Goal: Task Accomplishment & Management: Manage account settings

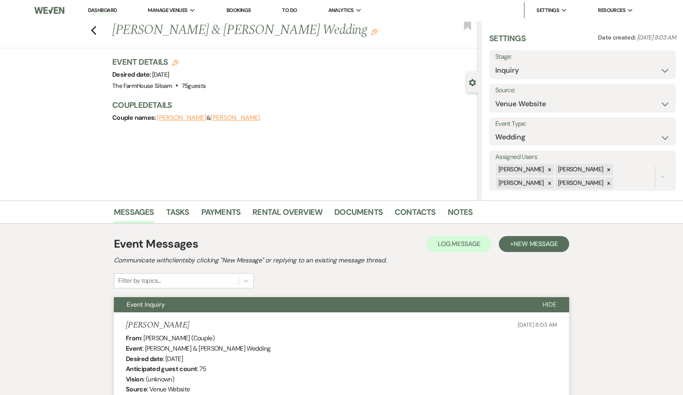
select select "5"
click at [92, 34] on icon "Previous" at bounding box center [94, 31] width 6 height 10
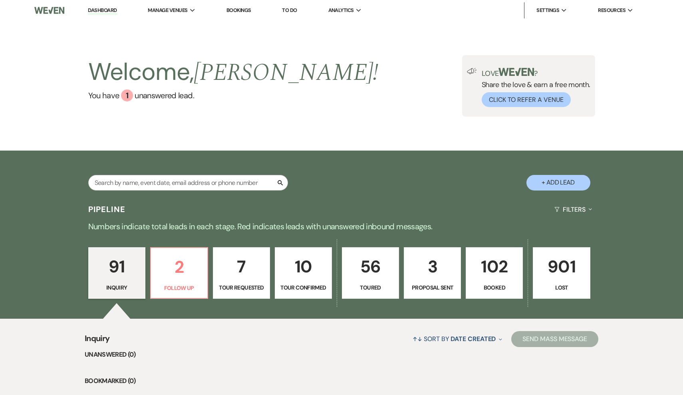
click at [494, 281] on link "102 Booked" at bounding box center [494, 273] width 57 height 52
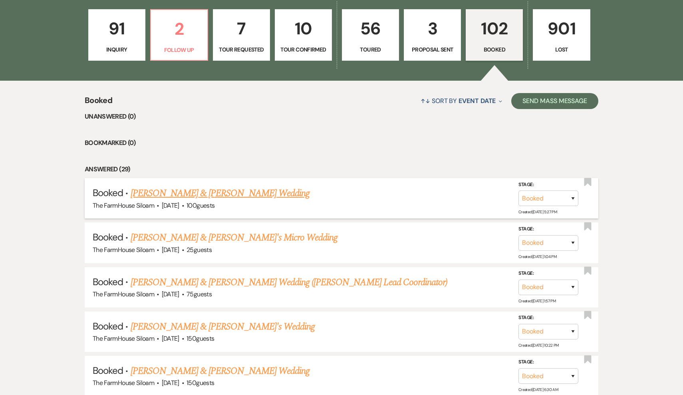
scroll to position [261, 0]
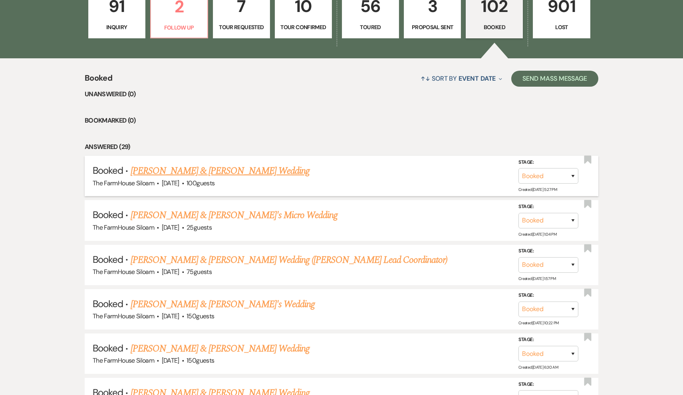
click at [243, 173] on link "Madison Marshall & Isaac Bigelow's Wedding" at bounding box center [220, 171] width 179 height 14
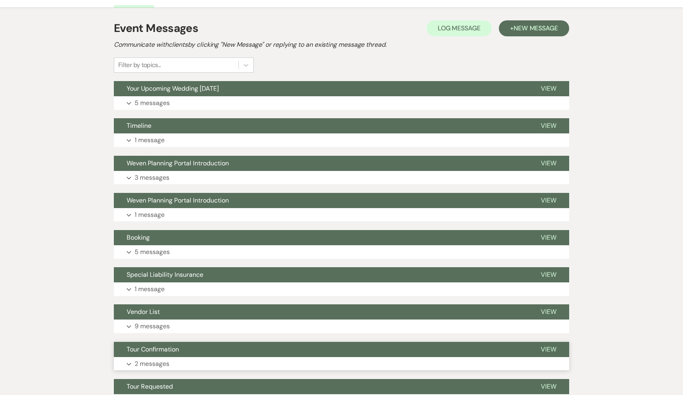
scroll to position [140, 0]
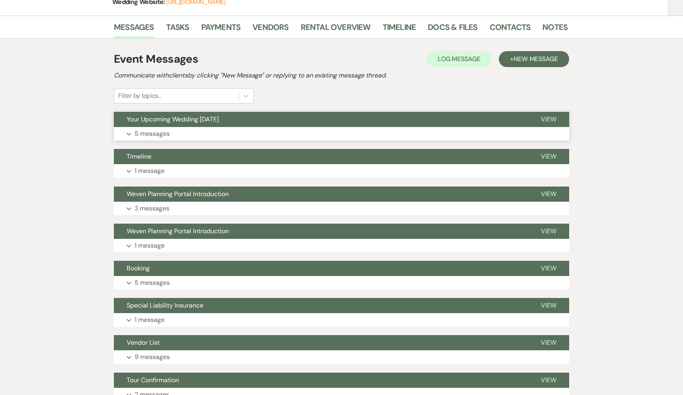
click at [159, 134] on p "5 messages" at bounding box center [152, 134] width 35 height 10
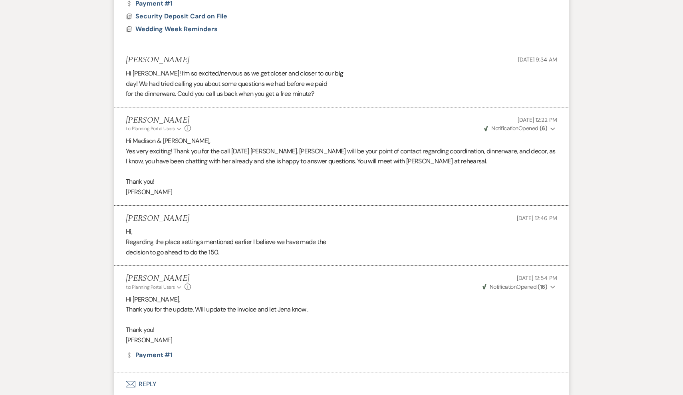
scroll to position [573, 0]
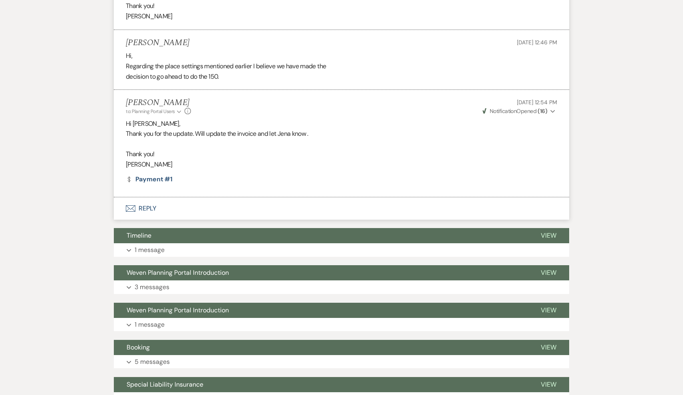
click at [146, 197] on button "Envelope Reply" at bounding box center [342, 208] width 456 height 22
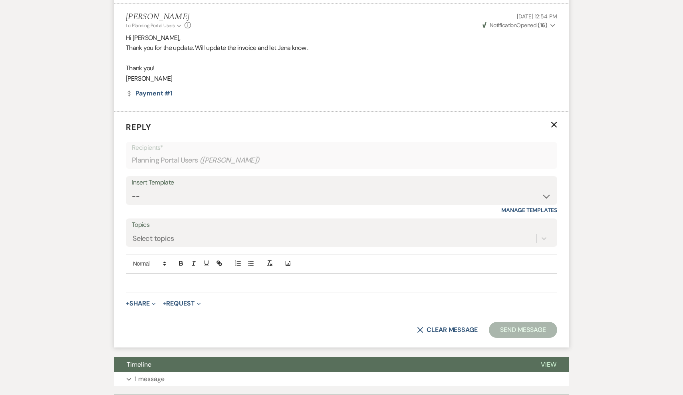
scroll to position [853, 0]
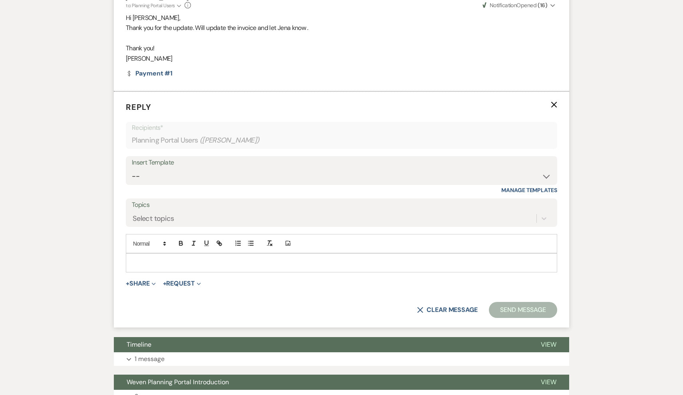
click at [149, 259] on p at bounding box center [341, 263] width 419 height 9
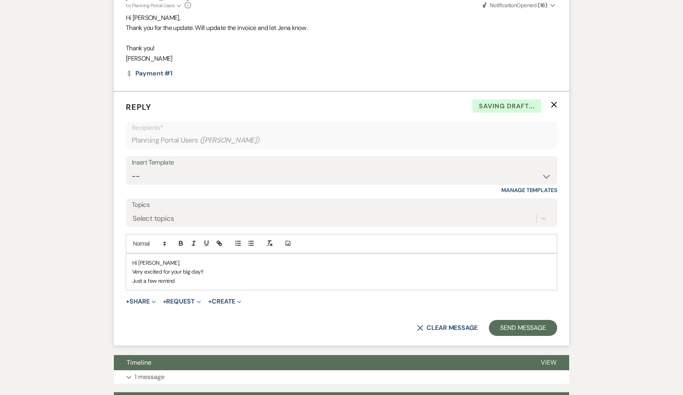
click at [221, 267] on p "Very excited for your big day!!" at bounding box center [341, 271] width 419 height 9
click at [185, 277] on p "Just a few remind" at bounding box center [341, 281] width 419 height 9
click at [218, 267] on p "Very excited for your big day!!" at bounding box center [341, 271] width 419 height 9
click at [185, 277] on p "Just a few remind" at bounding box center [341, 281] width 419 height 9
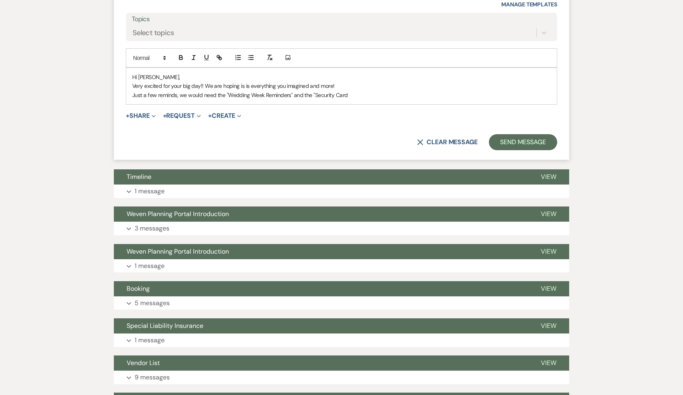
scroll to position [1047, 0]
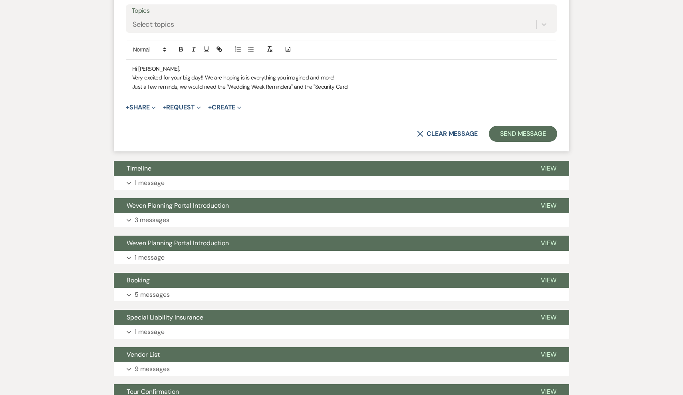
click at [335, 82] on p "Just a few reminds, we would need the "Wedding Week Reminders" and the "Securit…" at bounding box center [341, 86] width 419 height 9
click at [388, 82] on p "Just a few reminds, we would need the "Wedding Week Reminders" and the "Securit…" at bounding box center [341, 86] width 419 height 9
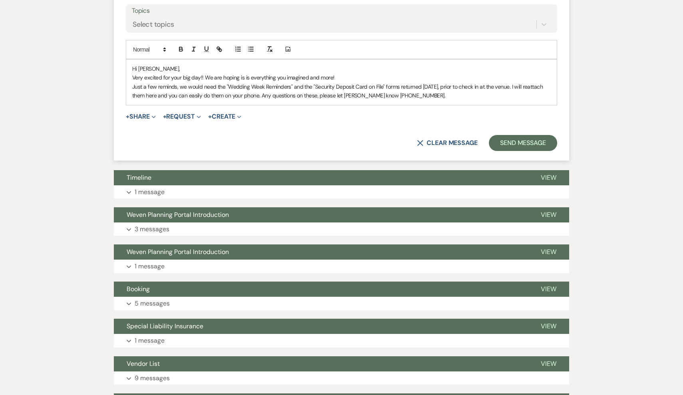
click at [176, 82] on p "Just a few reminds, we would need the "Wedding Week Reminders" and the "Securit…" at bounding box center [341, 91] width 419 height 18
click at [356, 73] on p "Very excited for your big day!! We are hoping is is everything you imagined and…" at bounding box center [341, 77] width 419 height 9
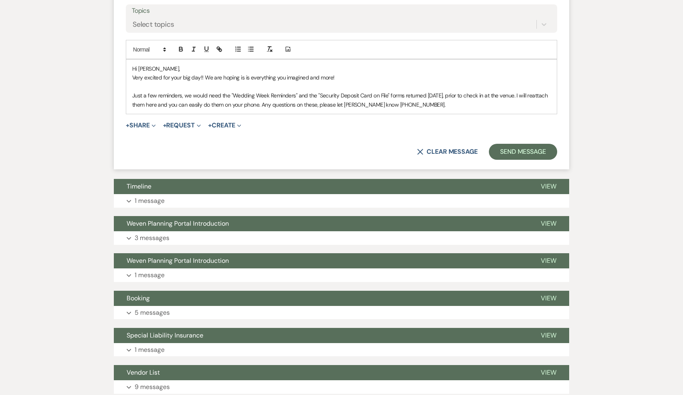
click at [419, 91] on p "Just a few reminders, we would need the "Wedding Week Reminders" and the "Secur…" at bounding box center [341, 100] width 419 height 18
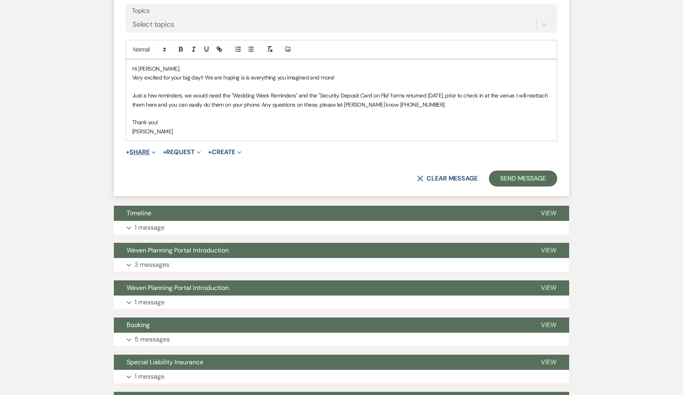
click at [149, 149] on button "+ Share Expand" at bounding box center [141, 152] width 30 height 6
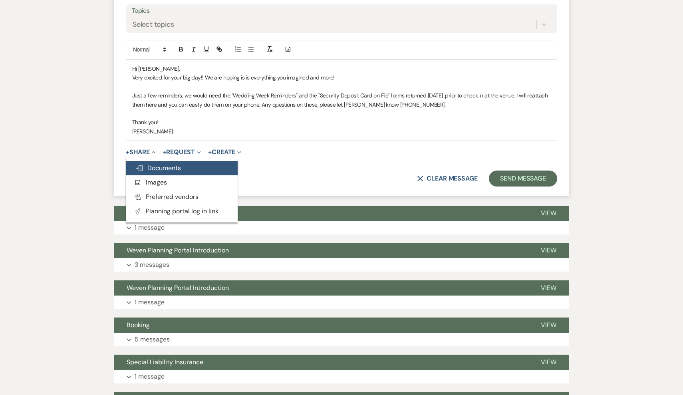
click at [154, 164] on span "Doc Upload Documents" at bounding box center [158, 168] width 46 height 8
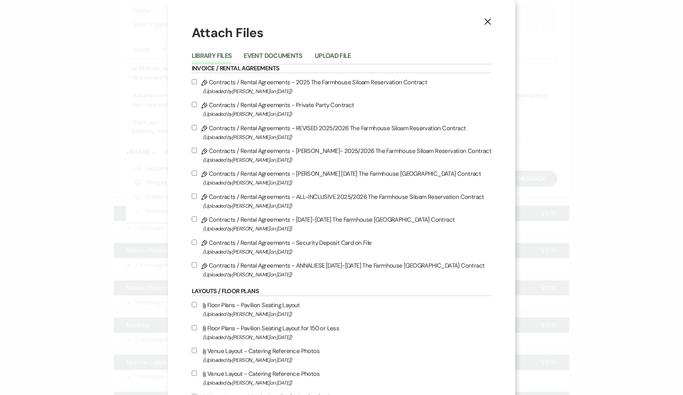
scroll to position [0, 0]
click at [197, 245] on input "Pencil Contracts / Rental Agreements - Security Deposit Card on File (Uploaded …" at bounding box center [194, 242] width 5 height 5
checkbox input "true"
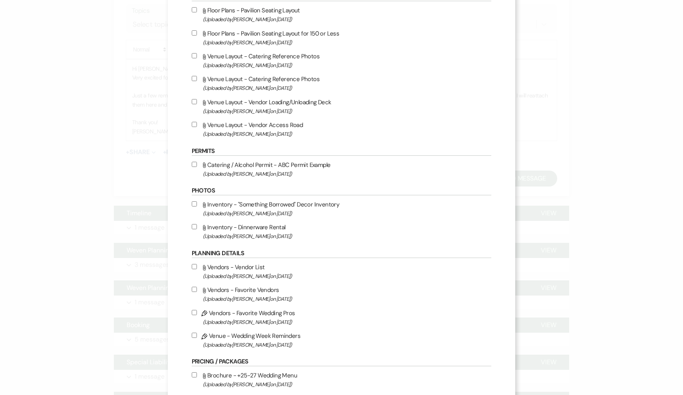
scroll to position [297, 0]
click at [197, 336] on input "Pencil Venue - Wedding Week Reminders (Uploaded by Amanda Davidson on Jun 15th,…" at bounding box center [194, 333] width 5 height 5
checkbox input "true"
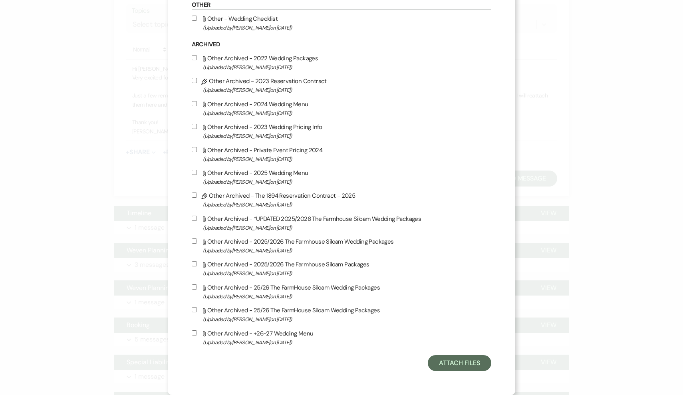
scroll to position [762, 0]
click at [446, 366] on button "Attach Files" at bounding box center [460, 363] width 64 height 16
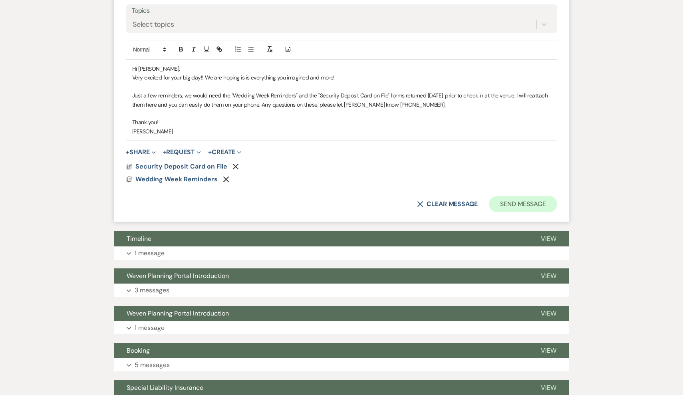
click at [513, 196] on button "Send Message" at bounding box center [523, 204] width 68 height 16
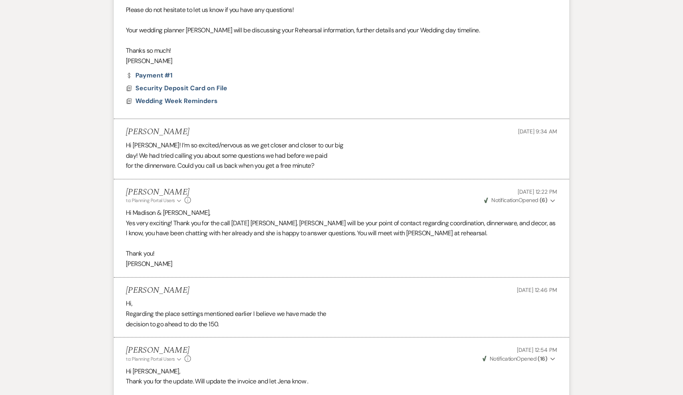
scroll to position [442, 0]
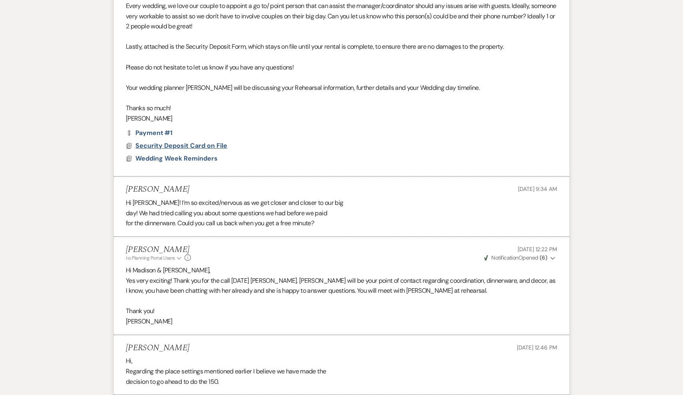
click at [185, 141] on span "Security Deposit Card on File" at bounding box center [181, 145] width 92 height 8
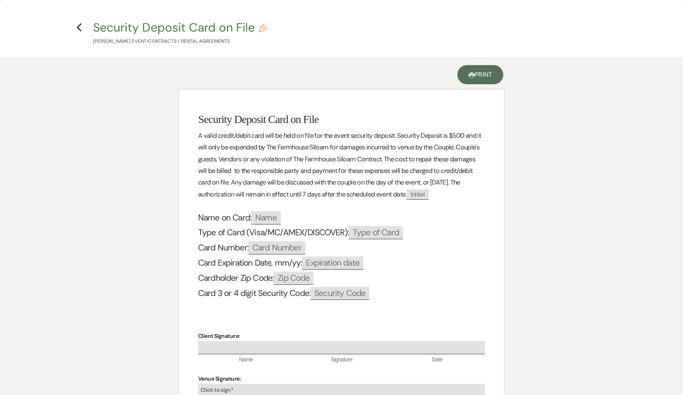
click at [485, 76] on link "Printer Print" at bounding box center [481, 74] width 46 height 19
click at [80, 28] on icon "Previous" at bounding box center [79, 28] width 6 height 10
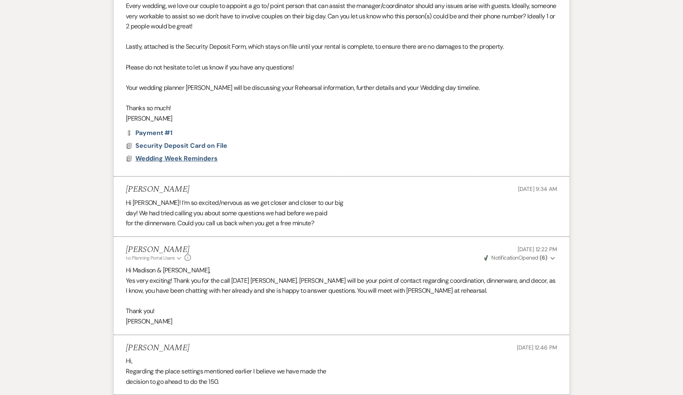
click at [159, 154] on span "Wedding Week Reminders" at bounding box center [176, 158] width 82 height 8
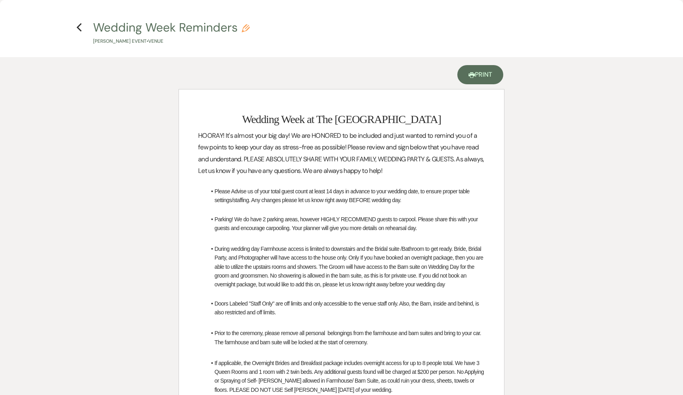
click at [481, 80] on link "Printer Print" at bounding box center [481, 74] width 46 height 19
click at [79, 23] on icon "Previous" at bounding box center [79, 28] width 6 height 10
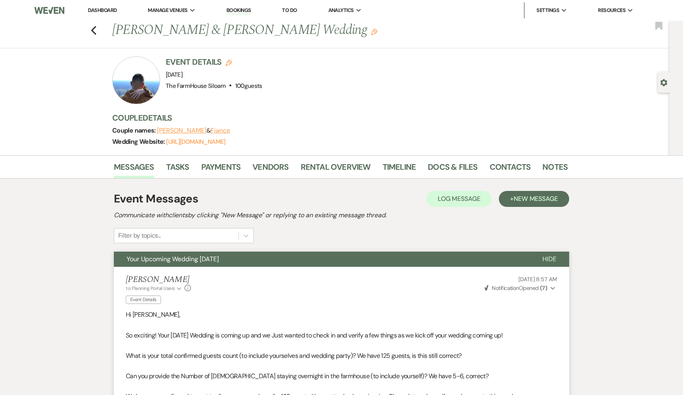
scroll to position [0, 0]
click at [94, 30] on icon "Previous" at bounding box center [94, 31] width 6 height 10
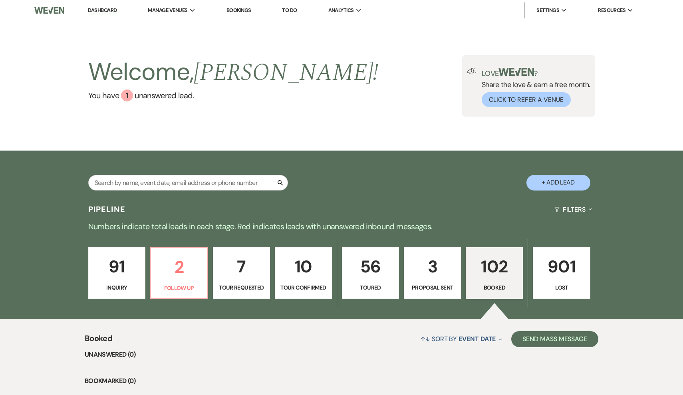
click at [437, 282] on link "3 Proposal Sent" at bounding box center [432, 273] width 57 height 52
select select "6"
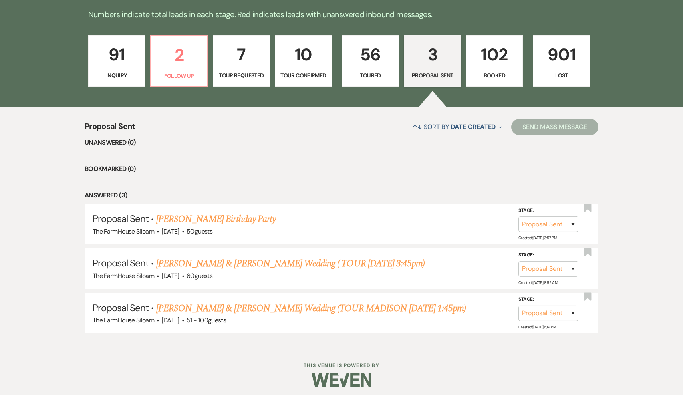
scroll to position [212, 0]
click at [260, 261] on link "[PERSON_NAME] & [PERSON_NAME] Wedding ( TOUR [DATE] 3:45pm)" at bounding box center [290, 264] width 269 height 14
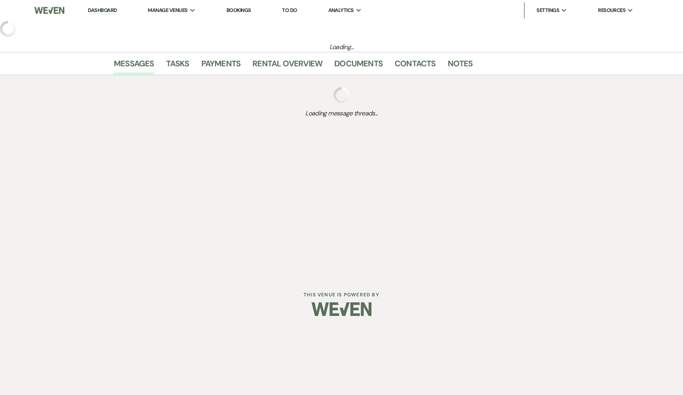
select select "6"
select select "5"
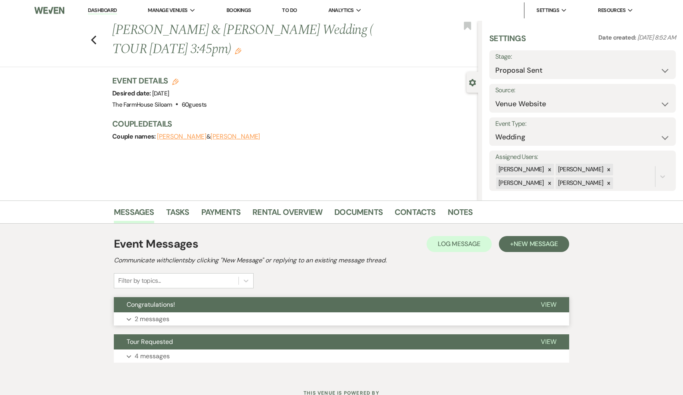
click at [150, 319] on p "2 messages" at bounding box center [152, 319] width 35 height 10
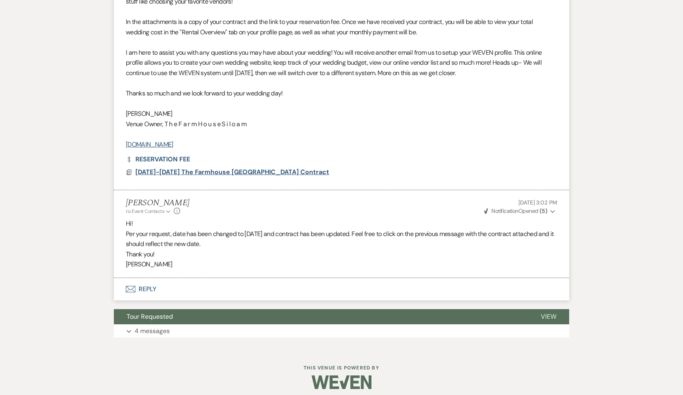
scroll to position [375, 0]
click at [202, 168] on span "[DATE]-[DATE] The Farmhouse [GEOGRAPHIC_DATA] Contract" at bounding box center [232, 172] width 194 height 8
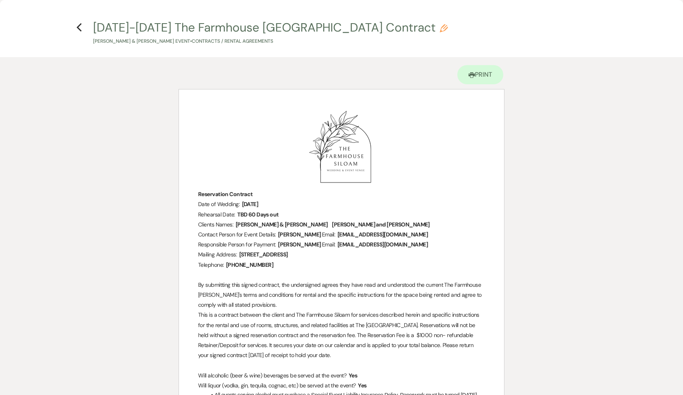
scroll to position [0, 0]
click at [80, 29] on use "button" at bounding box center [78, 27] width 5 height 9
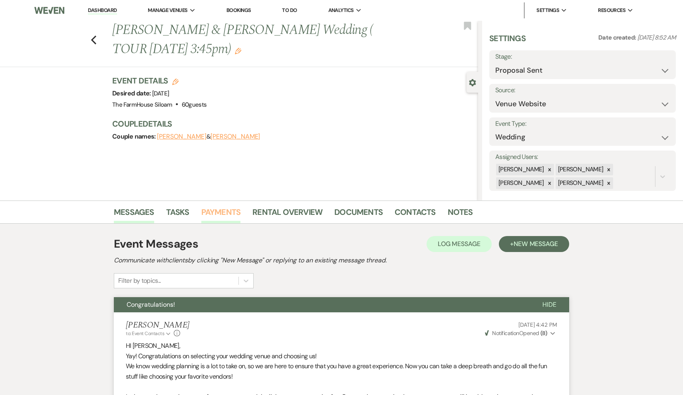
click at [215, 213] on link "Payments" at bounding box center [221, 215] width 40 height 18
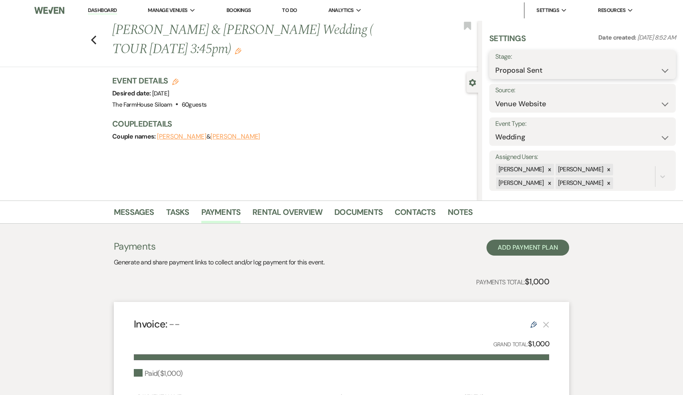
select select "7"
click at [656, 64] on button "Save" at bounding box center [657, 65] width 40 height 16
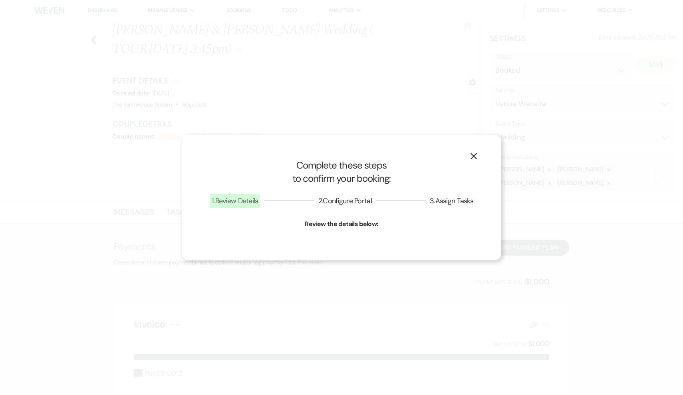
select select "1"
select select "468"
select select "false"
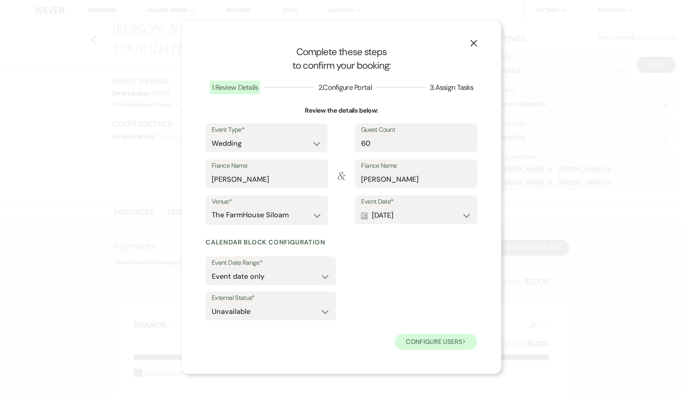
click at [440, 340] on button "Configure users Next" at bounding box center [436, 342] width 83 height 16
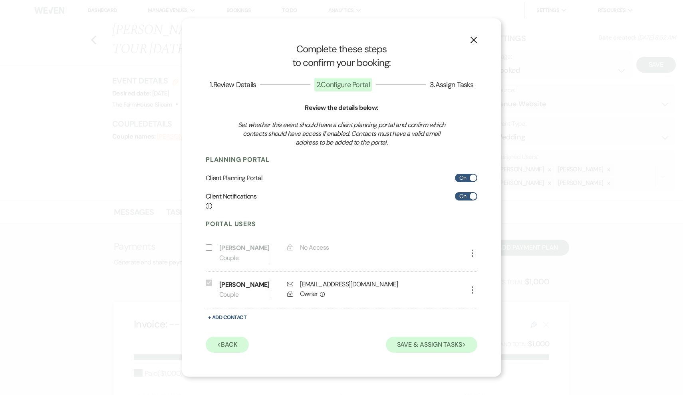
click at [433, 343] on button "Save & Assign Tasks Next" at bounding box center [432, 345] width 92 height 16
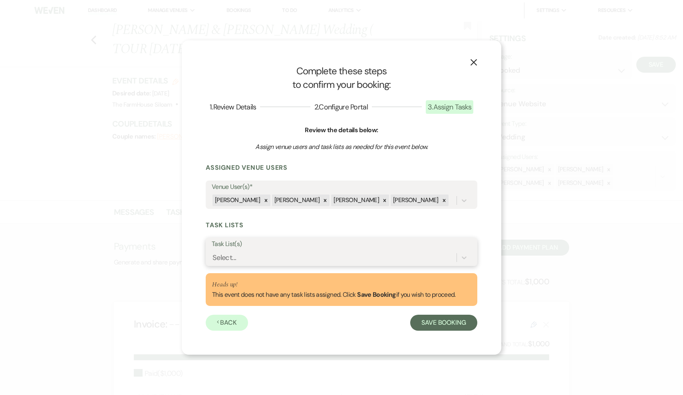
click at [319, 257] on div "Select..." at bounding box center [334, 258] width 245 height 14
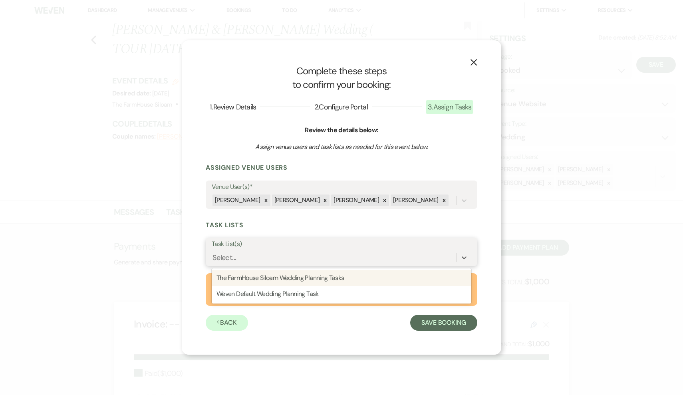
click at [319, 274] on div "The FarmHouse Siloam Wedding Planning Tasks" at bounding box center [342, 278] width 260 height 16
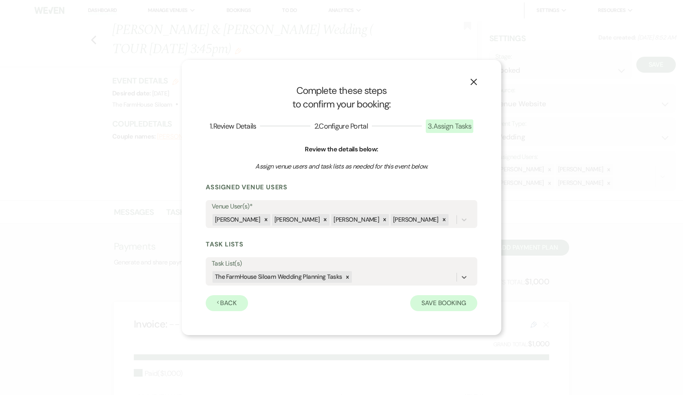
click at [449, 305] on button "Save Booking" at bounding box center [443, 303] width 67 height 16
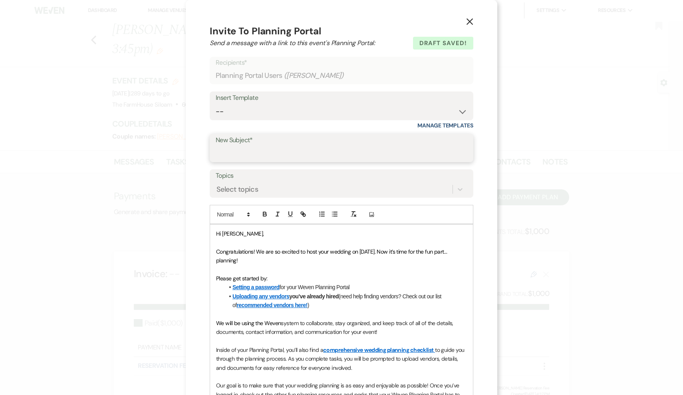
click at [323, 149] on input "New Subject*" at bounding box center [342, 154] width 252 height 16
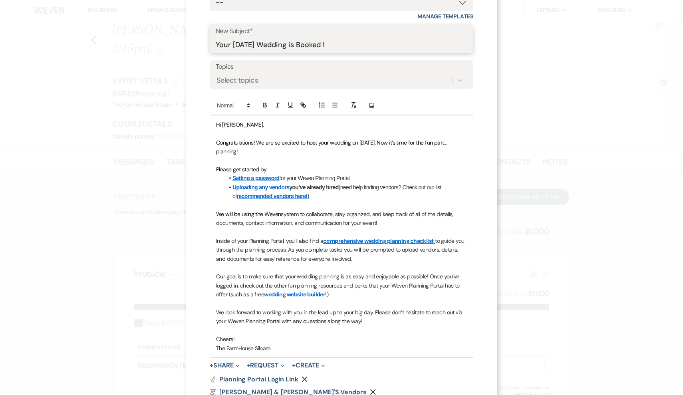
scroll to position [109, 0]
type input "Your [DATE] Wedding is Booked !"
click at [374, 318] on p "We look forward to working with you in the lead up to your big day. Please don’…" at bounding box center [341, 317] width 251 height 18
click at [371, 293] on p "Our goal is to make sure that your wedding planning is as easy and enjoyable as…" at bounding box center [341, 285] width 251 height 27
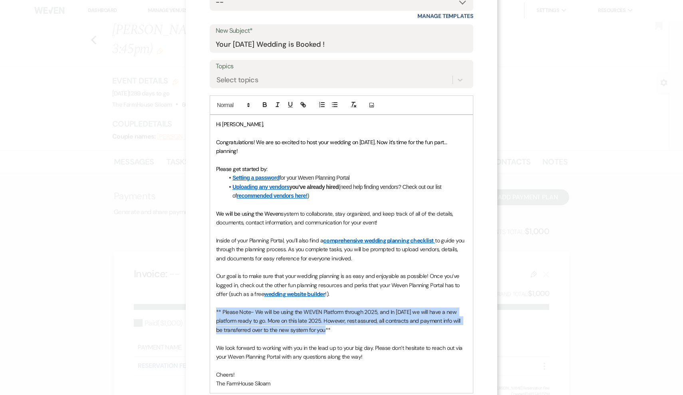
drag, startPoint x: 350, startPoint y: 325, endPoint x: 211, endPoint y: 306, distance: 139.9
click at [211, 306] on div "Hi Kayliegh, Congratulations! We are so excited to host your wedding on 06/01/2…" at bounding box center [341, 254] width 263 height 278
copy span "** Please Note- We will be using the WEVEN Platform through 2025, and In [DATE]…"
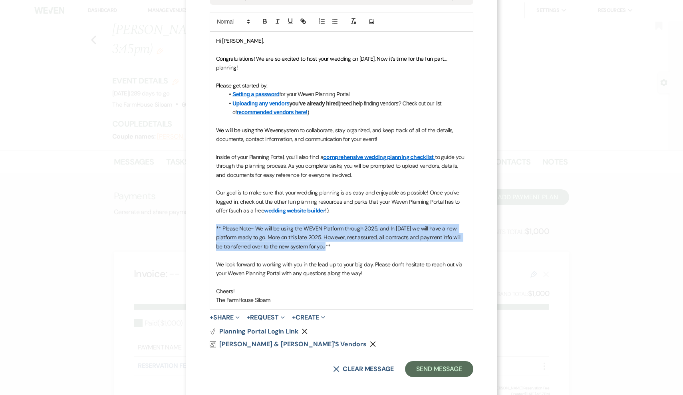
scroll to position [193, 0]
click at [231, 315] on button "+ Share Expand" at bounding box center [225, 318] width 30 height 6
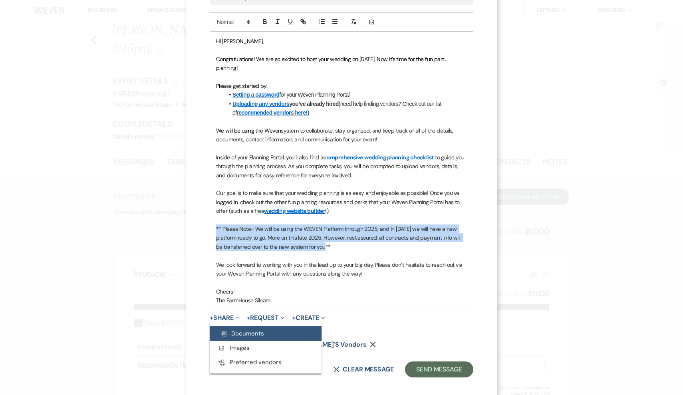
click at [234, 330] on span "Doc Upload Documents" at bounding box center [241, 334] width 45 height 8
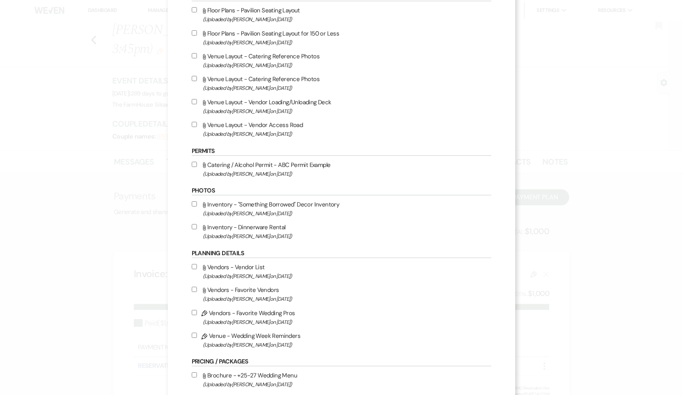
scroll to position [302, 0]
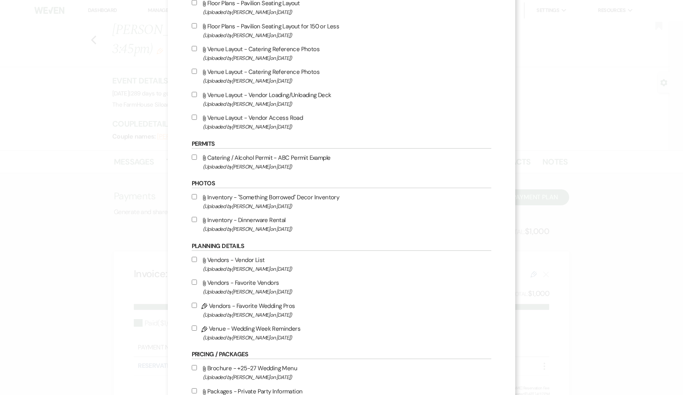
click at [197, 308] on input "Pencil Vendors - Favorite Wedding Pros (Uploaded by Jena Penner on Jun 27th, 20…" at bounding box center [194, 305] width 5 height 5
checkbox input "true"
click at [197, 285] on input "Attach File Vendors - Favorite Vendors (Uploaded by Amanda Davidson on Dec 10th…" at bounding box center [194, 282] width 5 height 5
checkbox input "true"
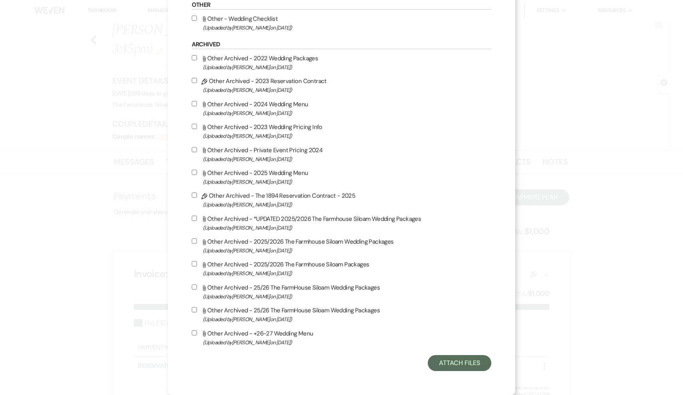
scroll to position [762, 0]
click at [451, 364] on button "Attach Files" at bounding box center [460, 363] width 64 height 16
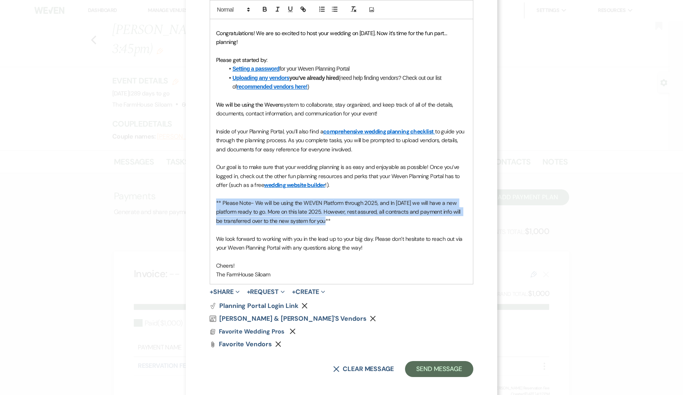
scroll to position [218, 0]
click at [355, 215] on p "** Please Note- We will be using the WEVEN Platform through 2025, and In [DATE]…" at bounding box center [341, 212] width 251 height 27
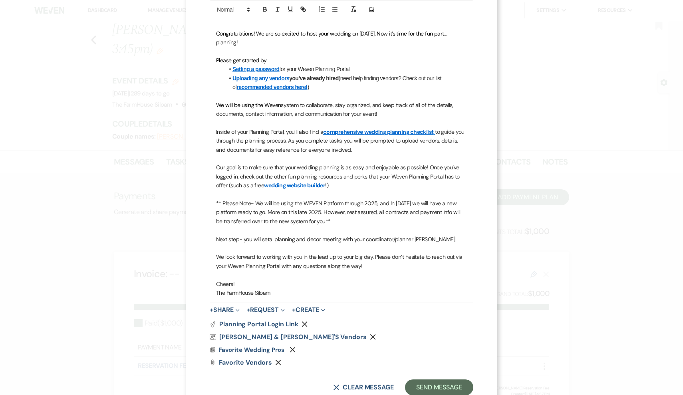
click at [270, 236] on span "Next step- you will seta. planning and decor meeting with your coordinator/plan…" at bounding box center [335, 239] width 239 height 7
click at [447, 235] on p "Next step- you will set a. planning and decor meeting with your coordinator/pla…" at bounding box center [341, 239] width 251 height 9
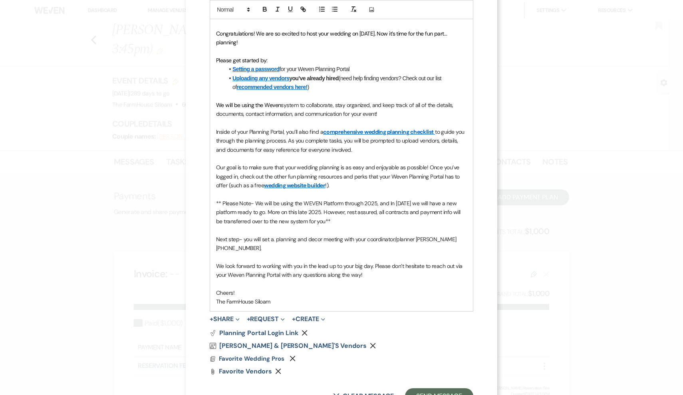
click at [275, 236] on span "Next step- you will set a. planning and decor meeting with your coordinator/pla…" at bounding box center [337, 244] width 242 height 16
click at [261, 244] on p "Next step- you will set a planning and decor meeting with your coordinator/plan…" at bounding box center [341, 244] width 251 height 18
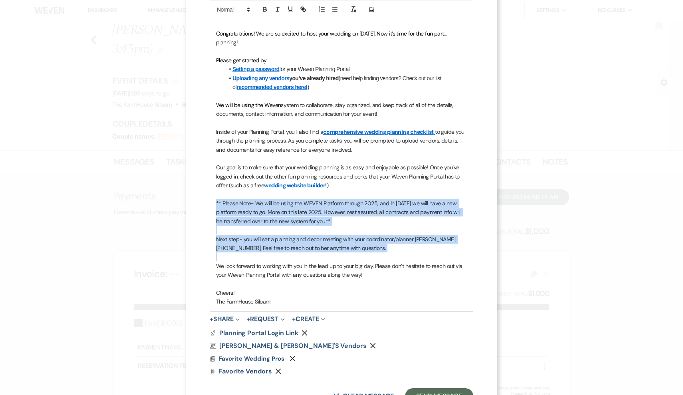
drag, startPoint x: 213, startPoint y: 197, endPoint x: 366, endPoint y: 249, distance: 162.0
click at [366, 249] on div "Hi Kayliegh, Congratulations! We are so excited to host your wedding on 06/01/2…" at bounding box center [341, 158] width 263 height 305
copy div "** Please Note- We will be using the WEVEN Platform through 2025, and In 2026 w…"
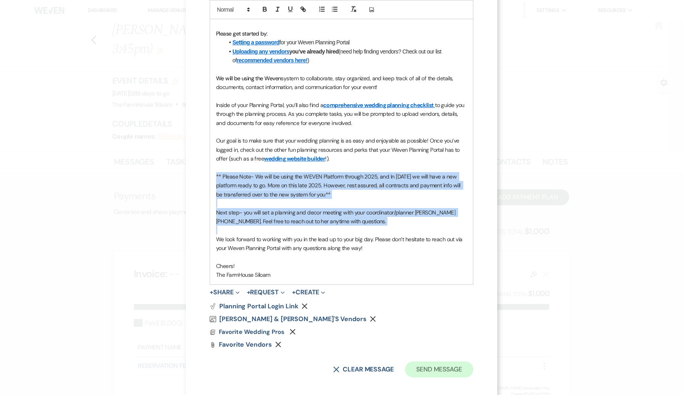
scroll to position [245, 0]
click at [436, 362] on button "Send Message" at bounding box center [439, 370] width 68 height 16
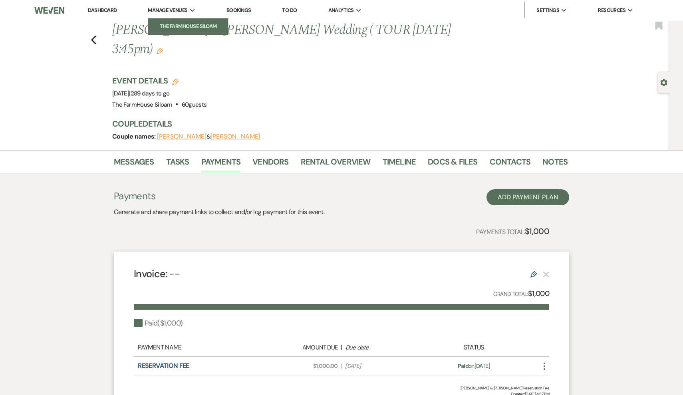
click at [184, 25] on li "The FarmHouse Siloam" at bounding box center [188, 26] width 72 height 8
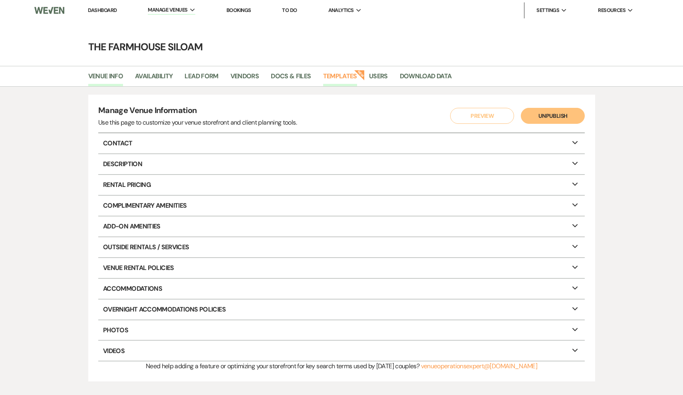
click at [342, 75] on link "Templates" at bounding box center [340, 78] width 34 height 15
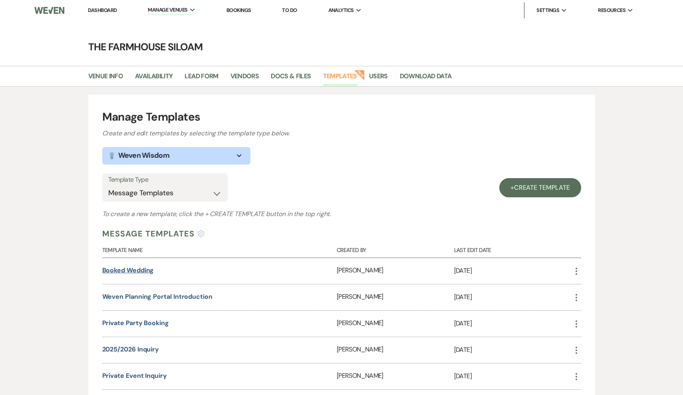
click at [136, 268] on link "Booked Wedding" at bounding box center [128, 270] width 52 height 8
click at [165, 296] on link "Weven Planning Portal Introduction" at bounding box center [157, 297] width 110 height 8
click at [188, 158] on button "Lightbulb Weven Wisdom Expand" at bounding box center [176, 156] width 148 height 18
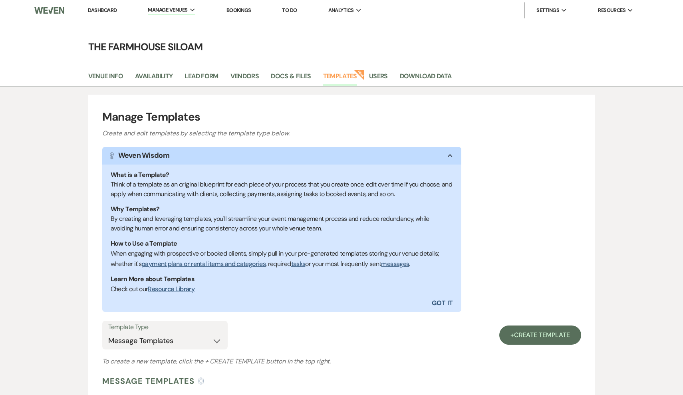
click at [188, 158] on button "Lightbulb Weven Wisdom Collapse" at bounding box center [281, 156] width 359 height 18
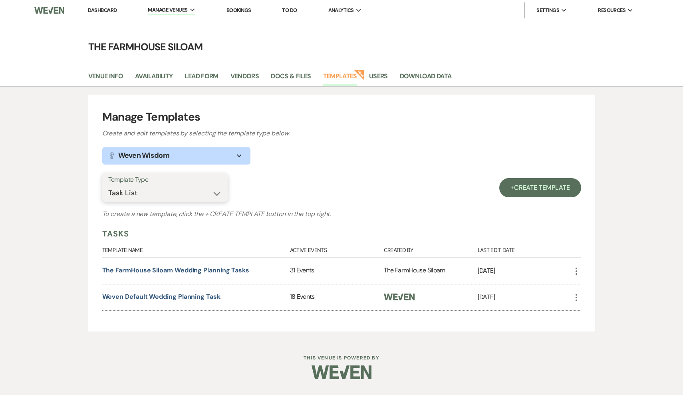
select select "Message Templates"
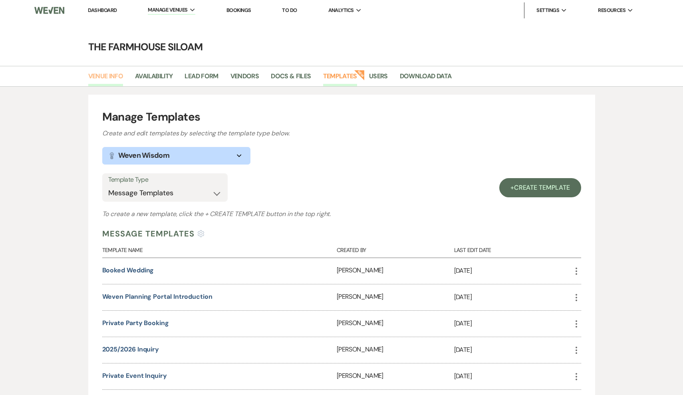
click at [108, 76] on link "Venue Info" at bounding box center [105, 78] width 35 height 15
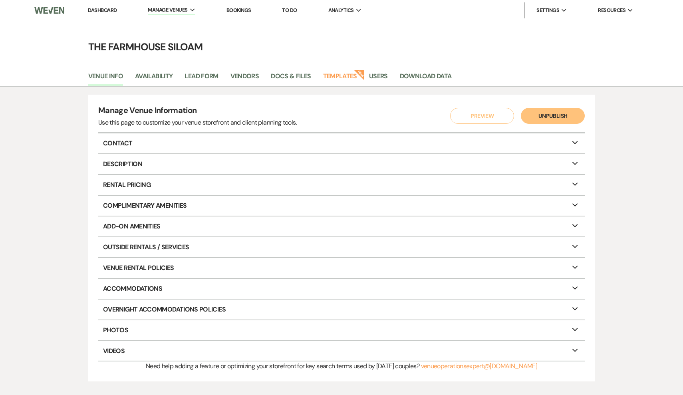
click at [52, 12] on img at bounding box center [49, 10] width 30 height 17
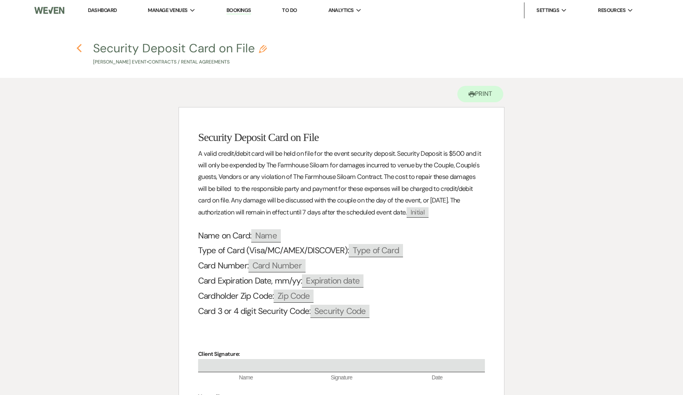
click at [79, 48] on icon "Previous" at bounding box center [79, 49] width 6 height 10
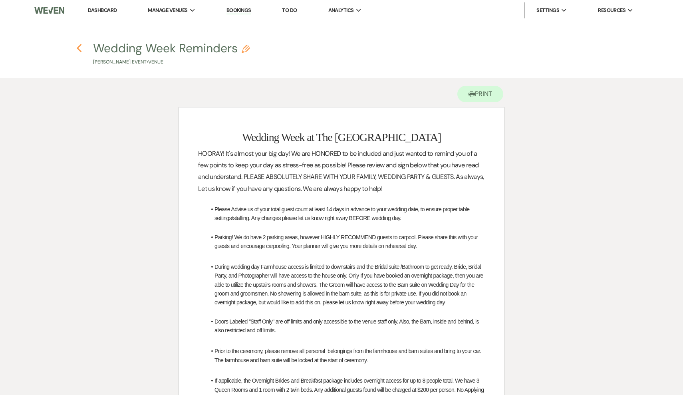
click at [80, 49] on icon "Previous" at bounding box center [79, 49] width 6 height 10
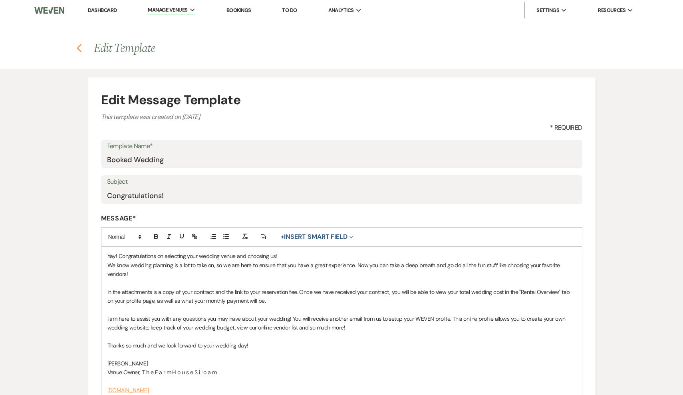
click at [78, 50] on use "button" at bounding box center [78, 48] width 5 height 9
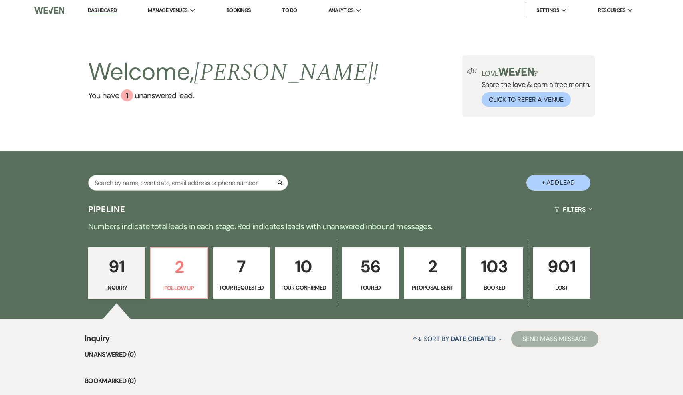
click at [493, 280] on p "103" at bounding box center [494, 266] width 47 height 27
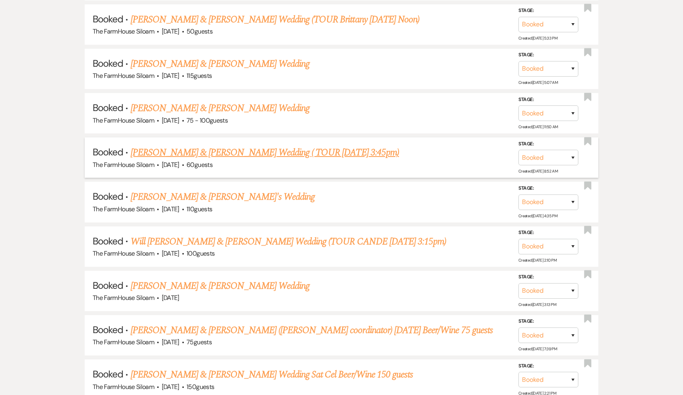
scroll to position [988, 0]
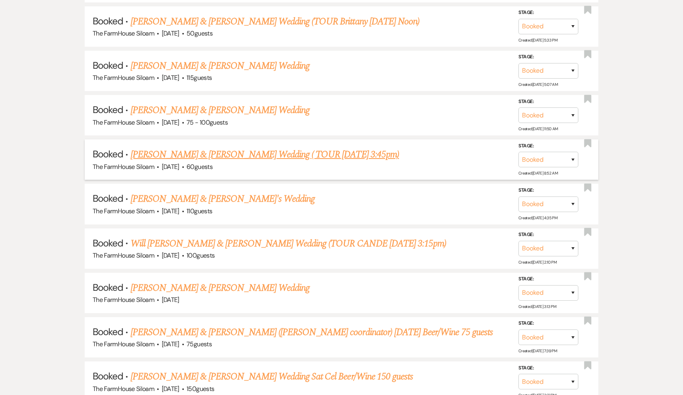
click at [238, 147] on link "[PERSON_NAME] & [PERSON_NAME] Wedding ( TOUR [DATE] 3:45pm)" at bounding box center [265, 154] width 269 height 14
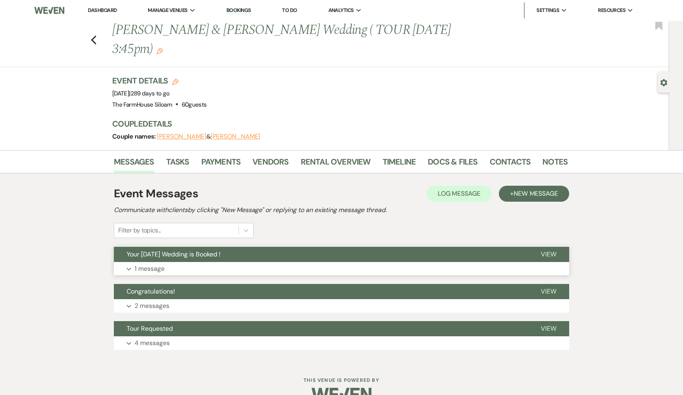
click at [162, 264] on p "1 message" at bounding box center [150, 269] width 30 height 10
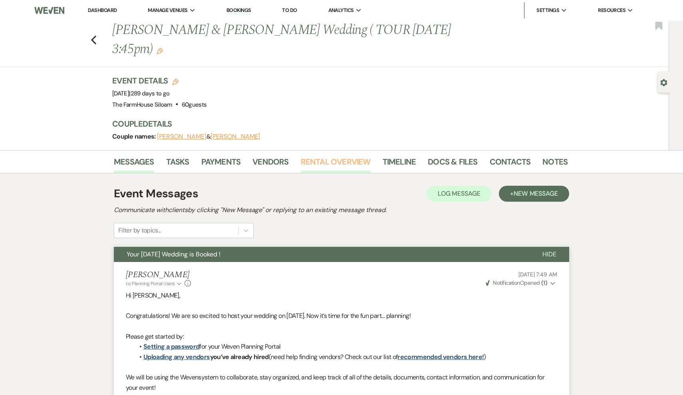
click at [326, 155] on link "Rental Overview" at bounding box center [336, 164] width 70 height 18
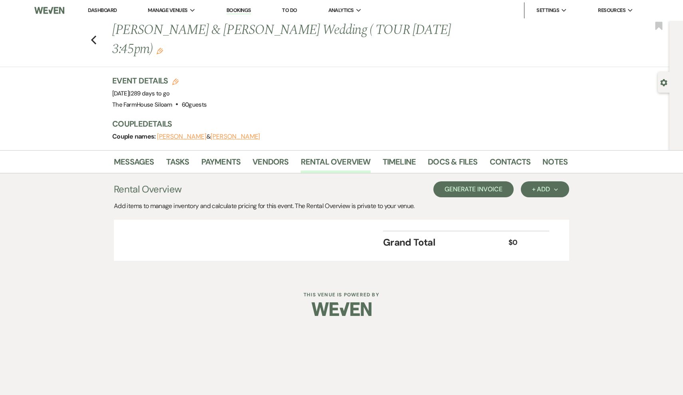
click at [489, 181] on button "Generate Invoice" at bounding box center [474, 189] width 80 height 16
click at [507, 181] on button "Cancel" at bounding box center [501, 189] width 48 height 16
click at [549, 186] on div "+ Add Next" at bounding box center [545, 189] width 26 height 6
click at [545, 201] on button "Item" at bounding box center [541, 207] width 40 height 12
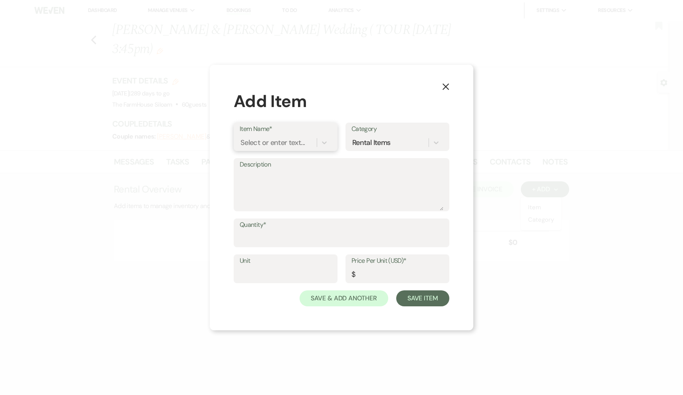
click at [284, 141] on div "Select or enter text..." at bounding box center [273, 142] width 64 height 11
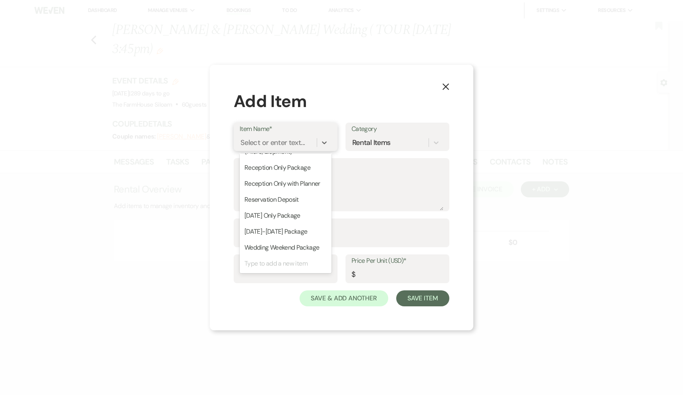
scroll to position [126, 0]
click at [271, 233] on div "[DATE]-[DATE] Package" at bounding box center [286, 232] width 92 height 16
type input "3600"
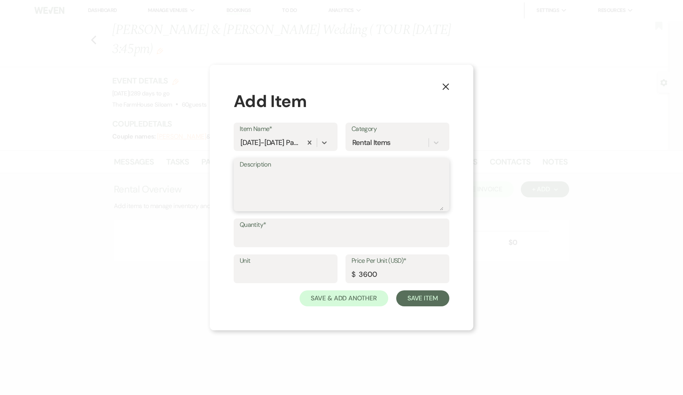
click at [273, 178] on textarea "Description" at bounding box center [342, 191] width 204 height 40
type textarea "[DATE] Wedding"
click at [276, 238] on input "Quantity*" at bounding box center [342, 239] width 204 height 16
type input "1"
click at [418, 297] on button "Save Item" at bounding box center [422, 299] width 53 height 16
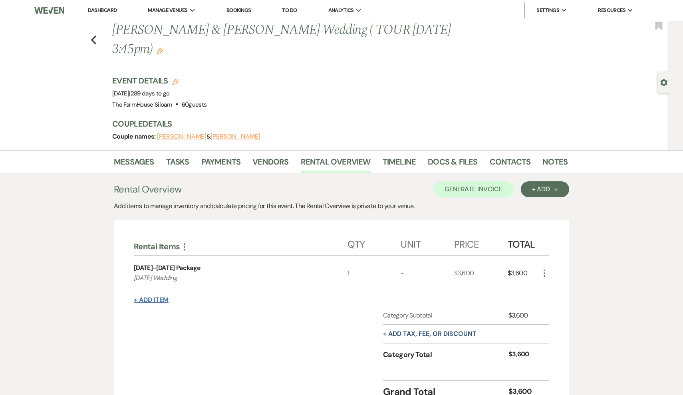
click at [157, 297] on button "+ Add Item" at bounding box center [151, 300] width 35 height 6
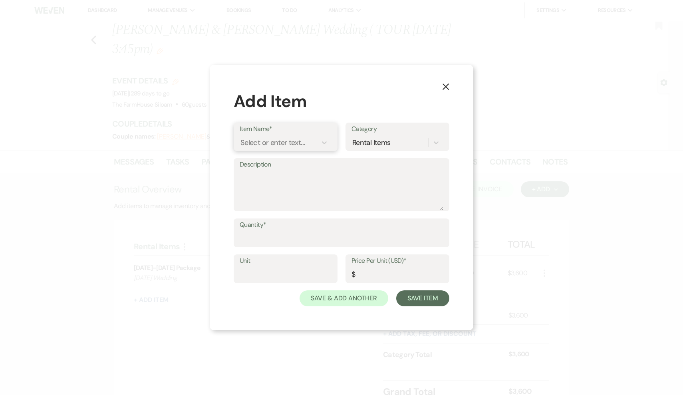
click at [277, 143] on div "Select or enter text..." at bounding box center [273, 142] width 64 height 11
type input "Alcohol Fee"
click at [268, 165] on div "+ Add "Alcohol Fee"" at bounding box center [286, 163] width 92 height 16
click at [251, 239] on input "Quantity*" at bounding box center [342, 239] width 204 height 16
type input "1"
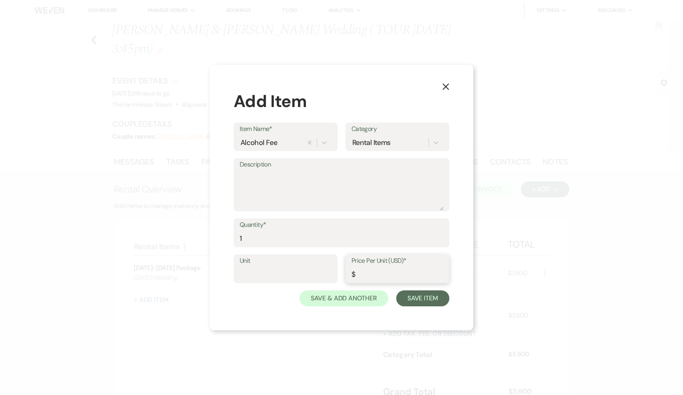
click at [382, 281] on input "Price Per Unit (USD)*" at bounding box center [398, 275] width 92 height 16
type input "500"
click at [281, 177] on textarea "Description" at bounding box center [342, 191] width 204 height 40
type textarea "A"
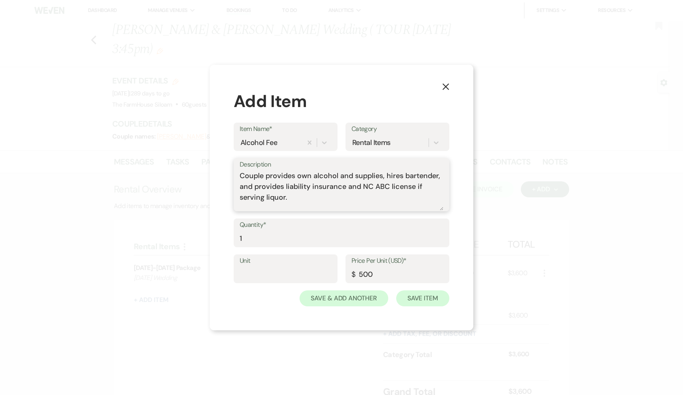
type textarea "Couple provides own alcohol and supplies, hires bartender, and provides liabili…"
click at [425, 298] on button "Save Item" at bounding box center [422, 299] width 53 height 16
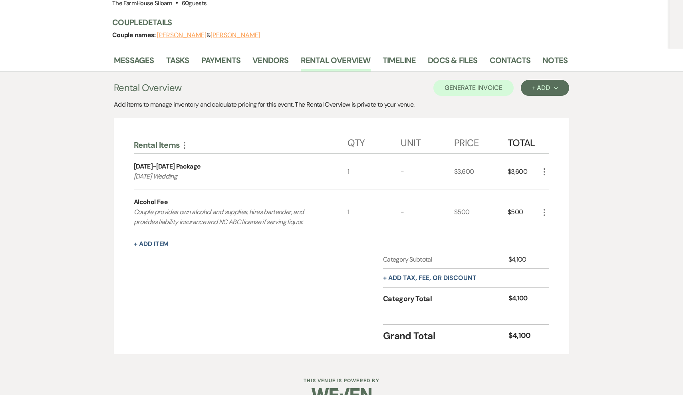
scroll to position [100, 0]
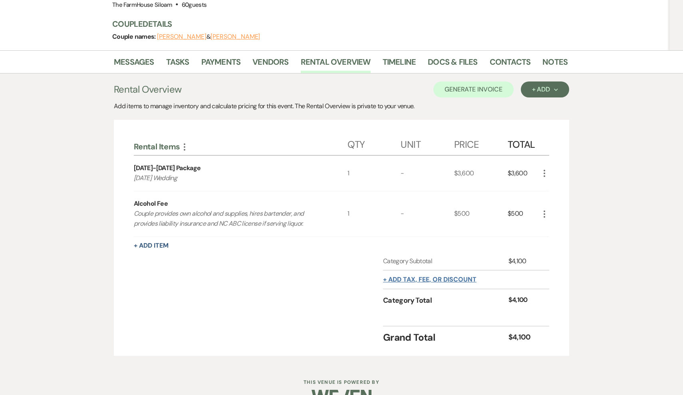
click at [415, 277] on button "+ Add tax, fee, or discount" at bounding box center [430, 280] width 94 height 6
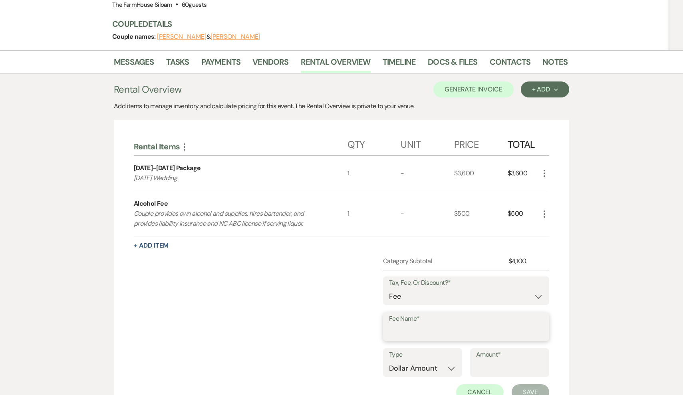
click at [410, 325] on input "Fee Name*" at bounding box center [466, 333] width 154 height 16
select select "2"
click at [410, 325] on input "Fee Name*" at bounding box center [466, 333] width 153 height 16
type input "Reservation Fee"
click at [480, 361] on input "Amount*" at bounding box center [509, 369] width 67 height 16
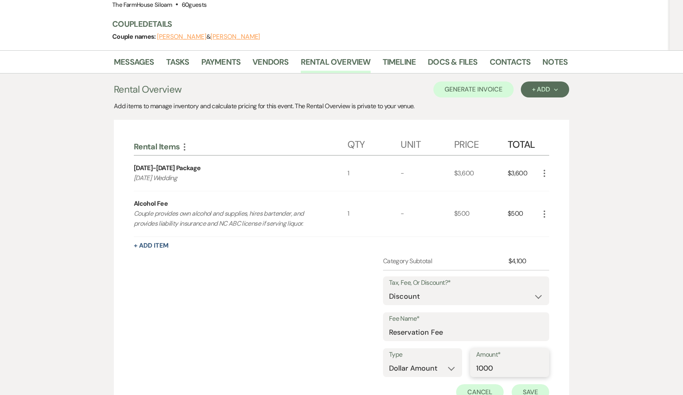
type input "1000"
click at [529, 384] on button "Save" at bounding box center [531, 392] width 38 height 16
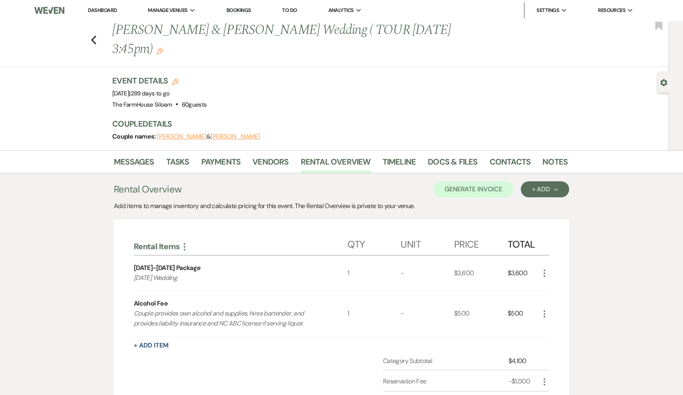
scroll to position [0, 0]
click at [486, 181] on button "Generate Invoice" at bounding box center [474, 189] width 80 height 16
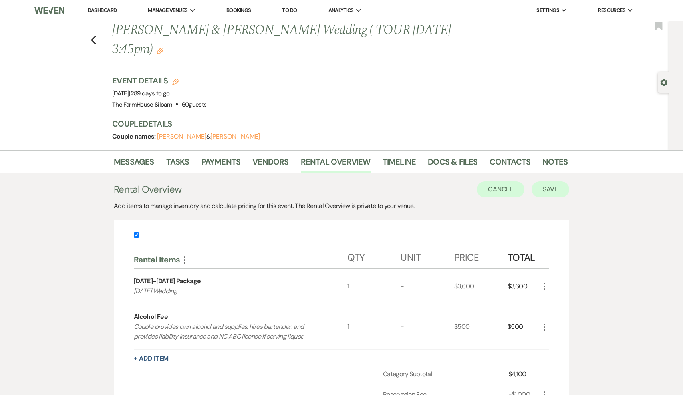
click at [553, 181] on button "Save" at bounding box center [551, 189] width 38 height 16
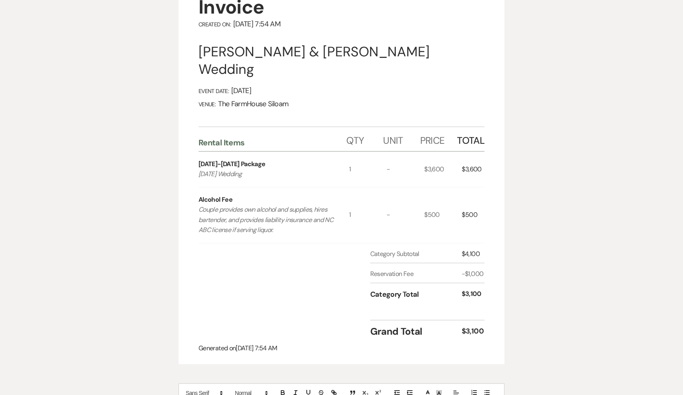
scroll to position [82, 0]
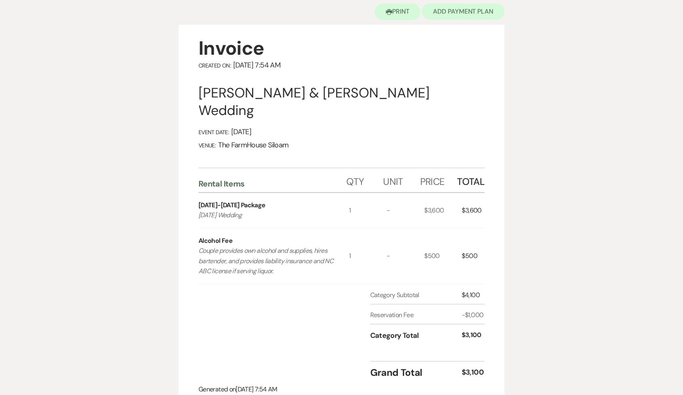
click at [464, 14] on button "Add Payment Plan" at bounding box center [463, 12] width 83 height 16
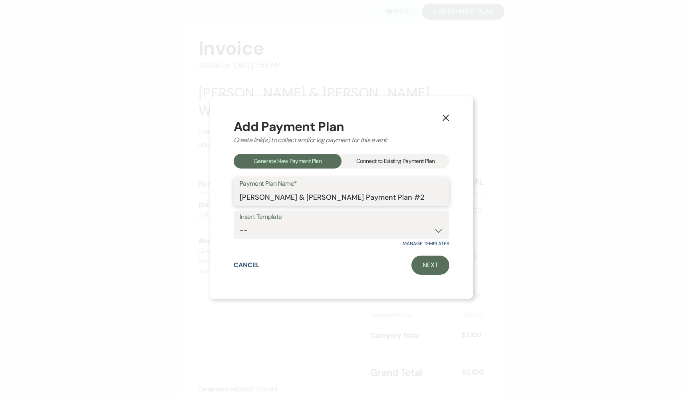
click at [408, 199] on input "[PERSON_NAME] & [PERSON_NAME] Payment Plan #2" at bounding box center [342, 197] width 204 height 16
type input "[PERSON_NAME] & [PERSON_NAME] Payment Plan"
click at [427, 267] on link "Next" at bounding box center [431, 265] width 38 height 19
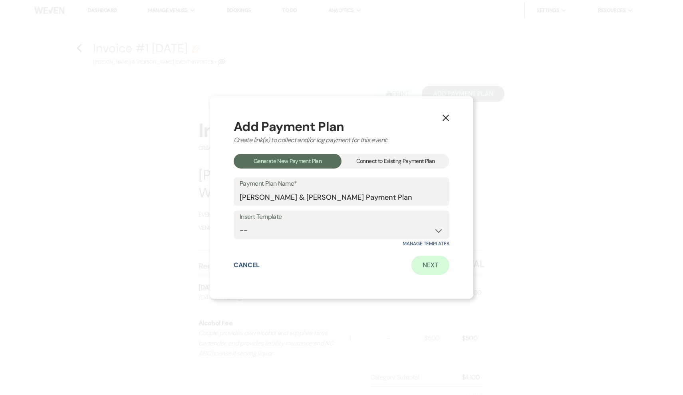
select select "27436"
select select "2"
select select "percentage"
select select "true"
select select "client"
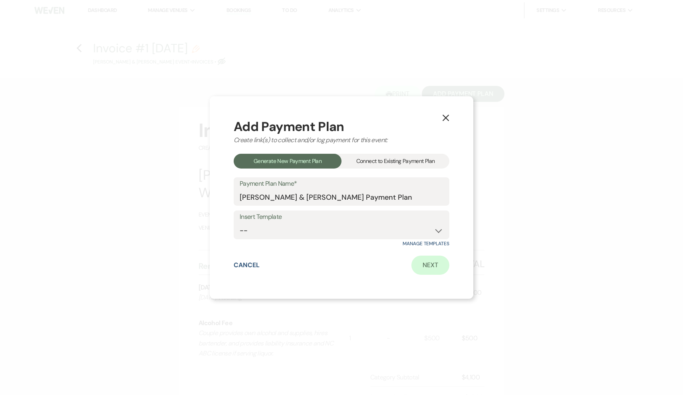
select select "weeks"
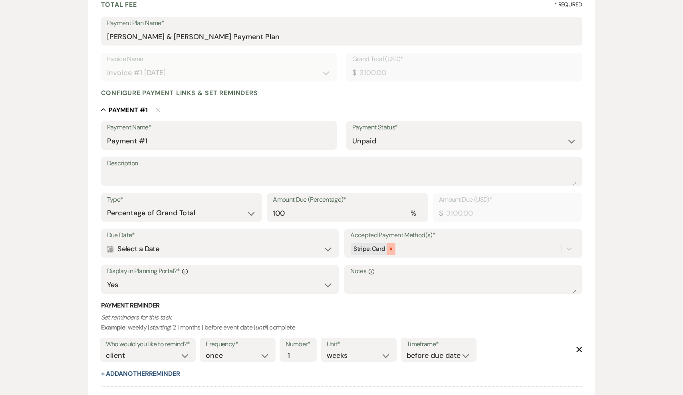
scroll to position [125, 0]
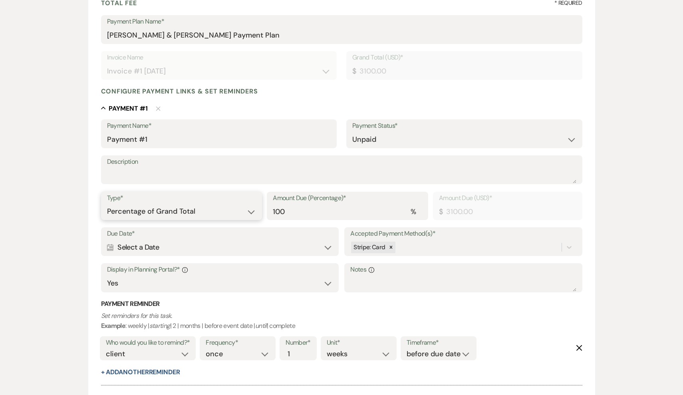
select select "flat"
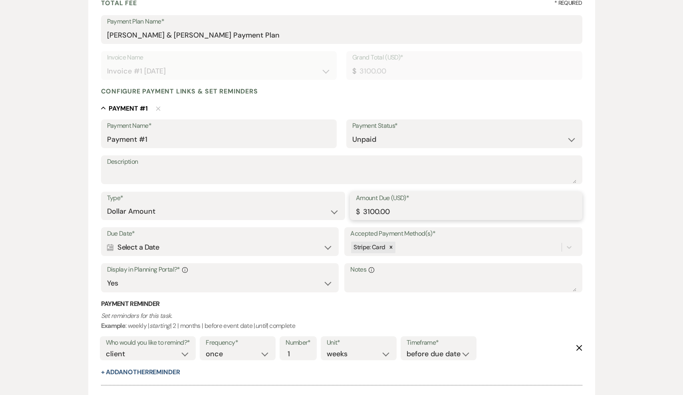
drag, startPoint x: 412, startPoint y: 213, endPoint x: 339, endPoint y: 211, distance: 73.5
click at [339, 211] on div "Type* Dollar Amount Percentage of Grand Total Amount Due (USD)* $ 3100.00" at bounding box center [342, 210] width 482 height 36
type input "387.50"
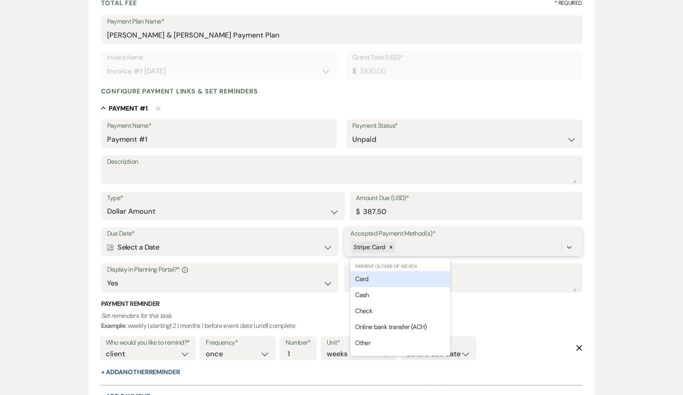
click at [402, 245] on div "Stripe: Card" at bounding box center [455, 248] width 211 height 14
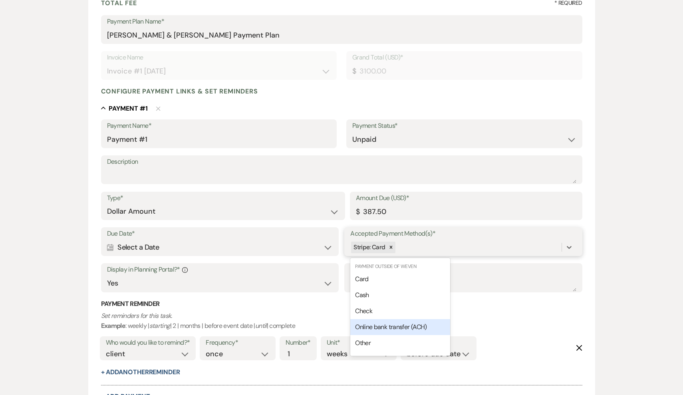
click at [384, 325] on span "Online bank transfer (ACH)" at bounding box center [391, 327] width 72 height 8
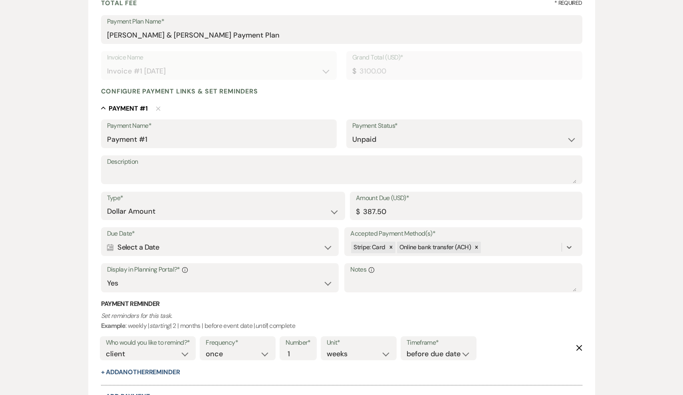
click at [265, 242] on div "Calendar Select a Date Expand" at bounding box center [220, 248] width 226 height 16
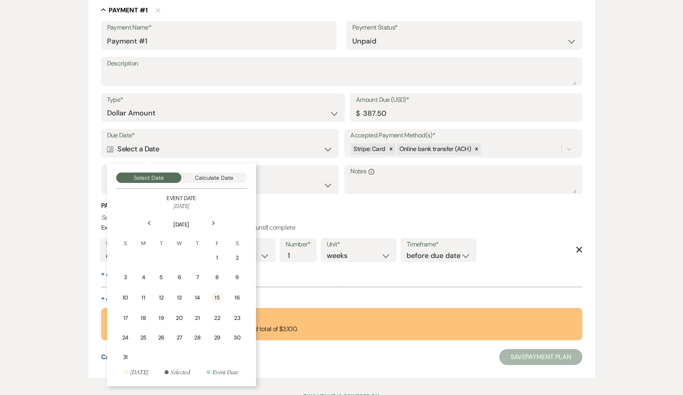
scroll to position [243, 0]
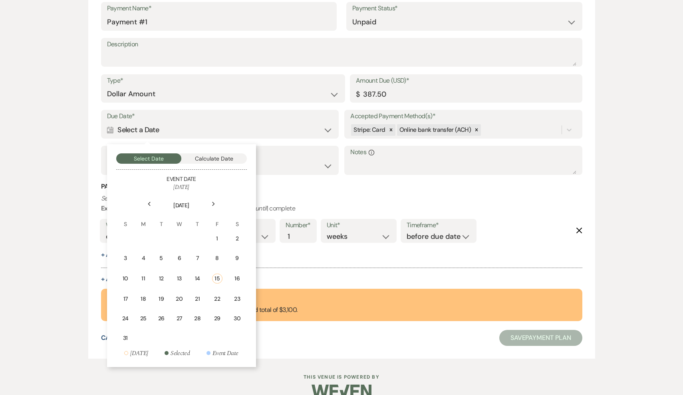
click at [214, 202] on icon "Next" at bounding box center [214, 204] width 4 height 5
click at [145, 237] on div "1" at bounding box center [144, 239] width 7 height 8
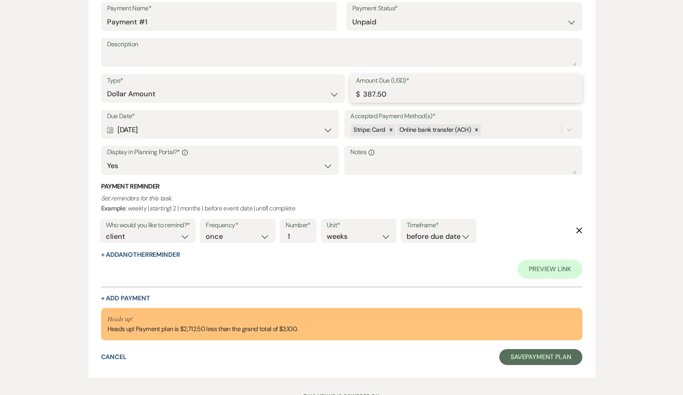
drag, startPoint x: 396, startPoint y: 92, endPoint x: 357, endPoint y: 90, distance: 39.2
click at [357, 90] on div "Amount Due (USD)* $ 387.50" at bounding box center [466, 88] width 233 height 29
click at [125, 296] on button "+ Add Payment" at bounding box center [125, 298] width 49 height 6
select select "2"
select select "flat"
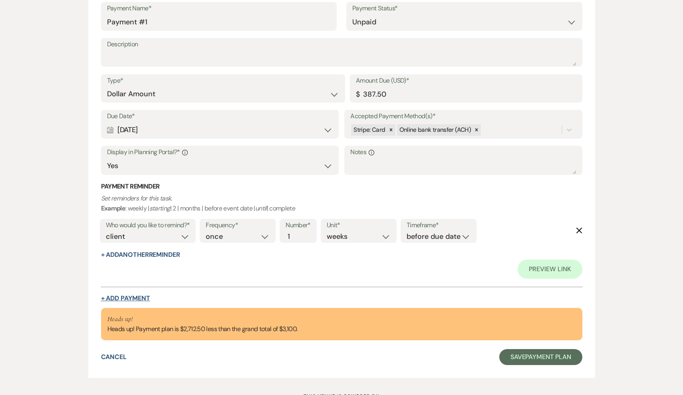
select select "true"
select select "client"
select select "weeks"
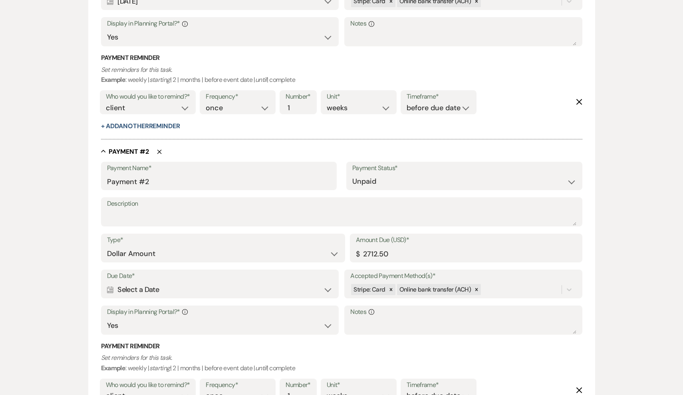
scroll to position [376, 0]
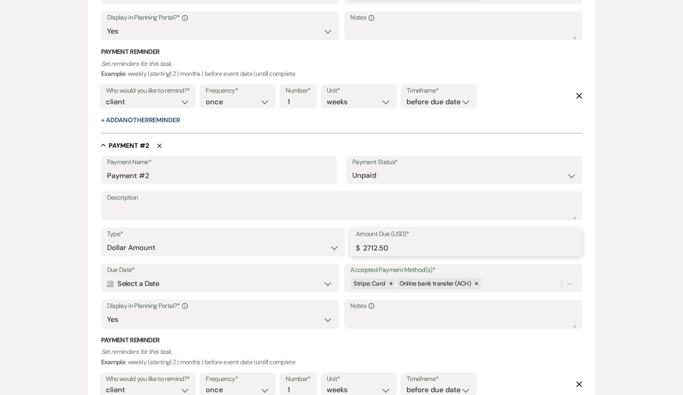
drag, startPoint x: 399, startPoint y: 242, endPoint x: 352, endPoint y: 242, distance: 46.4
click at [352, 242] on div "Amount Due (USD)* $ 2712.50" at bounding box center [466, 242] width 233 height 29
paste input "387"
type input "387.50"
click at [295, 280] on div "Calendar Select a Date Expand" at bounding box center [220, 284] width 226 height 16
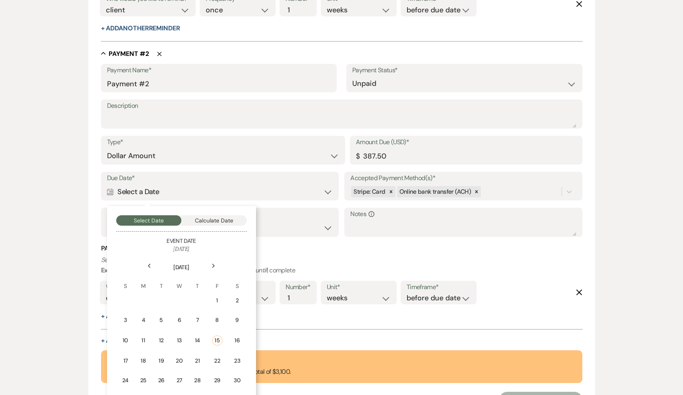
scroll to position [480, 0]
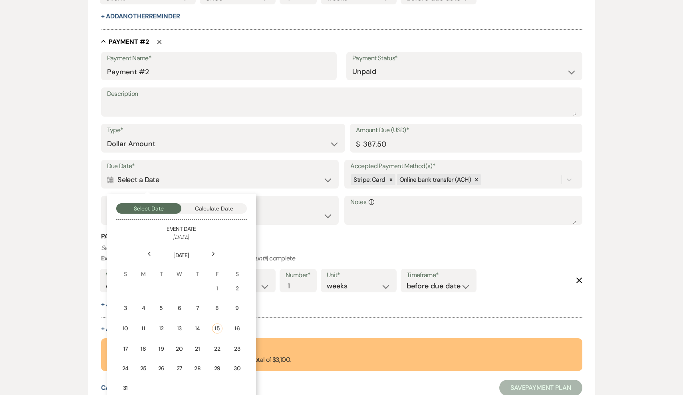
click at [213, 252] on use at bounding box center [213, 254] width 3 height 4
click at [182, 279] on td "1" at bounding box center [182, 288] width 18 height 19
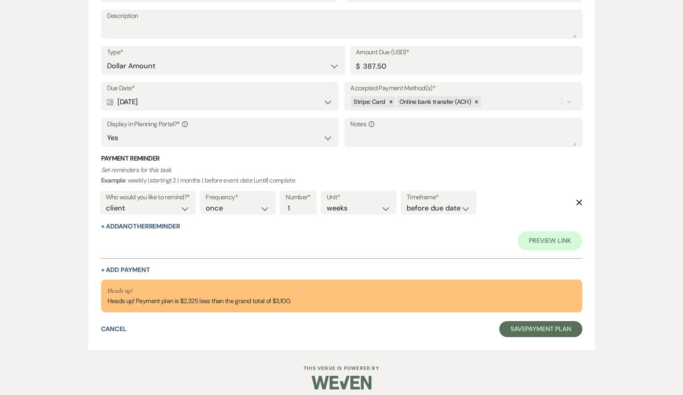
scroll to position [576, 0]
click at [125, 267] on button "+ Add Payment" at bounding box center [125, 270] width 49 height 6
select select "2"
select select "flat"
select select "true"
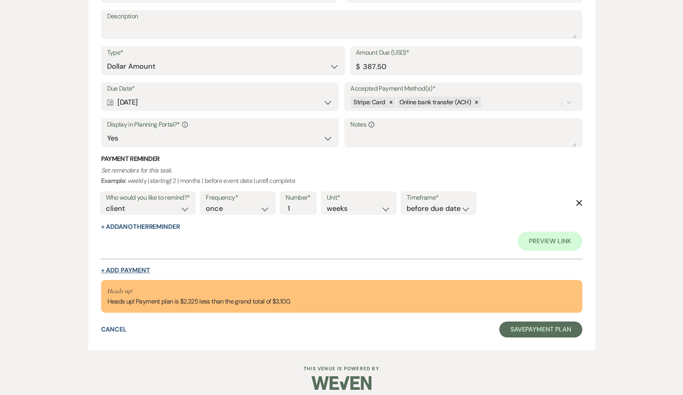
select select "client"
select select "weeks"
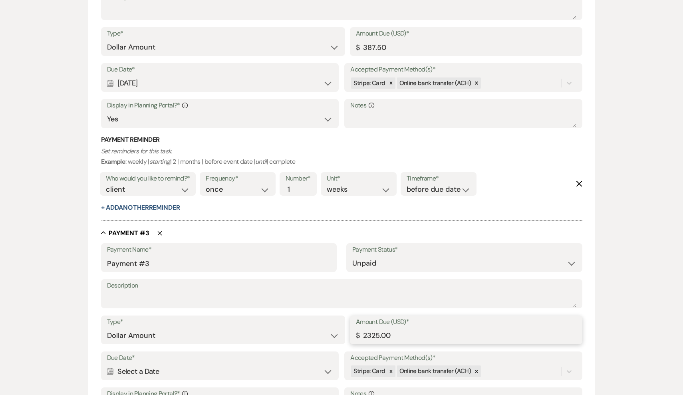
drag, startPoint x: 404, startPoint y: 330, endPoint x: 351, endPoint y: 330, distance: 52.7
click at [351, 330] on div "Amount Due (USD)* $ 2325.00" at bounding box center [466, 330] width 233 height 29
paste input "387.5"
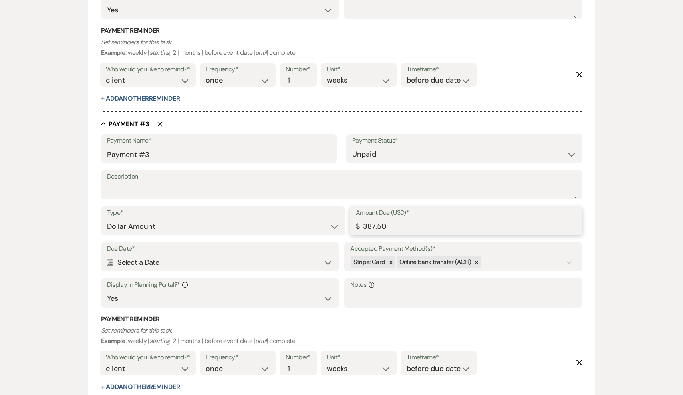
scroll to position [706, 0]
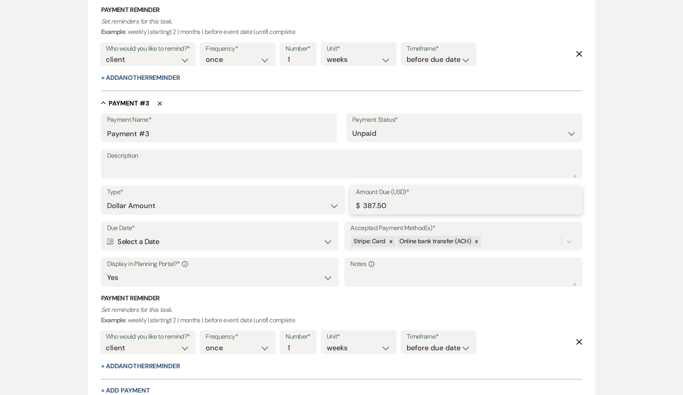
type input "387.50"
click at [202, 234] on div "Calendar Select a Date Expand" at bounding box center [220, 242] width 226 height 16
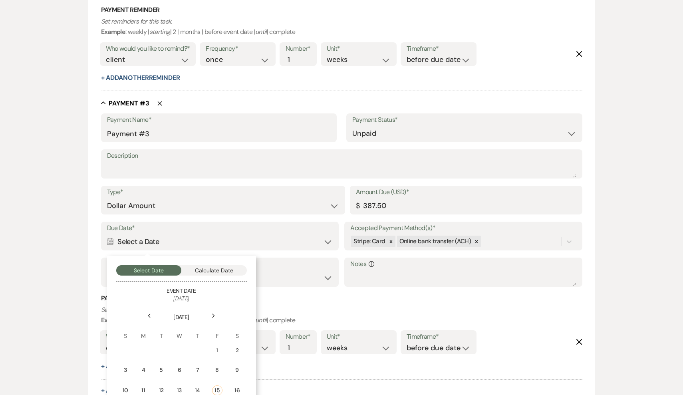
click at [213, 314] on icon "Next" at bounding box center [214, 316] width 4 height 5
click at [213, 314] on use at bounding box center [213, 316] width 3 height 4
click at [237, 346] on div "1" at bounding box center [236, 350] width 7 height 8
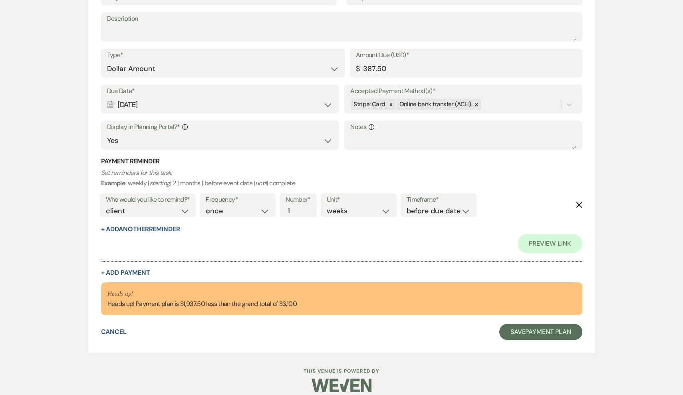
scroll to position [881, 0]
click at [132, 270] on button "+ Add Payment" at bounding box center [125, 273] width 49 height 6
select select "2"
select select "flat"
select select "true"
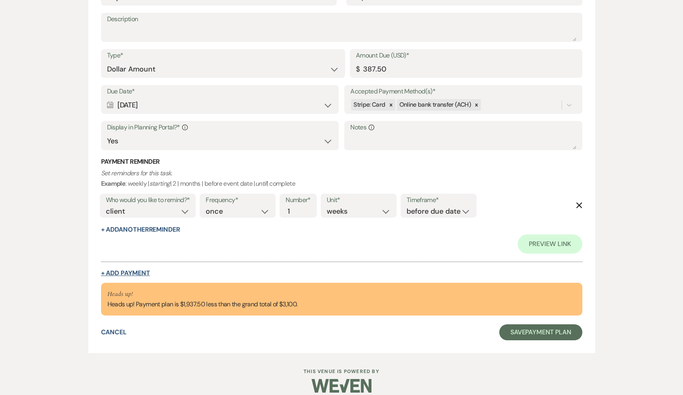
select select "client"
select select "weeks"
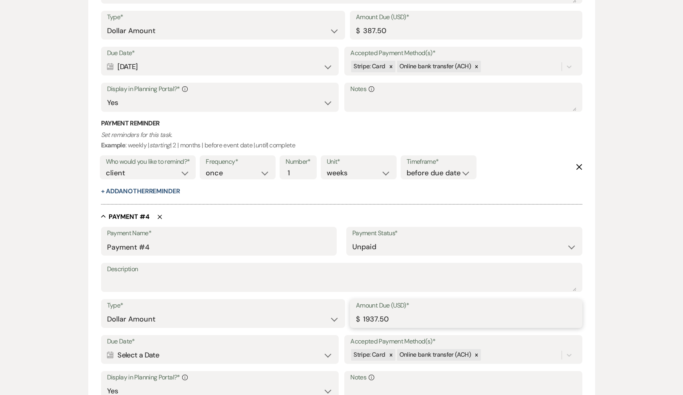
drag, startPoint x: 404, startPoint y: 314, endPoint x: 342, endPoint y: 310, distance: 62.9
click at [342, 310] on div "Type* Dollar Amount Percentage of Grand Total Amount Due (USD)* $ 1937.50" at bounding box center [342, 317] width 482 height 36
paste input "38"
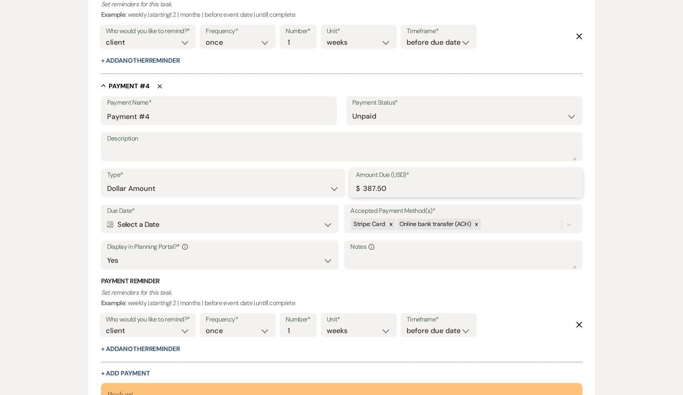
scroll to position [1015, 0]
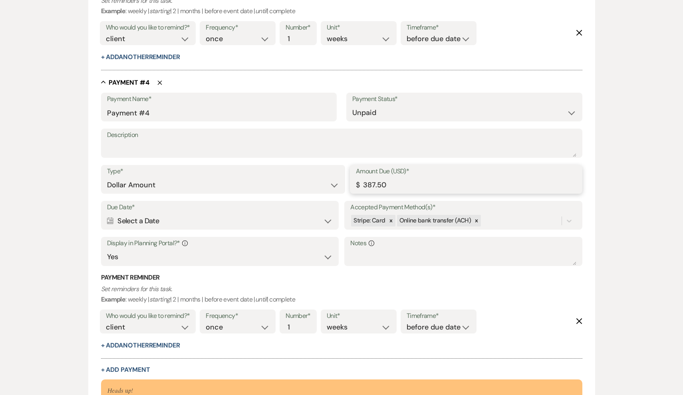
type input "387.50"
click at [215, 214] on div "Calendar Select a Date Expand" at bounding box center [220, 221] width 226 height 16
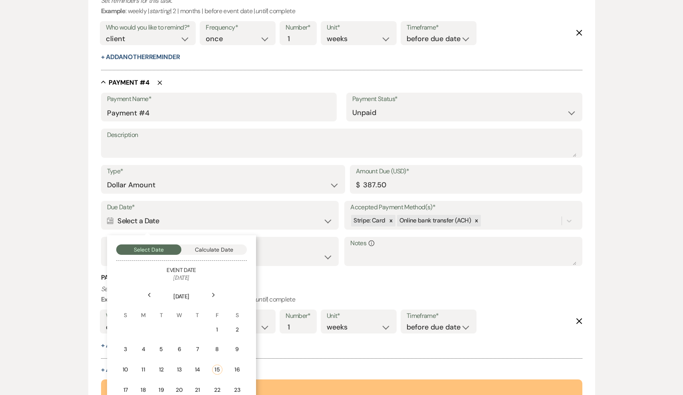
click at [212, 293] on icon "Next" at bounding box center [214, 295] width 4 height 5
click at [146, 326] on div "1" at bounding box center [144, 330] width 7 height 8
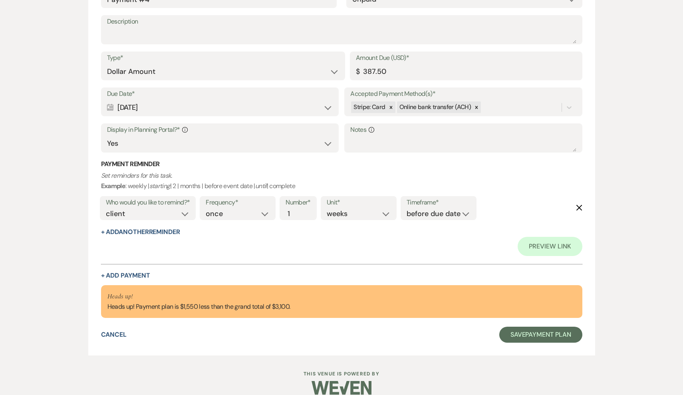
scroll to position [1186, 0]
click at [126, 273] on button "+ Add Payment" at bounding box center [125, 276] width 49 height 6
select select "2"
select select "flat"
select select "true"
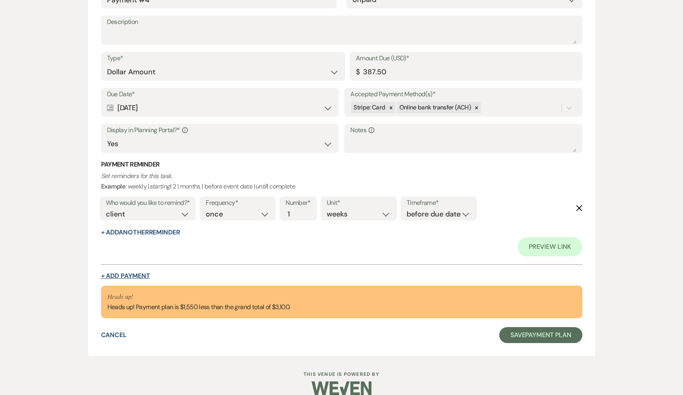
select select "client"
select select "weeks"
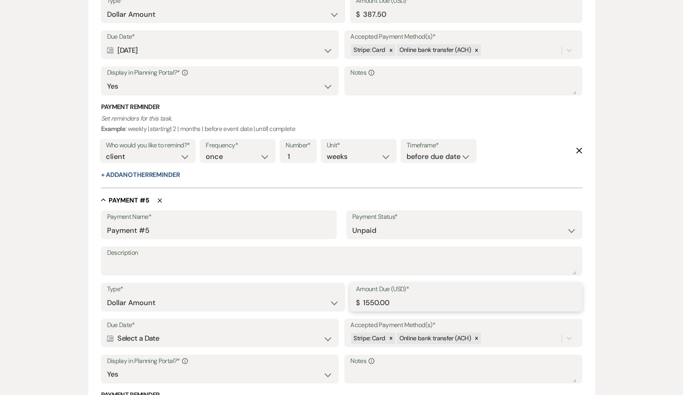
drag, startPoint x: 403, startPoint y: 291, endPoint x: 336, endPoint y: 291, distance: 66.7
click at [336, 291] on div "Type* Dollar Amount Percentage of Grand Total Amount Due (USD)* $ 1550.00" at bounding box center [342, 301] width 482 height 36
paste input "387.5"
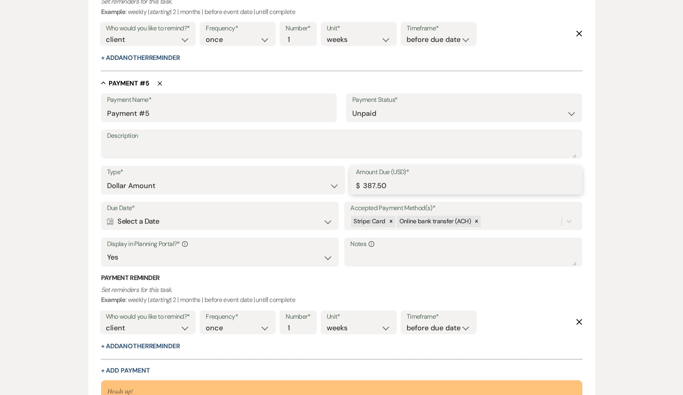
scroll to position [1329, 0]
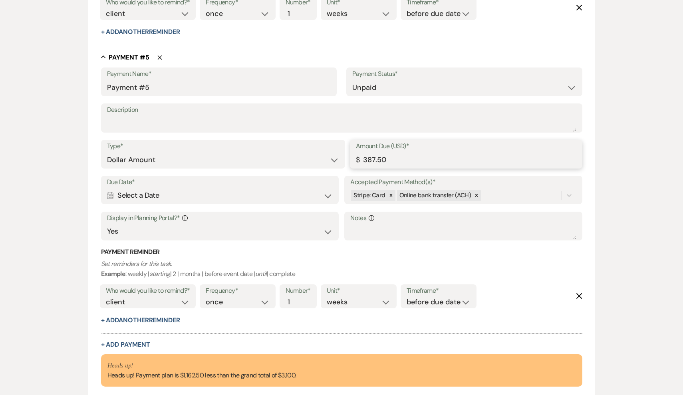
type input "387.50"
click at [233, 190] on div "Calendar Select a Date Expand" at bounding box center [220, 196] width 226 height 16
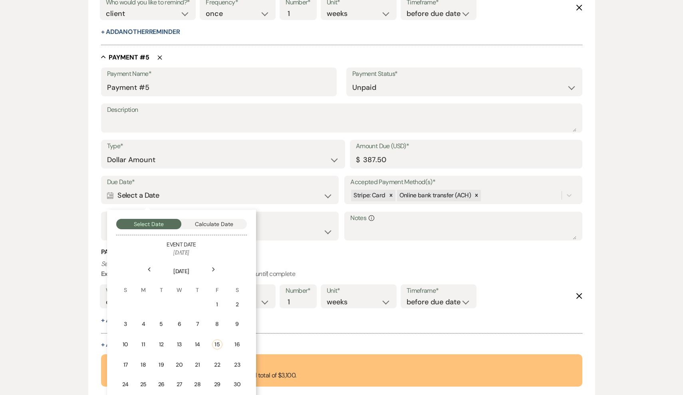
click at [212, 267] on icon "Next" at bounding box center [214, 269] width 4 height 5
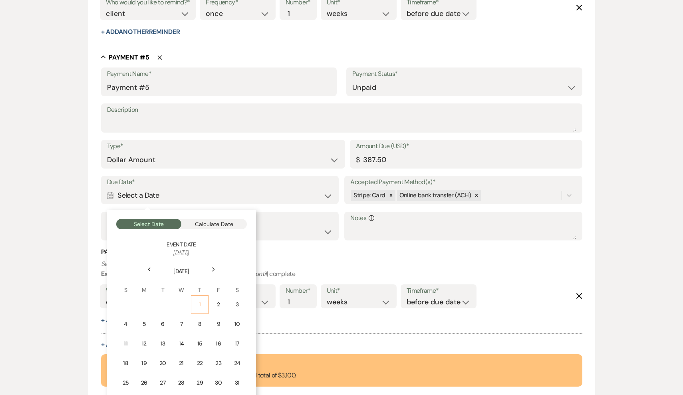
click at [199, 301] on div "1" at bounding box center [199, 305] width 7 height 8
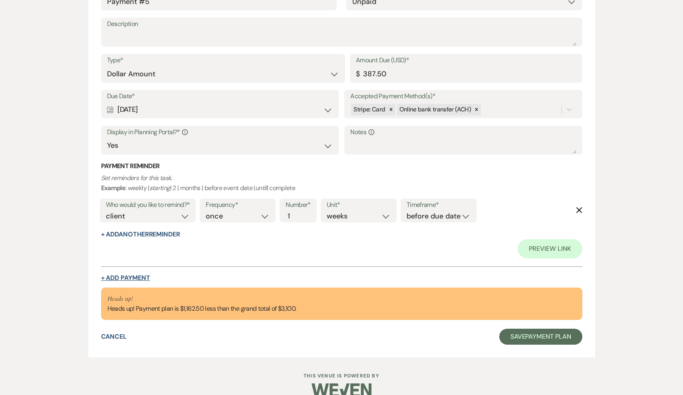
scroll to position [1491, 0]
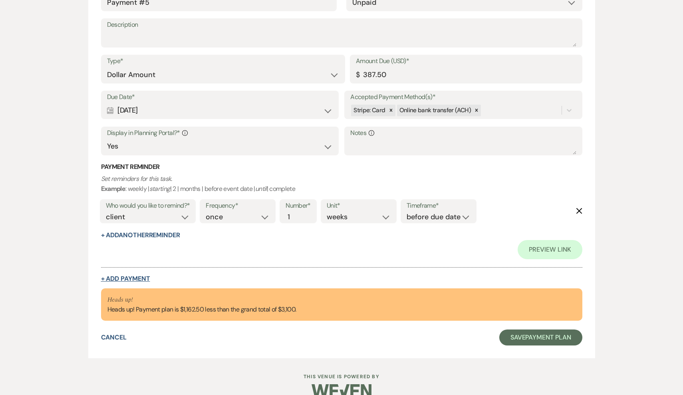
click at [137, 276] on button "+ Add Payment" at bounding box center [125, 279] width 49 height 6
select select "2"
select select "flat"
select select "true"
select select "client"
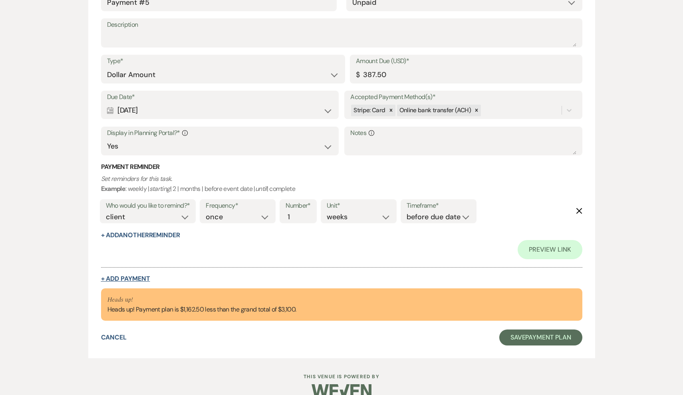
select select "weeks"
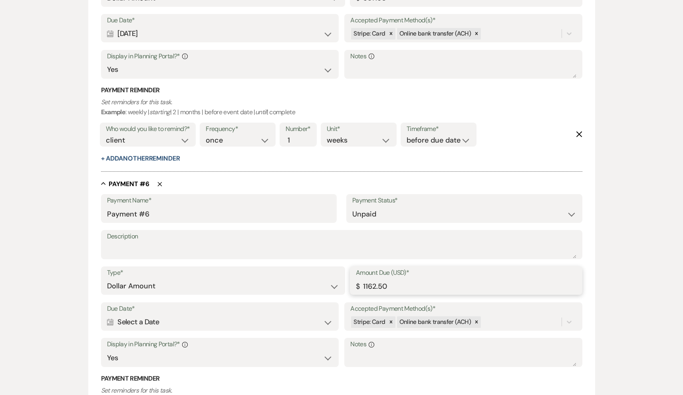
drag, startPoint x: 397, startPoint y: 272, endPoint x: 342, endPoint y: 272, distance: 54.7
click at [342, 272] on div "Type* Dollar Amount Percentage of Grand Total Amount Due (USD)* $ 1162.50" at bounding box center [342, 285] width 482 height 36
paste input "387"
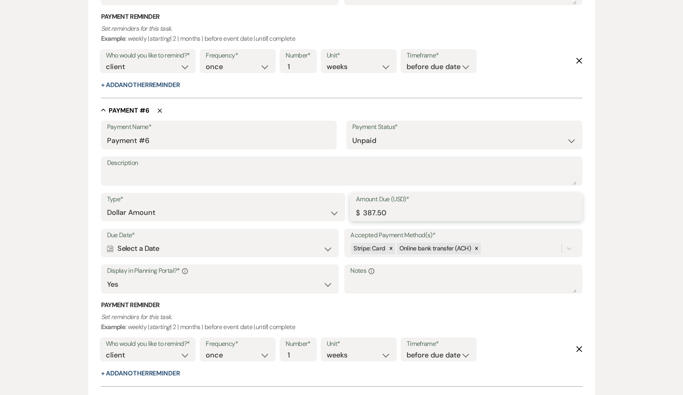
scroll to position [1614, 0]
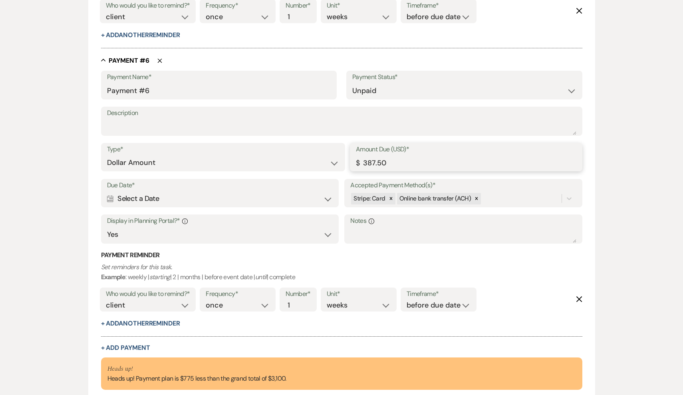
type input "387.50"
click at [256, 191] on div "Calendar Select a Date Expand" at bounding box center [220, 199] width 226 height 16
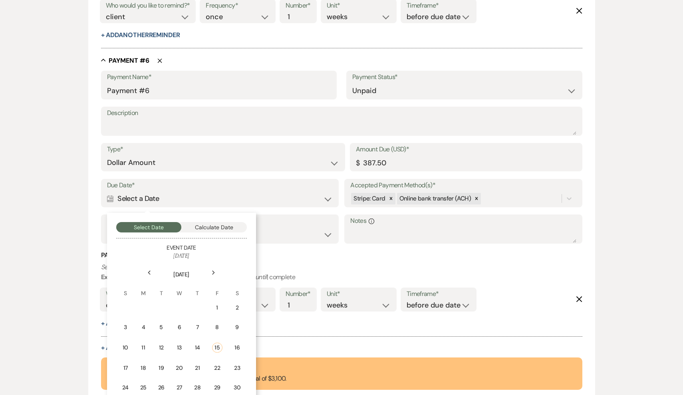
click at [213, 271] on use at bounding box center [213, 273] width 3 height 4
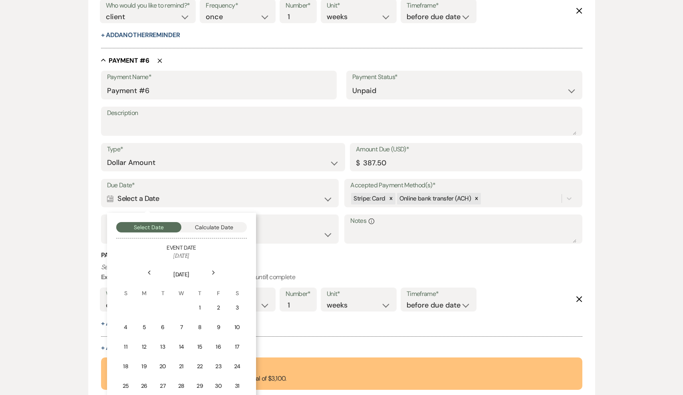
click at [213, 271] on use at bounding box center [213, 273] width 3 height 4
click at [127, 304] on div "1" at bounding box center [125, 308] width 7 height 8
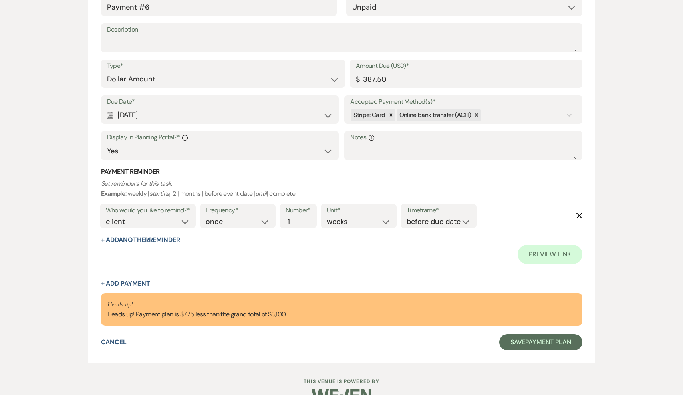
scroll to position [1795, 0]
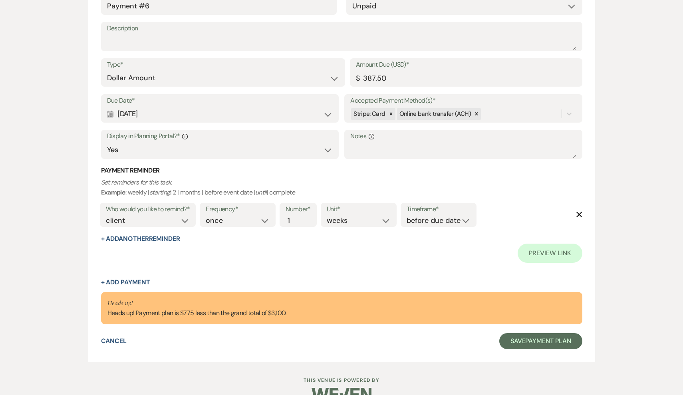
click at [131, 279] on button "+ Add Payment" at bounding box center [125, 282] width 49 height 6
select select "2"
select select "flat"
select select "true"
select select "client"
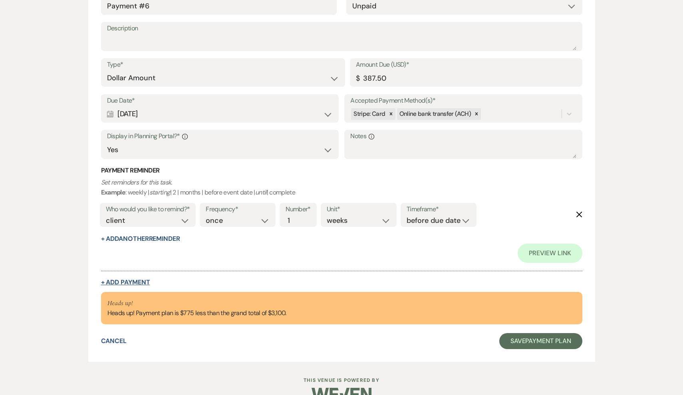
select select "weeks"
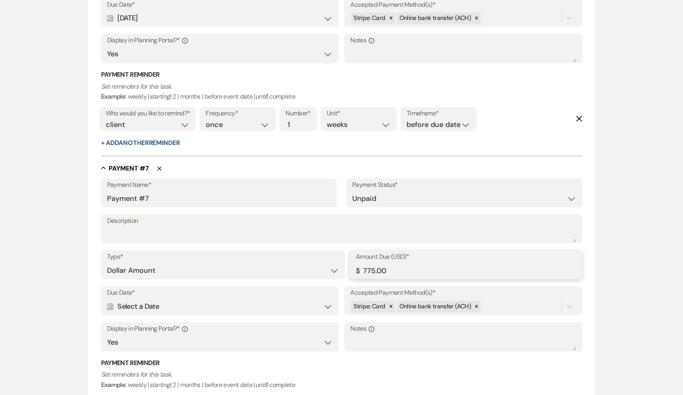
drag, startPoint x: 401, startPoint y: 252, endPoint x: 350, endPoint y: 251, distance: 50.4
click at [350, 251] on div "Amount Due (USD)* $ 775.00" at bounding box center [466, 265] width 233 height 29
paste input "387.5"
type input "387.50"
click at [203, 299] on div "Calendar Select a Date Expand" at bounding box center [220, 307] width 226 height 16
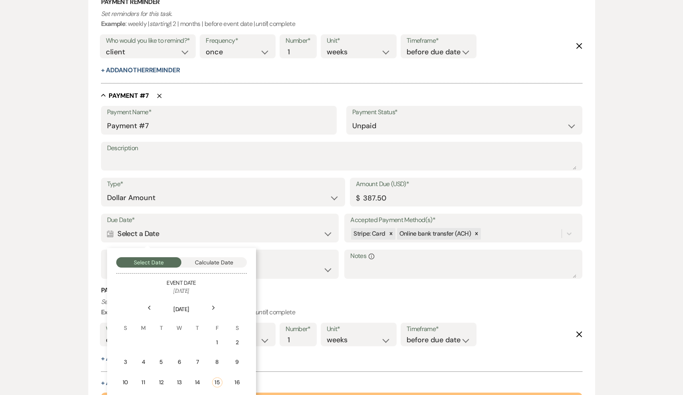
scroll to position [1936, 0]
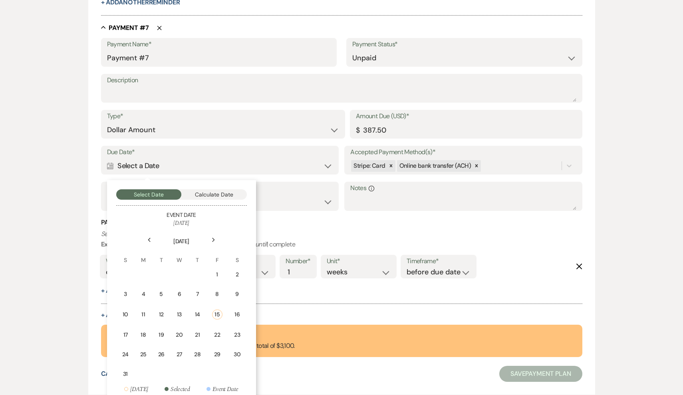
click at [212, 238] on icon "Next" at bounding box center [214, 240] width 4 height 5
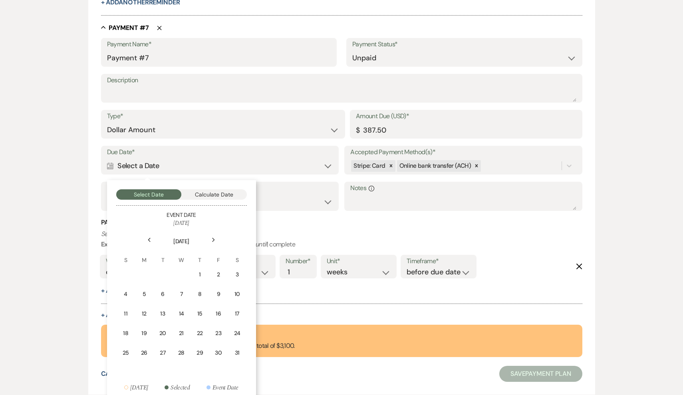
click at [212, 238] on icon "Next" at bounding box center [214, 240] width 4 height 5
click at [128, 271] on div "1" at bounding box center [125, 275] width 7 height 8
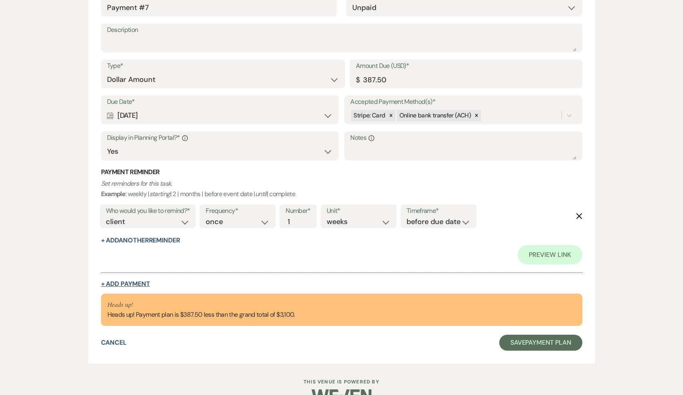
scroll to position [2101, 0]
click at [128, 281] on button "+ Add Payment" at bounding box center [125, 284] width 49 height 6
select select "2"
select select "flat"
select select "true"
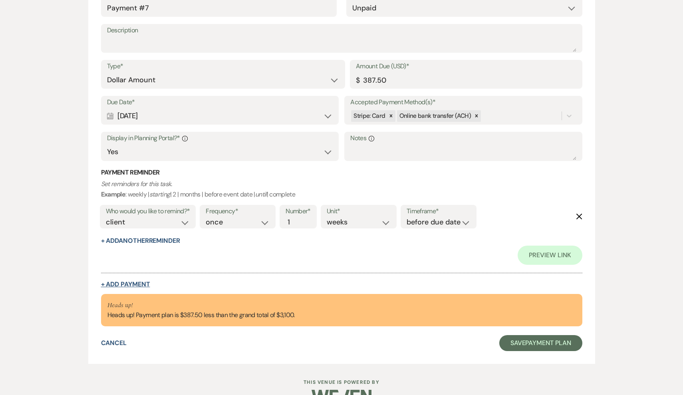
select select "client"
select select "weeks"
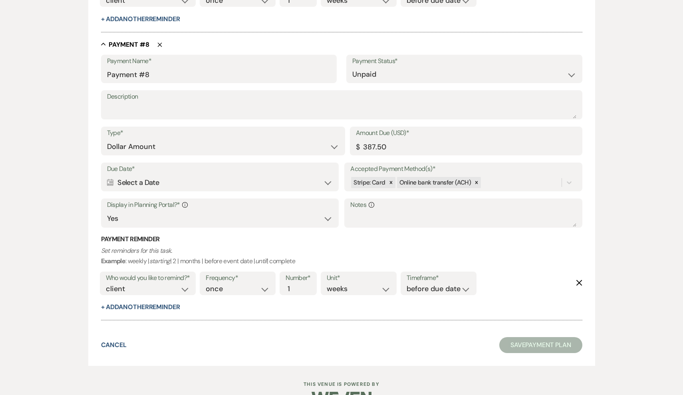
scroll to position [2207, 0]
click at [198, 175] on div "Calendar Select a Date Expand" at bounding box center [220, 183] width 226 height 16
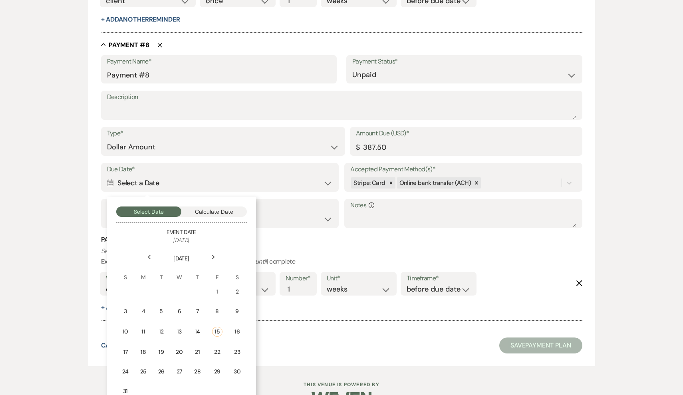
click at [212, 255] on icon "Next" at bounding box center [214, 257] width 4 height 5
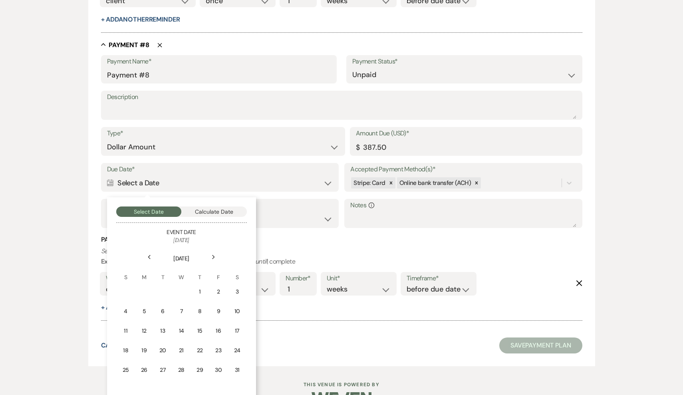
click at [212, 255] on icon "Next" at bounding box center [214, 257] width 4 height 5
click at [181, 288] on div "1" at bounding box center [181, 292] width 7 height 8
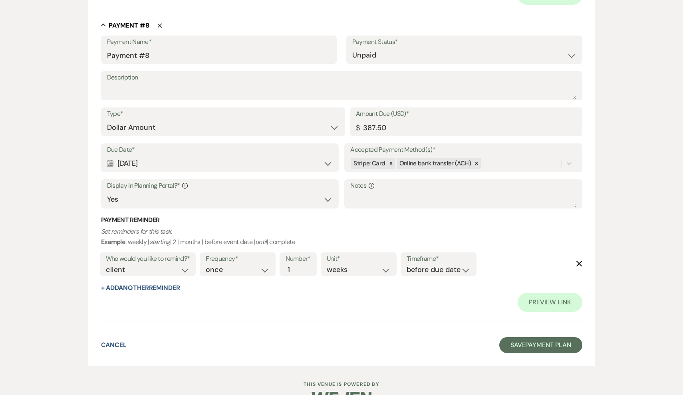
scroll to position [2360, 0]
click at [540, 338] on button "Save Payment Plan" at bounding box center [541, 346] width 83 height 16
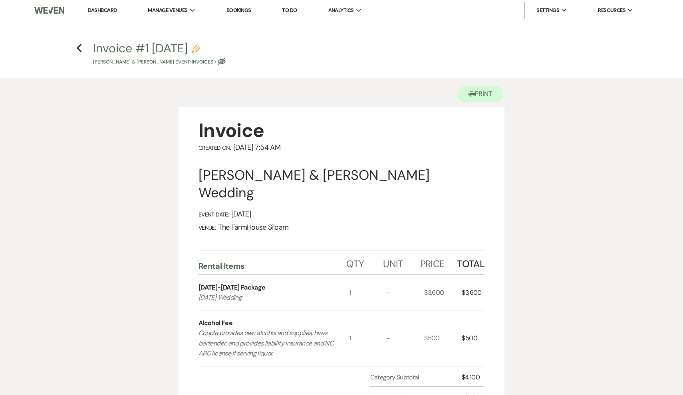
click at [200, 48] on icon "Pencil" at bounding box center [196, 49] width 8 height 8
select select "22"
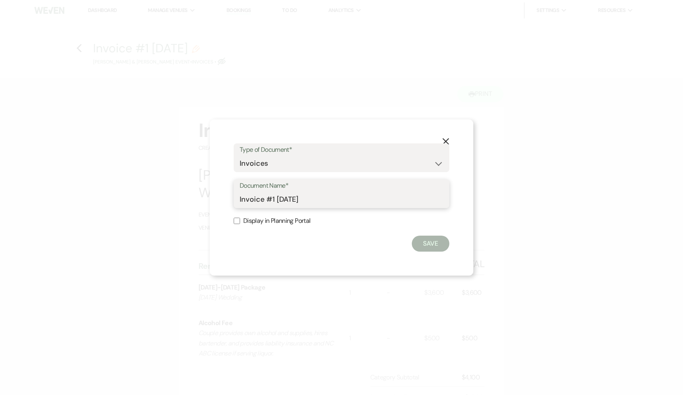
drag, startPoint x: 324, startPoint y: 200, endPoint x: 227, endPoint y: 200, distance: 96.3
click at [227, 200] on div "X Type of Document* Special Event Insurance Vendor Certificate of Insurance Con…" at bounding box center [342, 197] width 264 height 156
type input "Wedding Estimate"
click at [234, 221] on input "Display in Planning Portal" at bounding box center [237, 221] width 6 height 6
checkbox input "true"
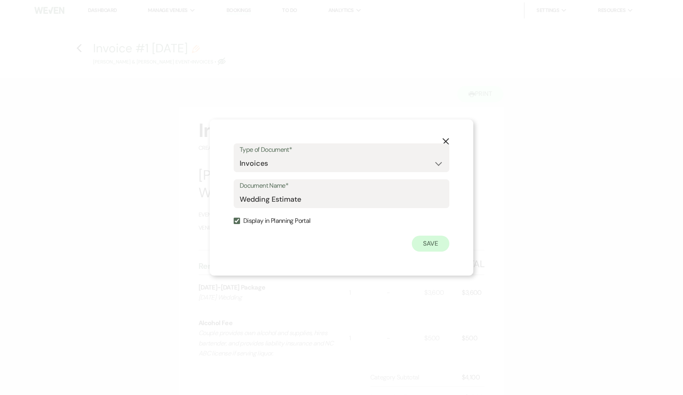
click at [423, 242] on button "Save" at bounding box center [431, 244] width 38 height 16
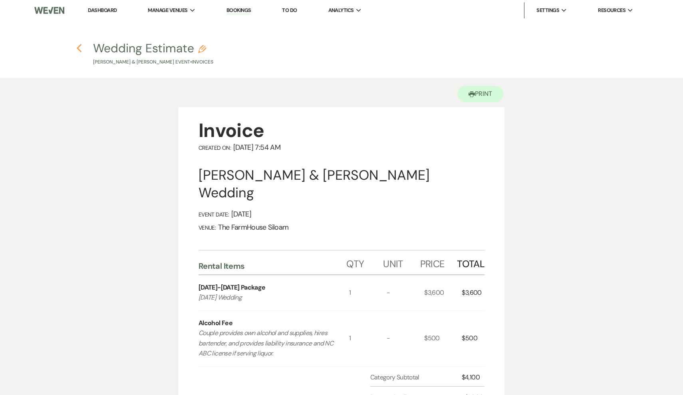
click at [81, 48] on icon "Previous" at bounding box center [79, 49] width 6 height 10
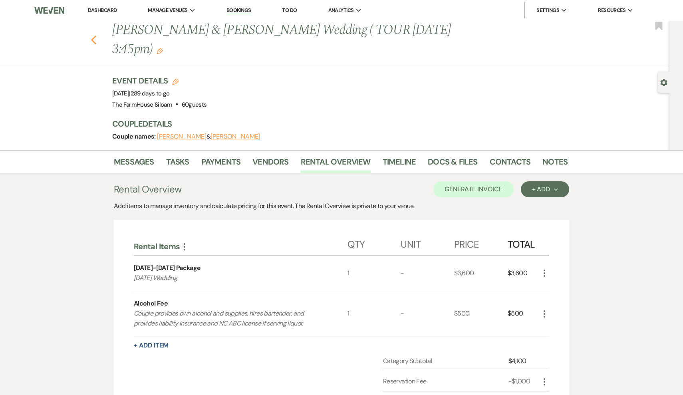
click at [94, 35] on icon "Previous" at bounding box center [94, 40] width 6 height 10
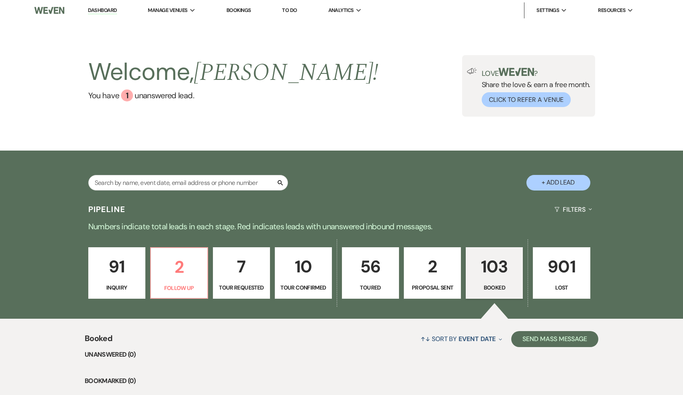
click at [448, 287] on p "Proposal Sent" at bounding box center [432, 287] width 47 height 9
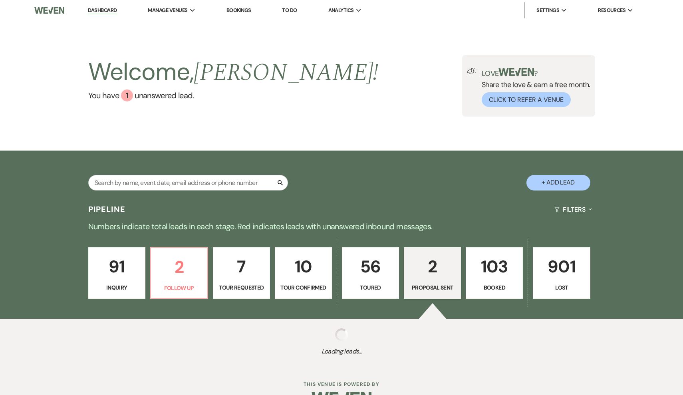
select select "6"
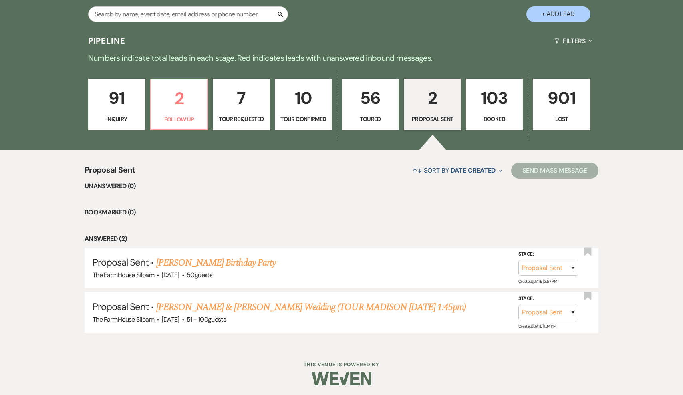
scroll to position [168, 0]
click at [494, 113] on link "103 Booked" at bounding box center [494, 105] width 57 height 52
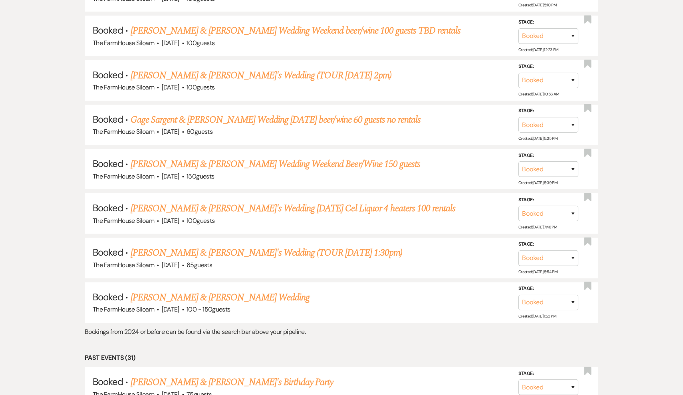
scroll to position [1435, 0]
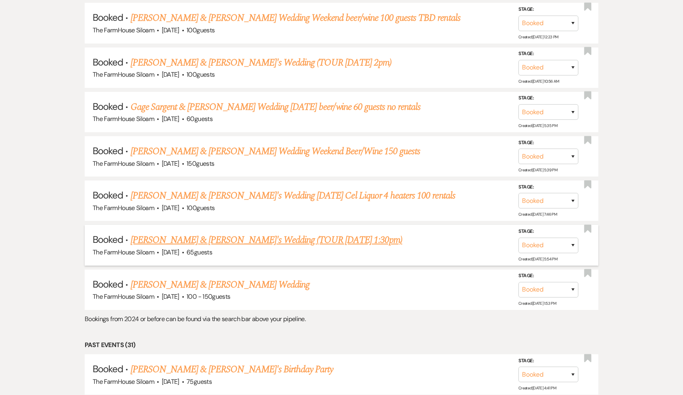
click at [213, 233] on link "[PERSON_NAME] & [PERSON_NAME]'s Wedding (TOUR [DATE] 1:30pm)" at bounding box center [267, 240] width 272 height 14
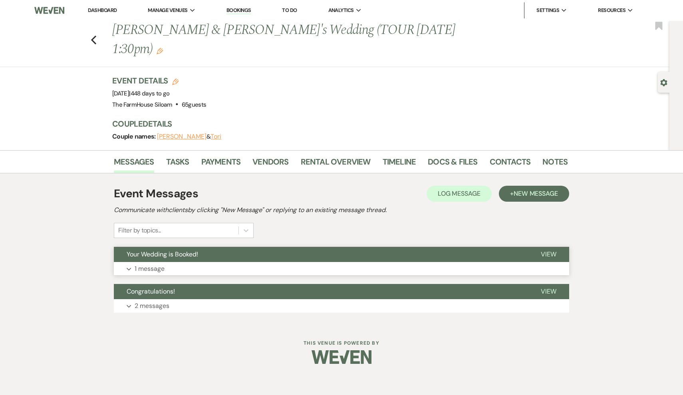
click at [159, 264] on p "1 message" at bounding box center [150, 269] width 30 height 10
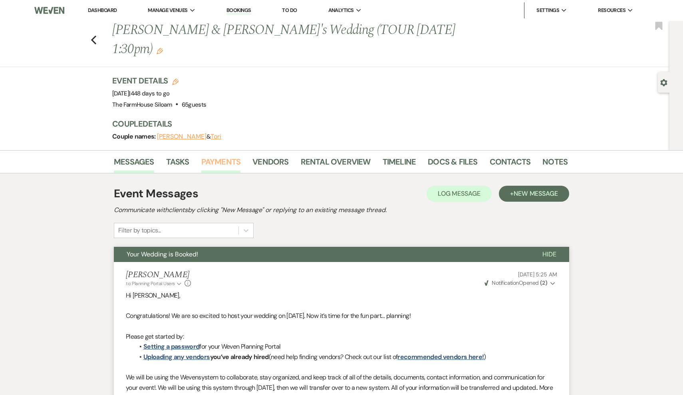
click at [228, 155] on link "Payments" at bounding box center [221, 164] width 40 height 18
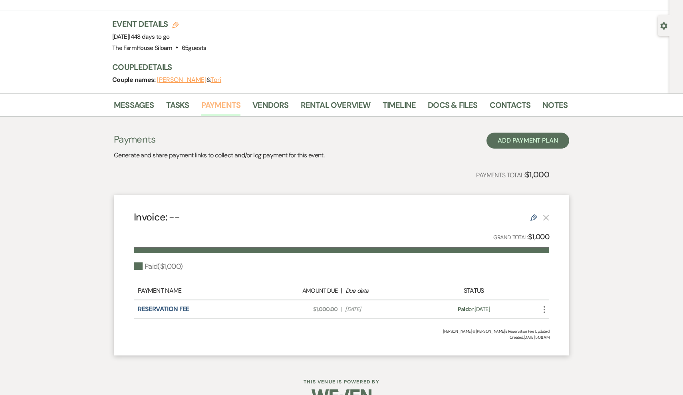
scroll to position [56, 0]
click at [458, 99] on link "Docs & Files" at bounding box center [453, 108] width 50 height 18
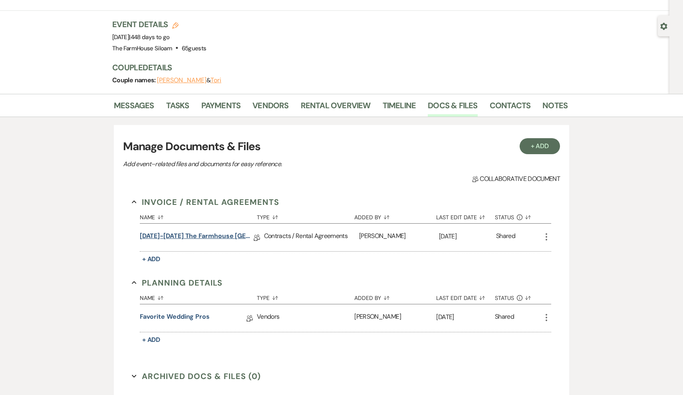
click at [189, 231] on link "[DATE]-[DATE] The Farmhouse [GEOGRAPHIC_DATA] Contract" at bounding box center [197, 237] width 114 height 12
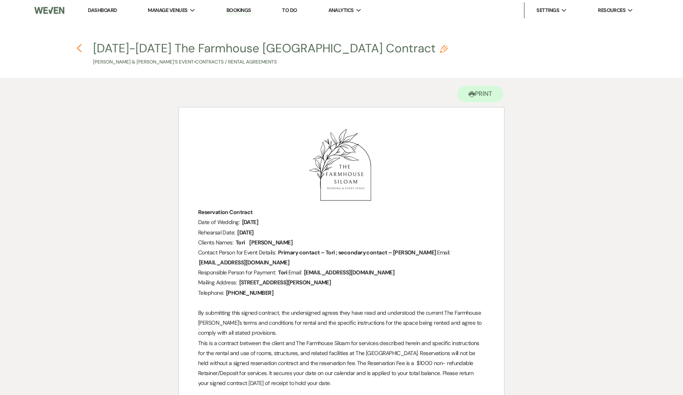
click at [79, 48] on use "button" at bounding box center [78, 48] width 5 height 9
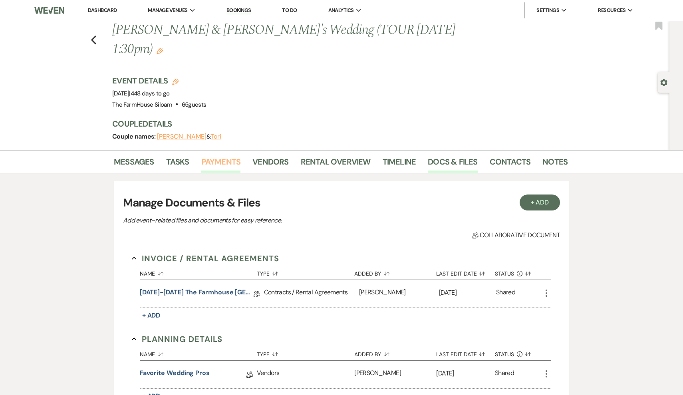
click at [221, 155] on link "Payments" at bounding box center [221, 164] width 40 height 18
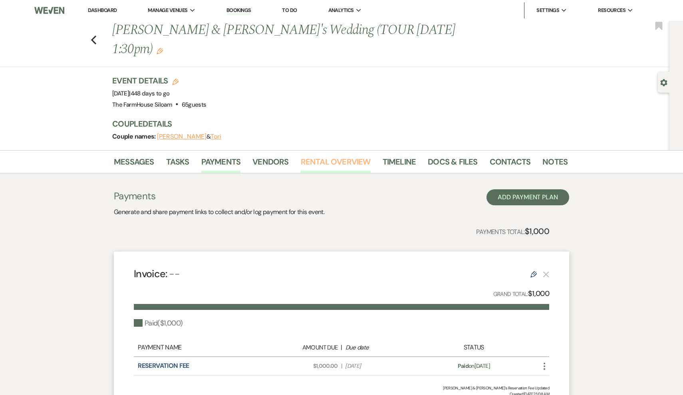
click at [324, 155] on link "Rental Overview" at bounding box center [336, 164] width 70 height 18
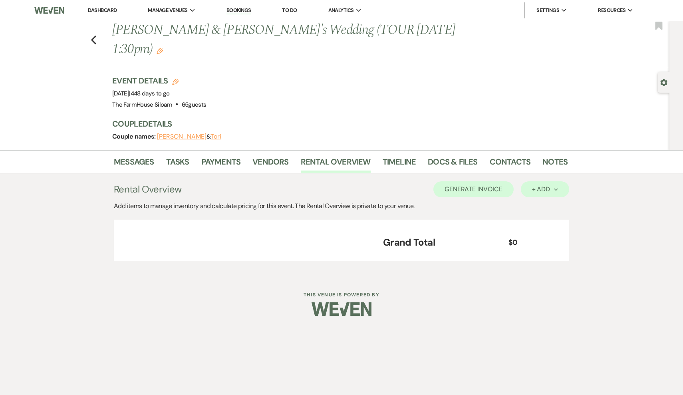
click at [544, 186] on div "+ Add Next" at bounding box center [545, 189] width 26 height 6
click at [535, 201] on button "Item" at bounding box center [541, 207] width 40 height 12
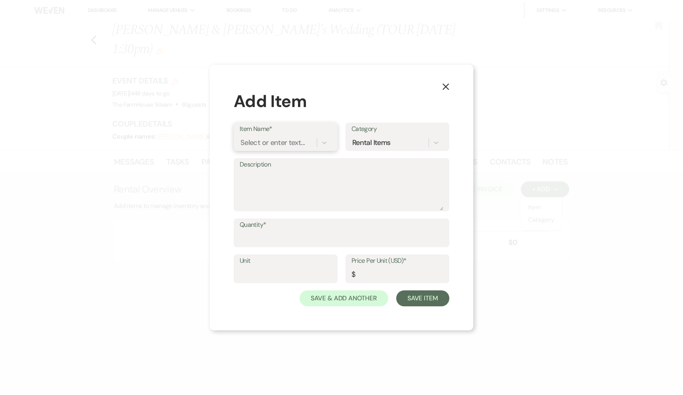
click at [306, 145] on div "Select or enter text..." at bounding box center [278, 143] width 77 height 14
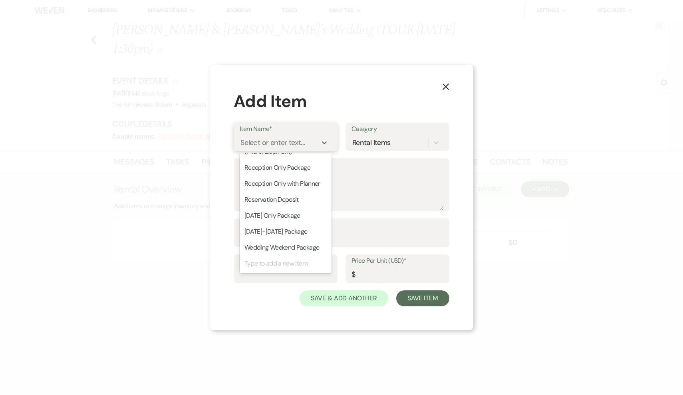
scroll to position [126, 0]
click at [271, 266] on div "Type to add a new item" at bounding box center [286, 264] width 92 height 16
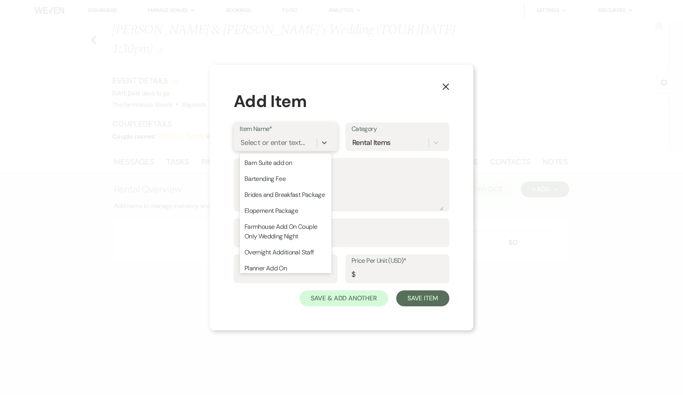
scroll to position [0, 0]
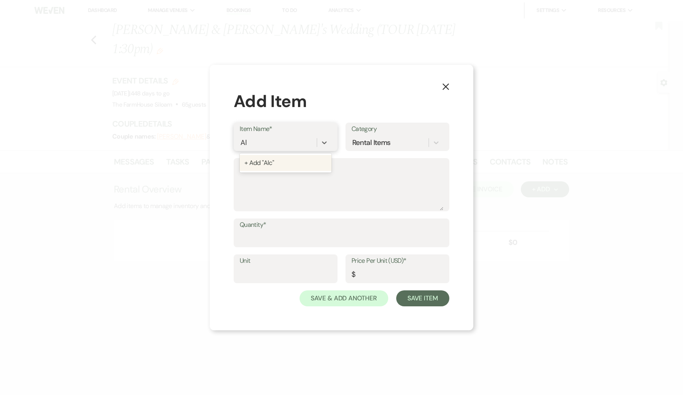
type input "A"
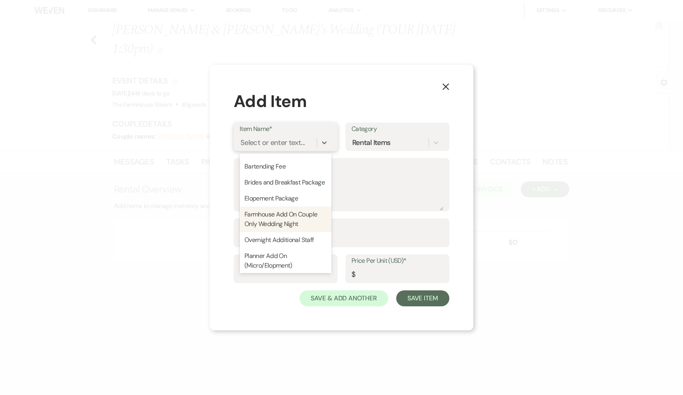
scroll to position [10, 0]
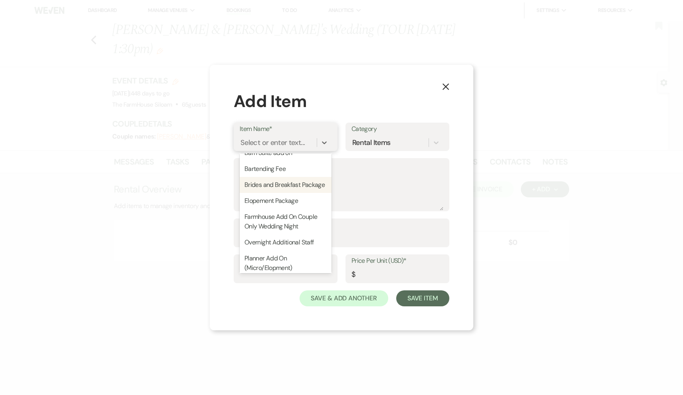
click at [279, 186] on div "Brides and Breakfast Package" at bounding box center [286, 185] width 92 height 16
type input "6800"
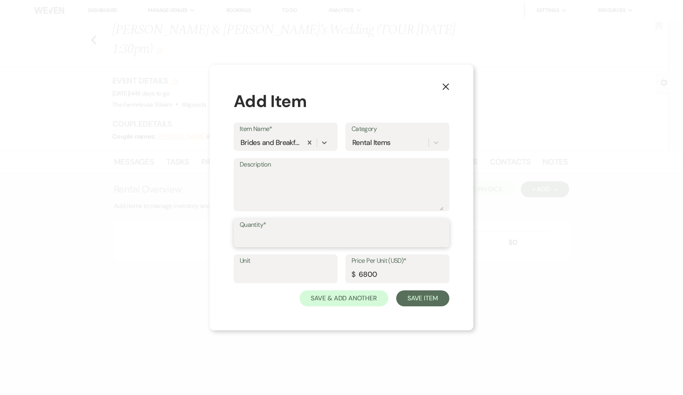
click at [297, 238] on input "Quantity*" at bounding box center [342, 239] width 204 height 16
type input "1"
click at [419, 295] on button "Save Item" at bounding box center [422, 299] width 53 height 16
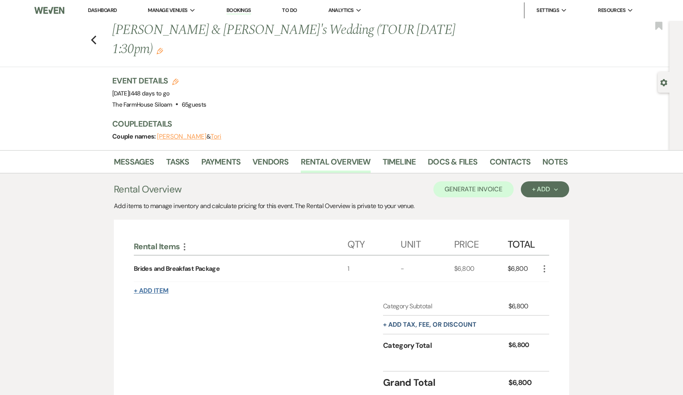
click at [152, 288] on button "+ Add Item" at bounding box center [151, 291] width 35 height 6
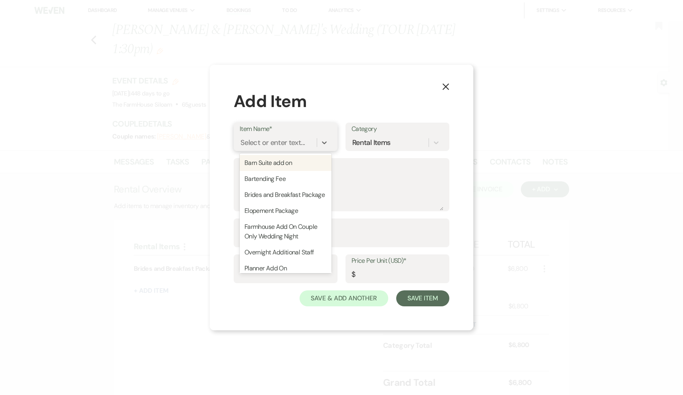
click at [273, 142] on div "Select or enter text..." at bounding box center [273, 142] width 64 height 11
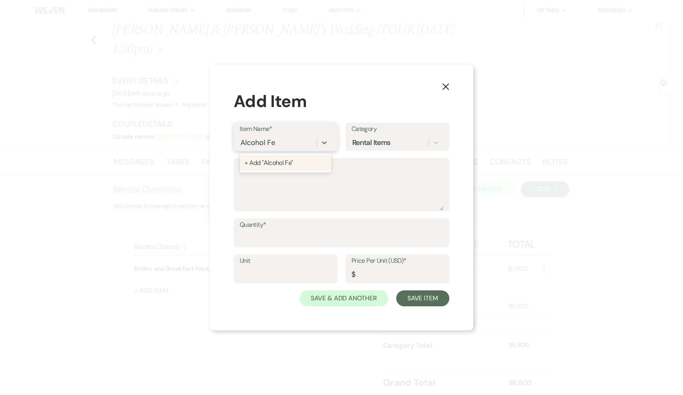
type input "Alcohol Fee"
click at [275, 163] on div "+ Add "Alcohol Fee"" at bounding box center [286, 163] width 92 height 16
click at [267, 173] on textarea "Description" at bounding box center [342, 191] width 204 height 40
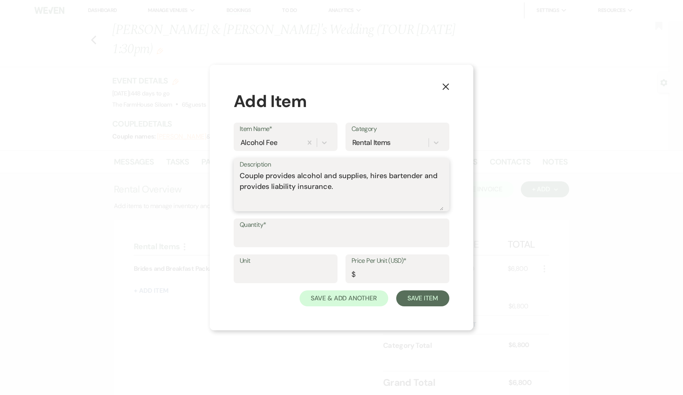
type textarea "Couple provides alcohol and supplies, hires bartender and provides liability in…"
click at [253, 240] on input "Quantity*" at bounding box center [342, 239] width 204 height 16
type input "1"
click at [378, 278] on input "Price Per Unit (USD)*" at bounding box center [398, 275] width 92 height 16
type input "500"
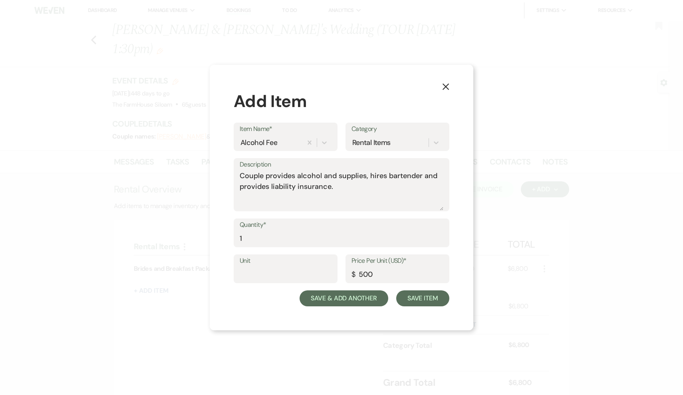
click at [377, 301] on button "Save & Add Another" at bounding box center [344, 299] width 89 height 16
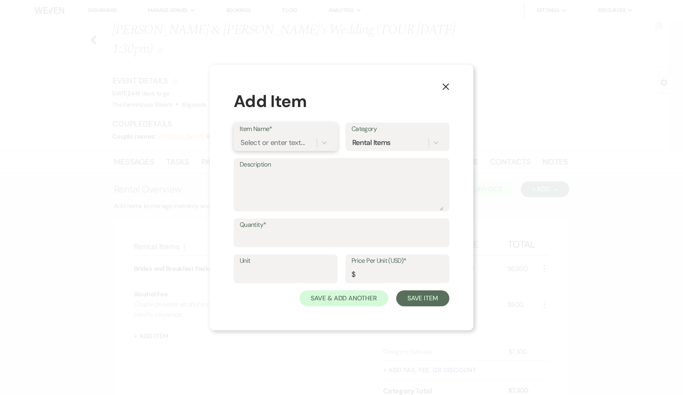
click at [272, 145] on div "Select or enter text..." at bounding box center [273, 142] width 64 height 11
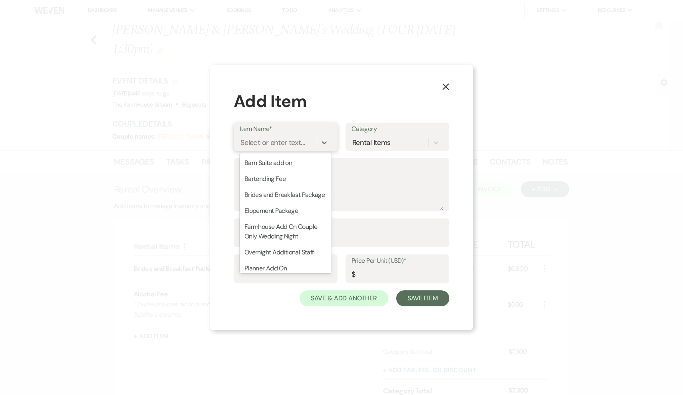
scroll to position [0, 0]
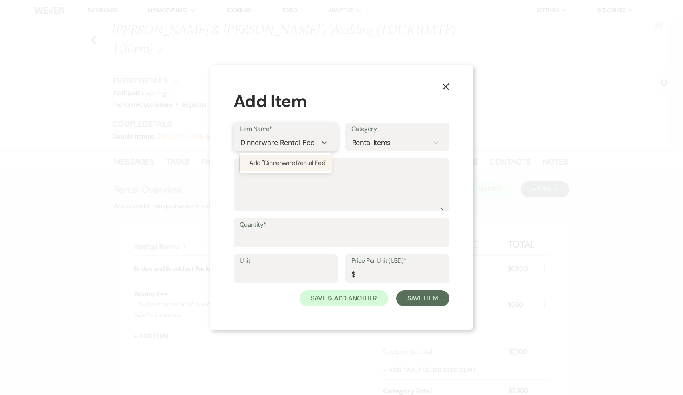
type input "Dinnerware Rental Fee"
click at [255, 239] on input "Quantity*" at bounding box center [342, 239] width 204 height 16
type input "65"
click at [369, 274] on input "Price Per Unit (USD)*" at bounding box center [398, 275] width 92 height 16
type input "0"
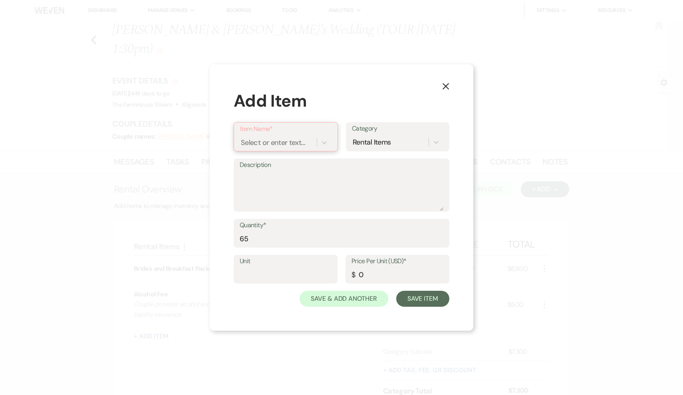
click at [279, 147] on div "Select or enter text..." at bounding box center [273, 142] width 64 height 11
type input "Dinnerware Rental Fee"
click at [285, 163] on div "+ Add "Dinnerware Rental Fee"" at bounding box center [286, 163] width 92 height 16
click at [268, 175] on textarea "Description" at bounding box center [342, 191] width 204 height 40
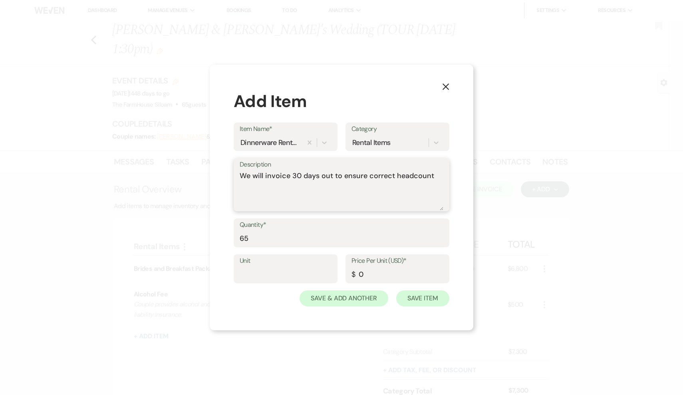
type textarea "We will invoice 30 days out to ensure correct headcount"
click at [421, 297] on button "Save Item" at bounding box center [422, 299] width 53 height 16
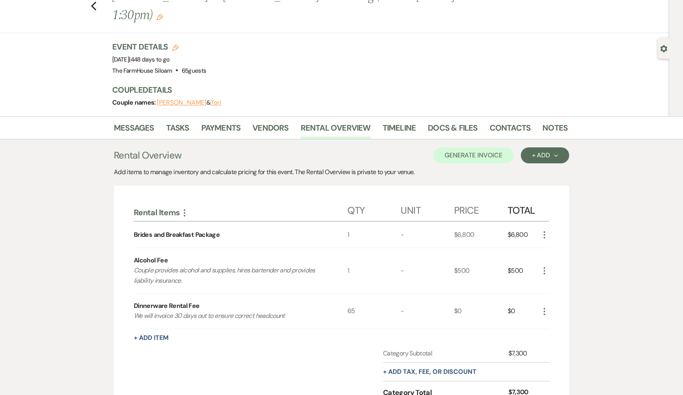
scroll to position [34, 0]
click at [287, 310] on p "We will invoice 30 days out to ensure correct headcount" at bounding box center [230, 315] width 192 height 10
click at [547, 306] on icon "More" at bounding box center [545, 311] width 10 height 10
click at [552, 324] on use "button" at bounding box center [551, 326] width 5 height 5
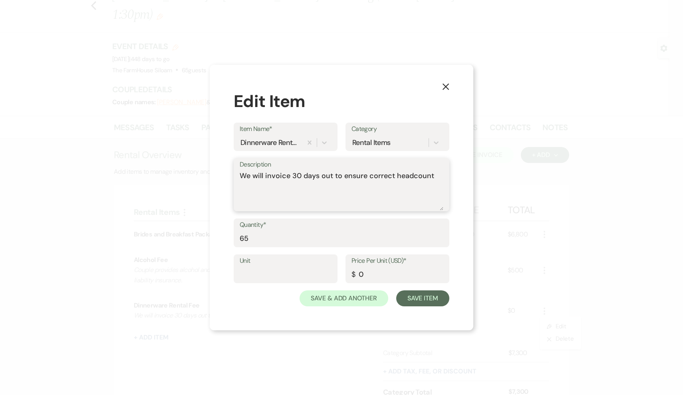
click at [432, 181] on textarea "We will invoice 30 days out to ensure correct headcount" at bounding box center [342, 191] width 204 height 40
type textarea "We will invoice 30 days out to ensure correct headcount, $5 each person for 6 i…"
click at [426, 295] on button "Save Item" at bounding box center [422, 299] width 53 height 16
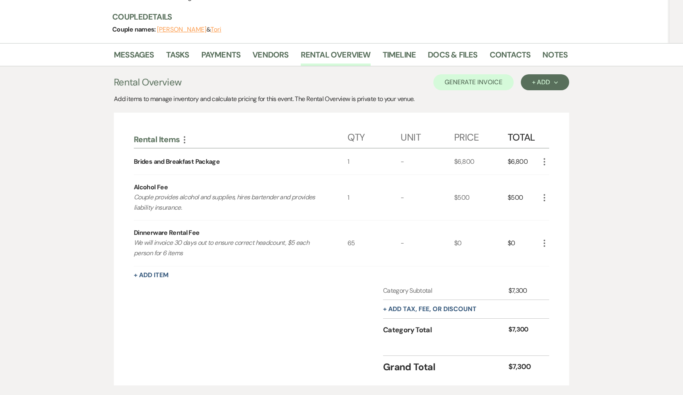
scroll to position [118, 0]
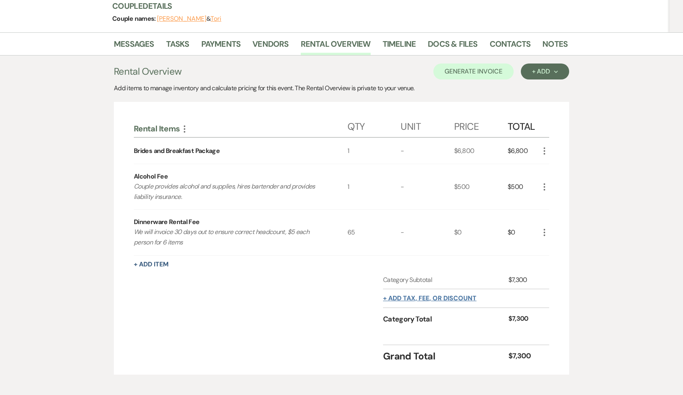
click at [406, 295] on button "+ Add tax, fee, or discount" at bounding box center [430, 298] width 94 height 6
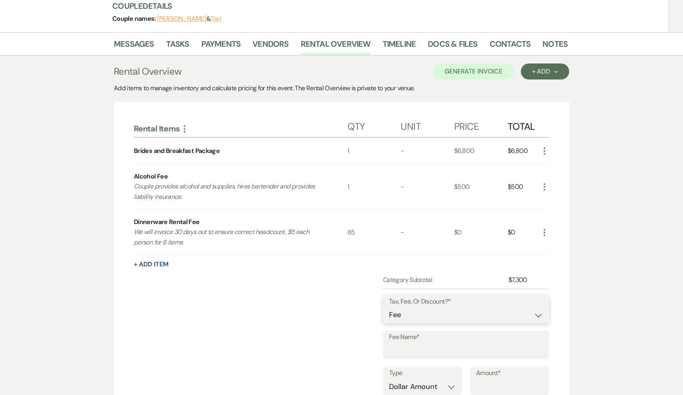
select select "2"
click at [405, 343] on input "Fee Name*" at bounding box center [466, 351] width 154 height 16
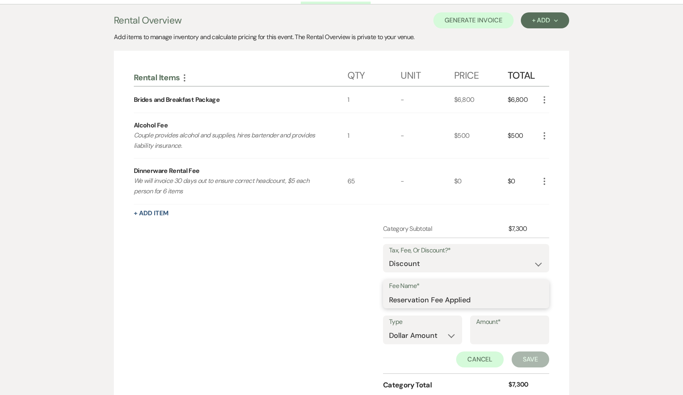
scroll to position [221, 0]
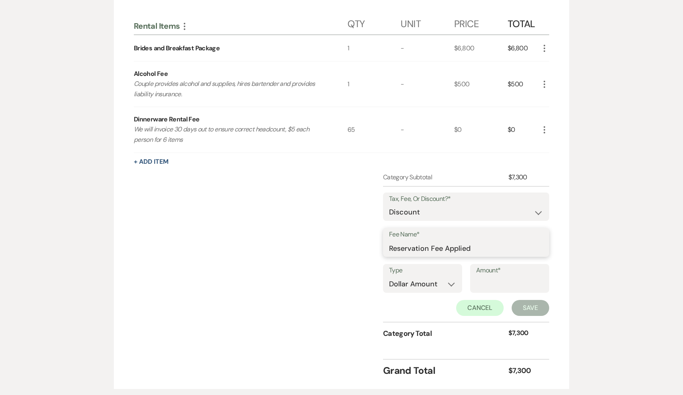
type input "Reservation Fee Applied"
click at [506, 277] on input "Amount*" at bounding box center [509, 285] width 67 height 16
type input "1000"
click at [534, 300] on button "Save" at bounding box center [531, 308] width 38 height 16
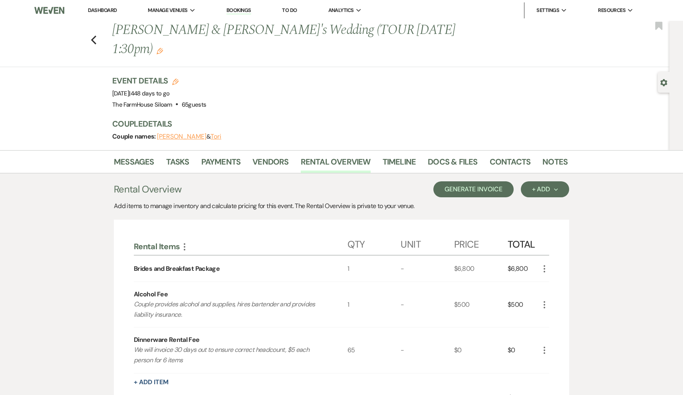
scroll to position [0, 0]
click at [485, 181] on button "Generate Invoice" at bounding box center [474, 189] width 80 height 16
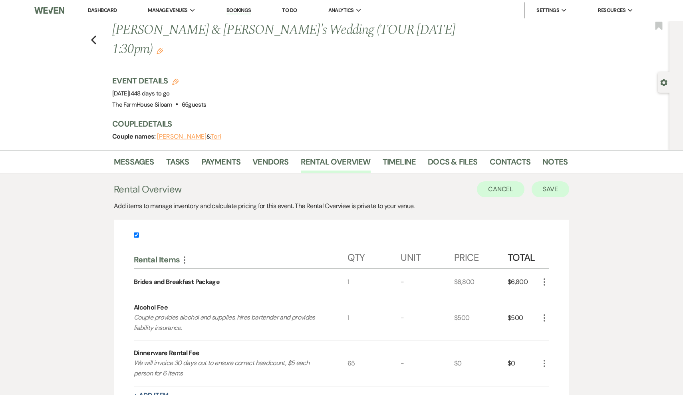
click at [552, 181] on button "Save" at bounding box center [551, 189] width 38 height 16
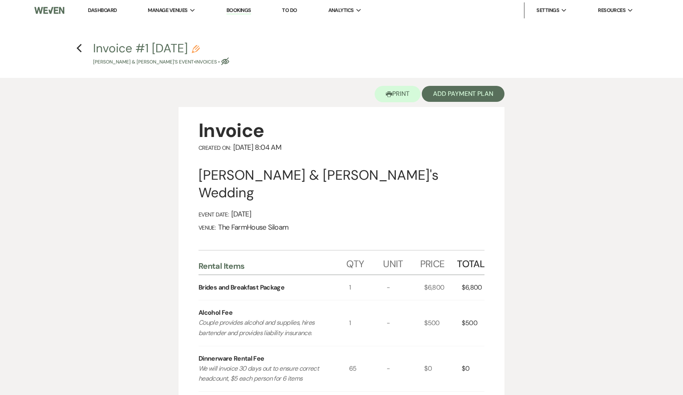
click at [200, 50] on icon "Pencil" at bounding box center [196, 49] width 8 height 8
select select "22"
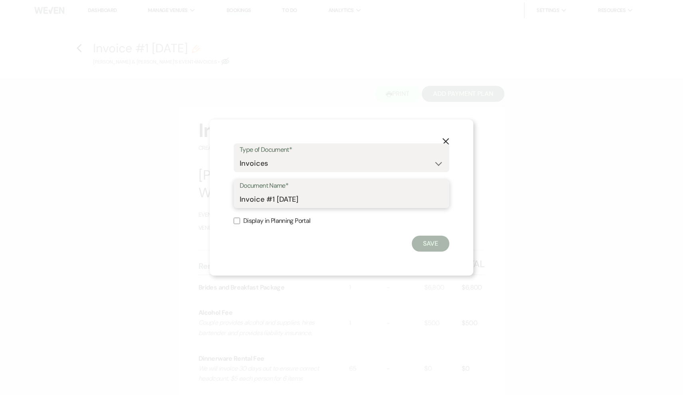
drag, startPoint x: 316, startPoint y: 199, endPoint x: 228, endPoint y: 199, distance: 88.3
click at [228, 199] on div "X Type of Document* Special Event Insurance Vendor Certificate of Insurance Con…" at bounding box center [342, 197] width 264 height 156
type input "Wedding Estimate"
click at [237, 219] on input "Display in Planning Portal" at bounding box center [237, 221] width 6 height 6
checkbox input "true"
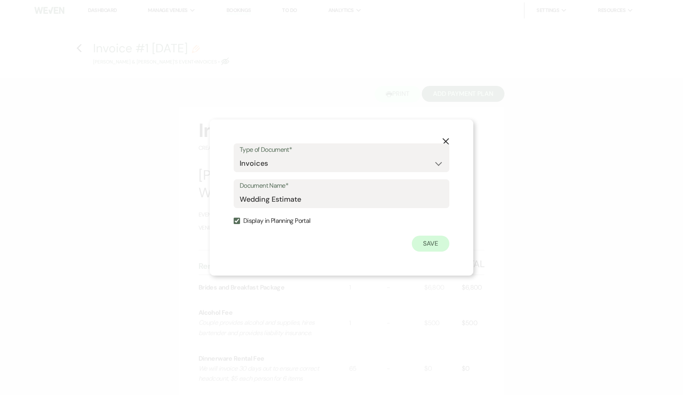
click at [425, 244] on button "Save" at bounding box center [431, 244] width 38 height 16
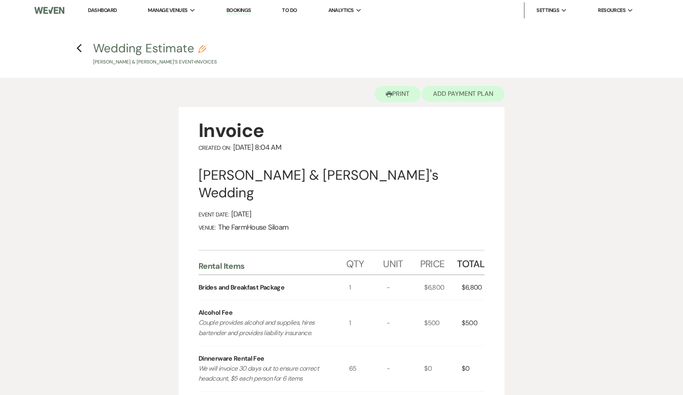
click at [457, 95] on button "Add Payment Plan" at bounding box center [463, 94] width 83 height 16
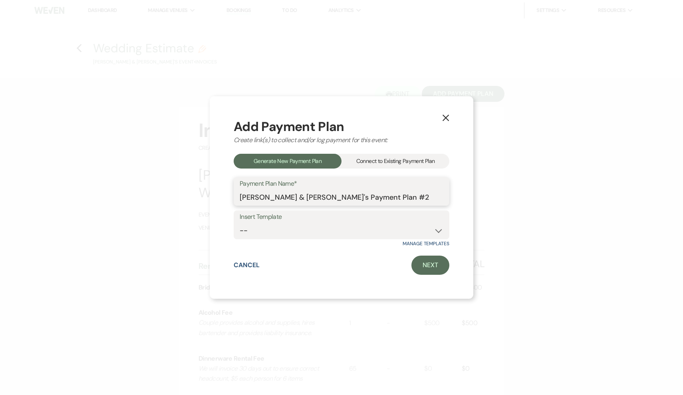
click at [365, 200] on input "[PERSON_NAME] & [PERSON_NAME]'s Payment Plan #2" at bounding box center [342, 197] width 204 height 16
type input "[PERSON_NAME] & [PERSON_NAME]'s Payment Plan"
click at [434, 265] on link "Next" at bounding box center [431, 265] width 38 height 19
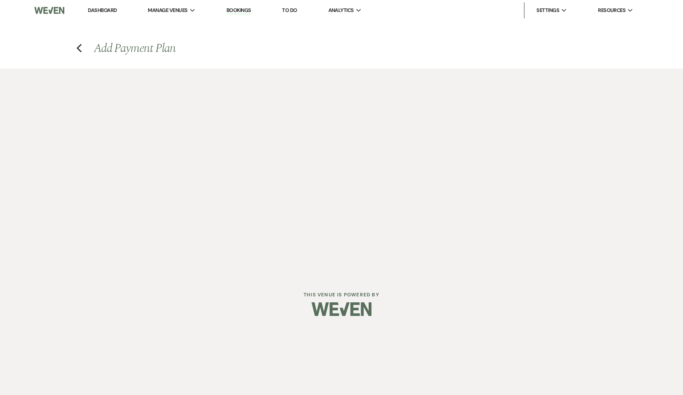
select select "27440"
select select "2"
select select "percentage"
select select "true"
select select "client"
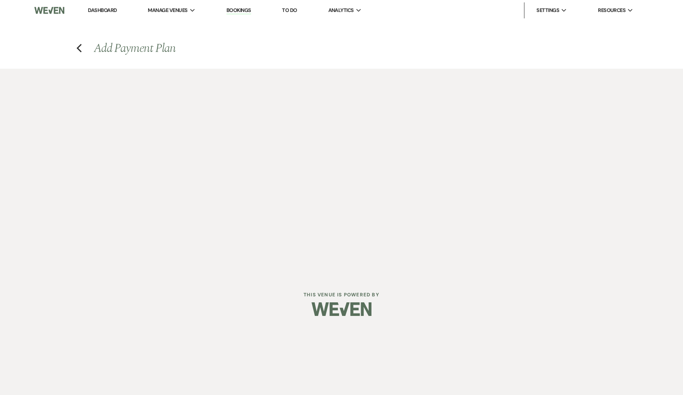
select select "weeks"
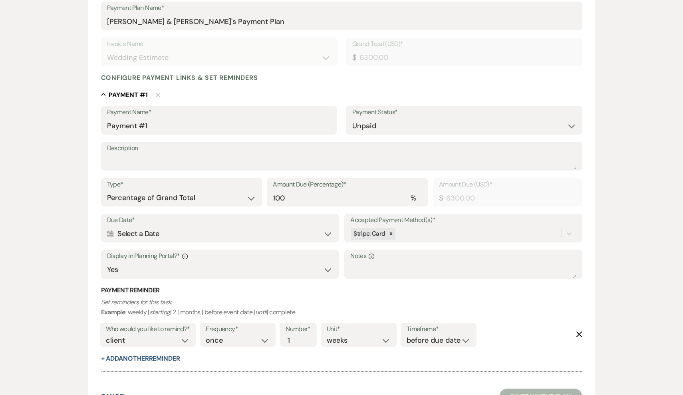
scroll to position [139, 0]
select select "flat"
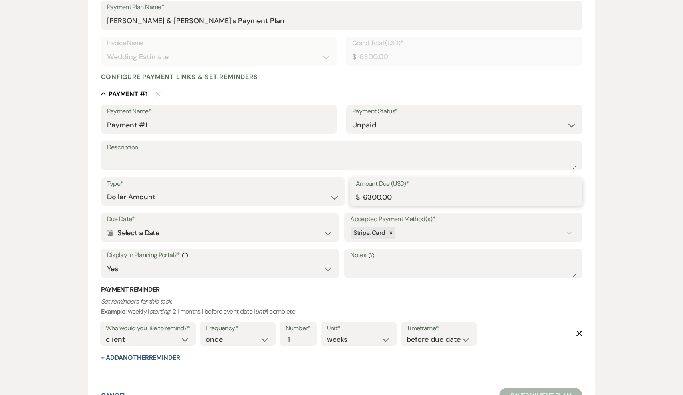
drag, startPoint x: 402, startPoint y: 197, endPoint x: 330, endPoint y: 197, distance: 71.5
click at [330, 197] on div "Type* Dollar Amount Percentage of Grand Total Amount Due (USD)* $ 6300.00" at bounding box center [342, 195] width 482 height 36
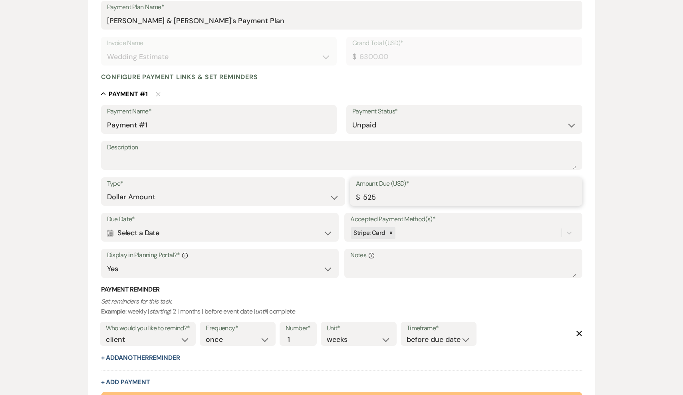
drag, startPoint x: 395, startPoint y: 196, endPoint x: 340, endPoint y: 196, distance: 55.5
click at [340, 196] on div "Type* Dollar Amount Percentage of Grand Total Amount Due (USD)* $ 525" at bounding box center [342, 195] width 482 height 36
type input "525.00"
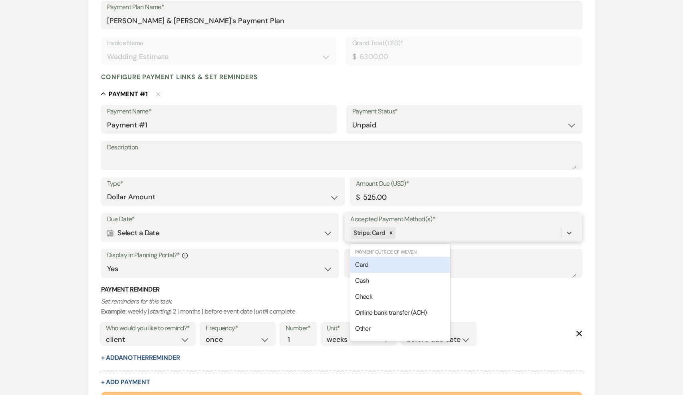
click at [407, 233] on div "Stripe: Card" at bounding box center [455, 233] width 211 height 14
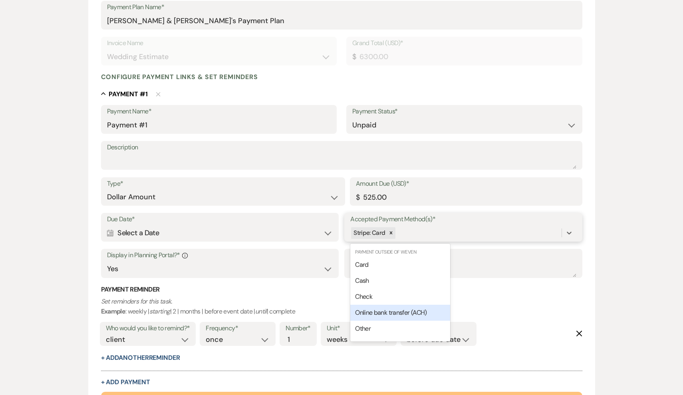
click at [384, 310] on span "Online bank transfer (ACH)" at bounding box center [391, 312] width 72 height 8
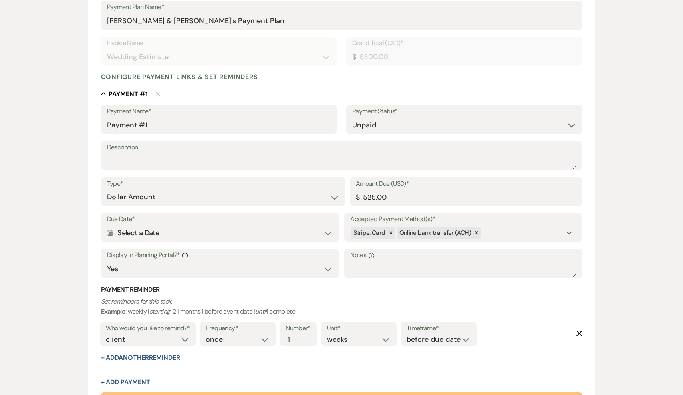
click at [206, 231] on div "Calendar Select a Date Expand" at bounding box center [220, 233] width 226 height 16
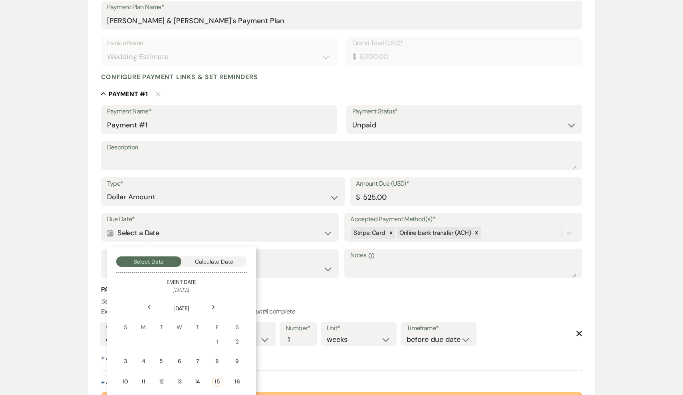
click at [212, 305] on icon "Next" at bounding box center [214, 307] width 4 height 5
click at [148, 338] on td "1" at bounding box center [144, 341] width 18 height 19
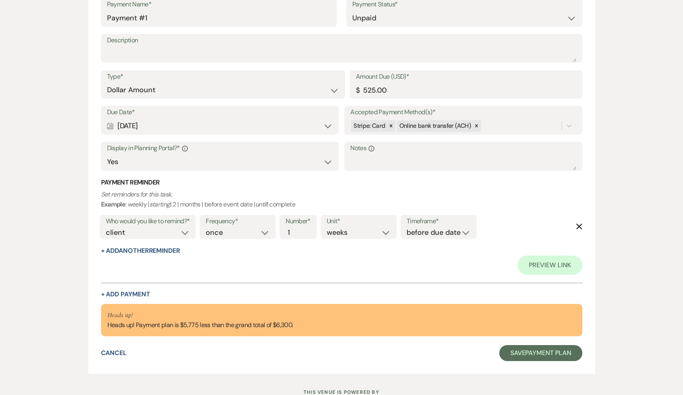
scroll to position [249, 0]
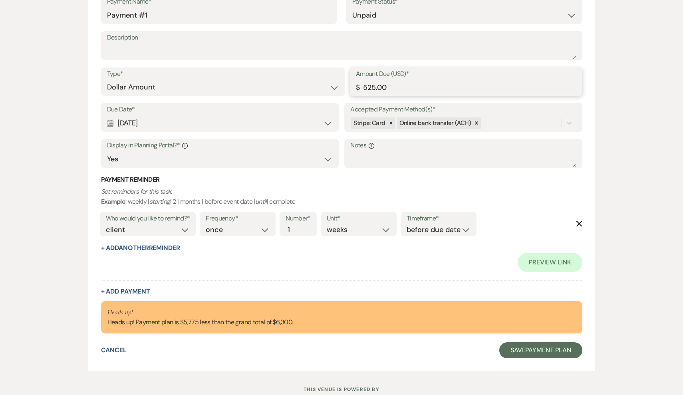
drag, startPoint x: 392, startPoint y: 85, endPoint x: 352, endPoint y: 85, distance: 39.6
click at [352, 85] on div "Amount Due (USD)* $ 525.00" at bounding box center [466, 82] width 233 height 29
click at [132, 289] on button "+ Add Payment" at bounding box center [125, 292] width 49 height 6
select select "2"
select select "flat"
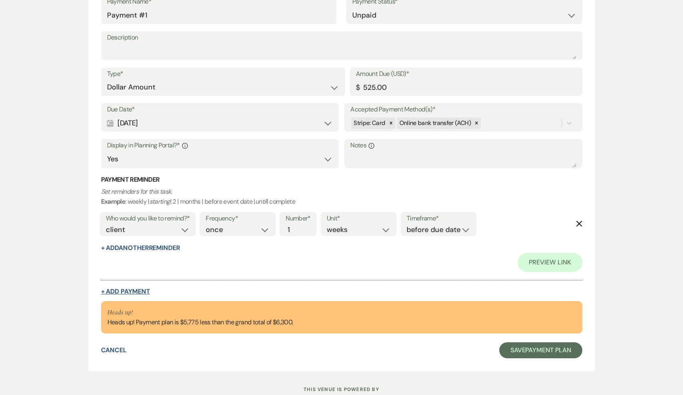
select select "true"
select select "client"
select select "weeks"
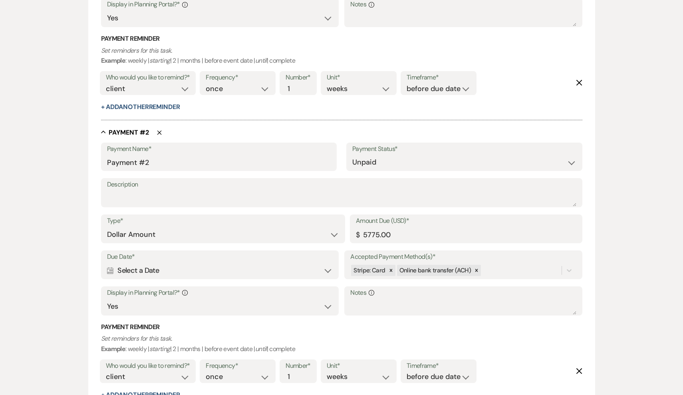
scroll to position [395, 0]
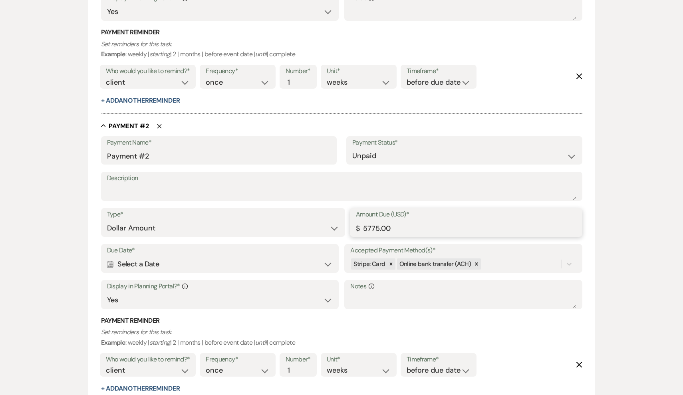
drag, startPoint x: 402, startPoint y: 226, endPoint x: 352, endPoint y: 226, distance: 49.2
click at [352, 226] on div "Amount Due (USD)* $ 5775.00" at bounding box center [466, 222] width 233 height 29
paste input "2"
type input "525.00"
click at [221, 263] on div "Calendar Select a Date Expand" at bounding box center [220, 265] width 226 height 16
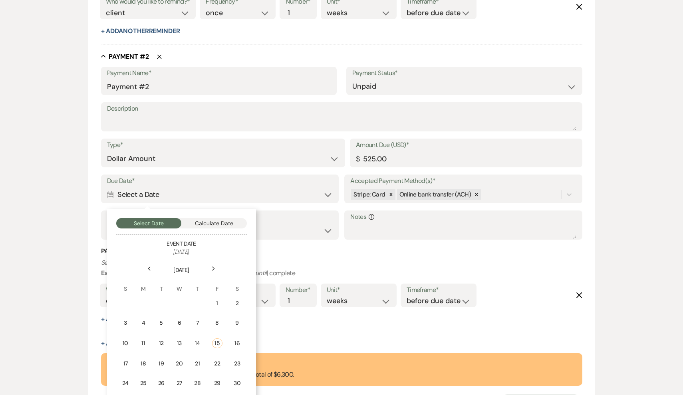
scroll to position [504, 0]
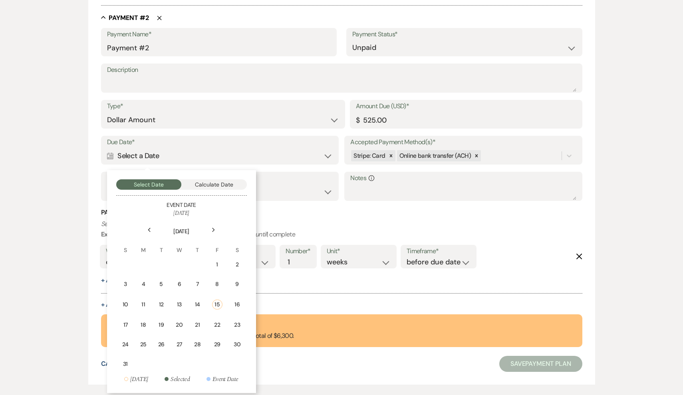
click at [214, 228] on icon "Next" at bounding box center [214, 230] width 4 height 5
click at [182, 262] on div "1" at bounding box center [181, 265] width 7 height 8
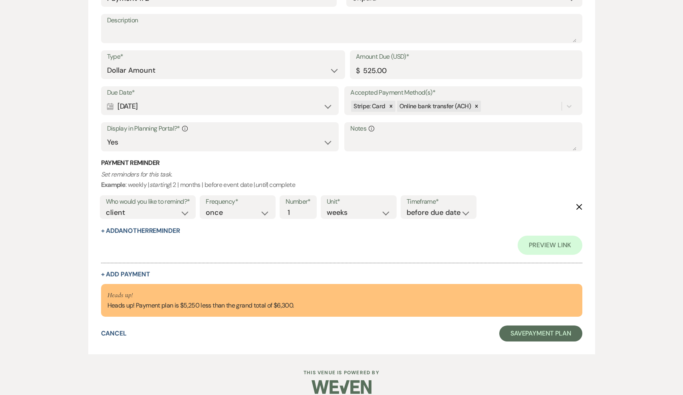
scroll to position [573, 0]
click at [139, 271] on button "+ Add Payment" at bounding box center [125, 274] width 49 height 6
select select "2"
select select "flat"
select select "true"
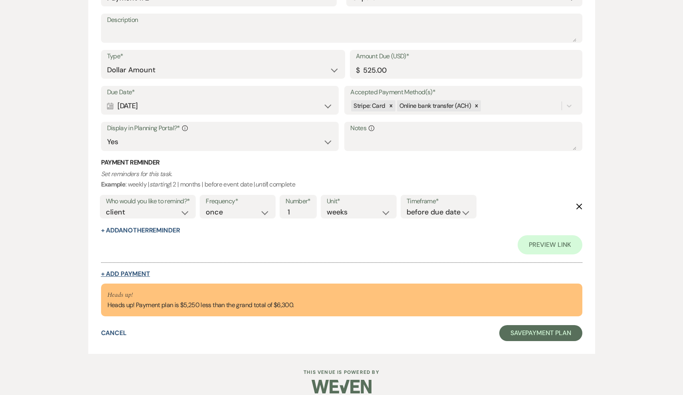
select select "client"
select select "weeks"
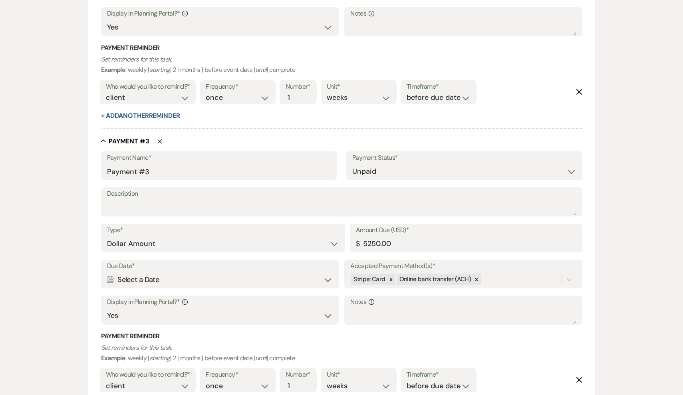
scroll to position [672, 0]
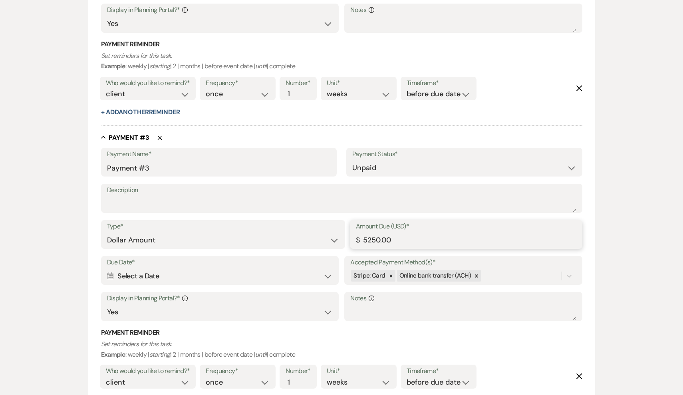
drag, startPoint x: 397, startPoint y: 234, endPoint x: 349, endPoint y: 235, distance: 48.0
click at [349, 235] on div "Type* Dollar Amount Percentage of Grand Total Amount Due (USD)* $ 5250.00" at bounding box center [342, 238] width 482 height 36
paste input "number"
type input "525.00"
click at [208, 269] on div "Calendar Select a Date Expand" at bounding box center [220, 277] width 226 height 16
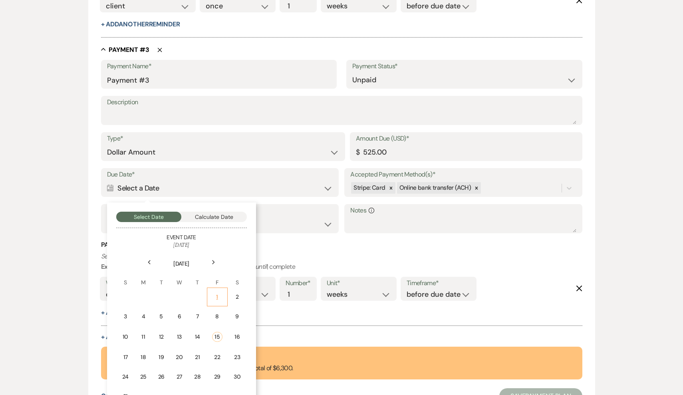
scroll to position [769, 0]
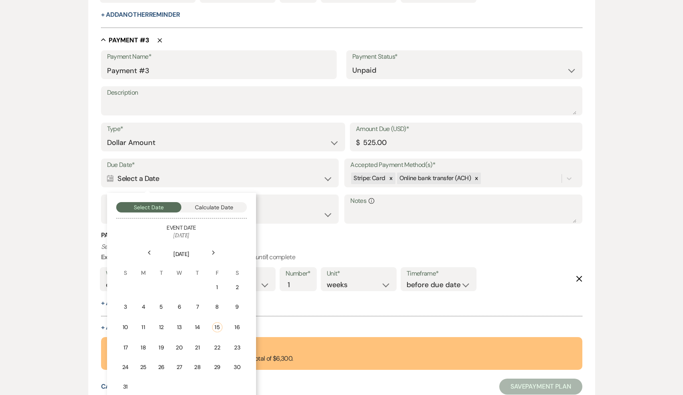
click at [212, 251] on icon "Next" at bounding box center [214, 253] width 4 height 5
click at [237, 283] on div "1" at bounding box center [236, 287] width 7 height 8
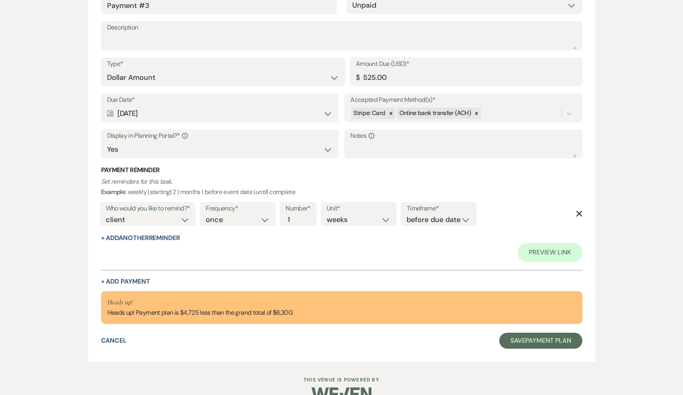
scroll to position [875, 0]
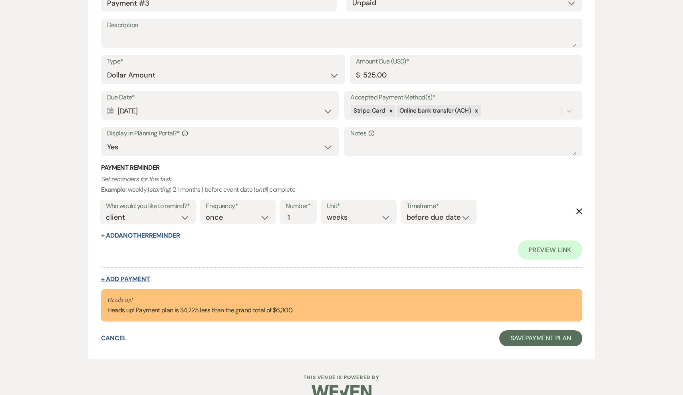
click at [141, 276] on button "+ Add Payment" at bounding box center [125, 279] width 49 height 6
select select "2"
select select "flat"
select select "true"
select select "client"
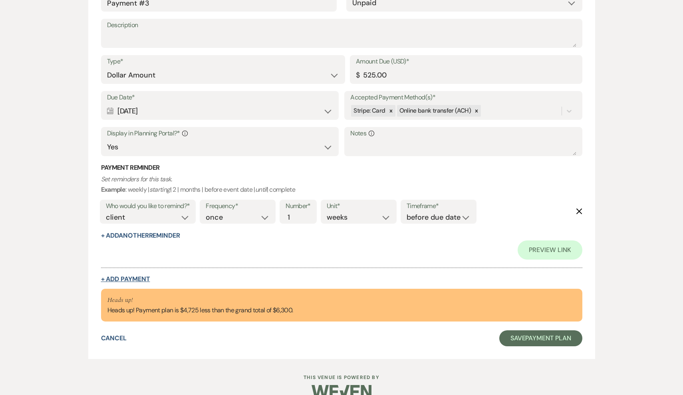
select select "weeks"
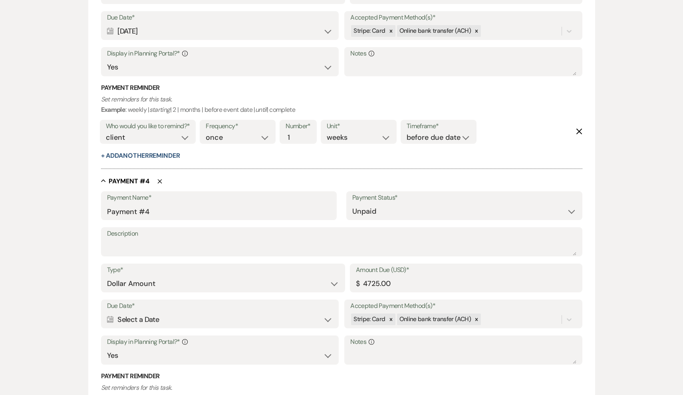
scroll to position [986, 0]
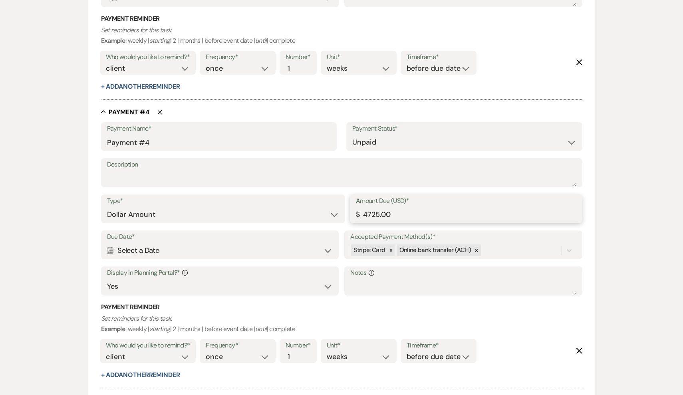
drag, startPoint x: 398, startPoint y: 199, endPoint x: 403, endPoint y: 207, distance: 9.5
click at [403, 207] on input "4725.00" at bounding box center [466, 215] width 221 height 16
paste input "5"
type input "525.00"
click at [186, 243] on div "Calendar Select a Date Expand" at bounding box center [220, 251] width 226 height 16
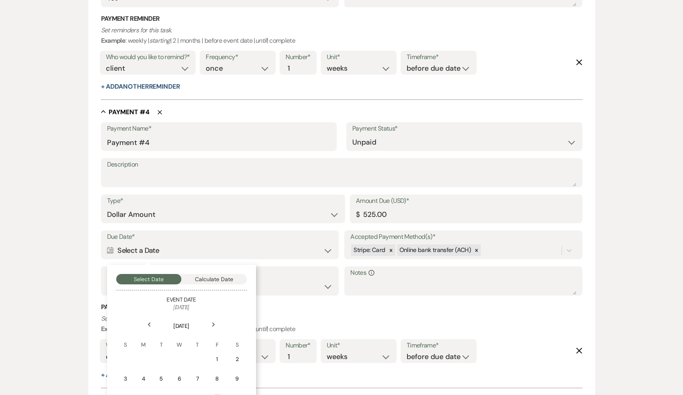
click at [213, 322] on icon "Next" at bounding box center [214, 324] width 4 height 5
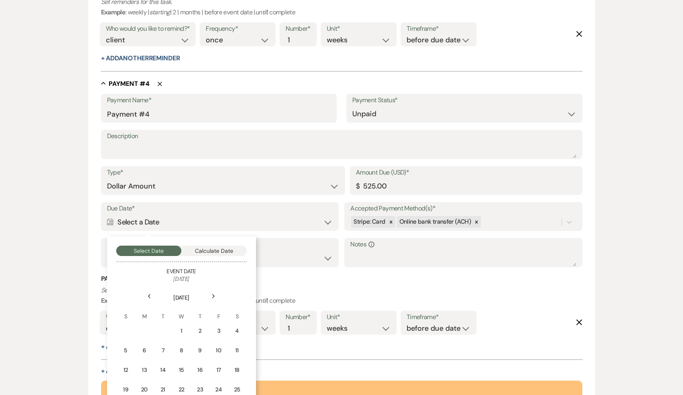
scroll to position [1022, 0]
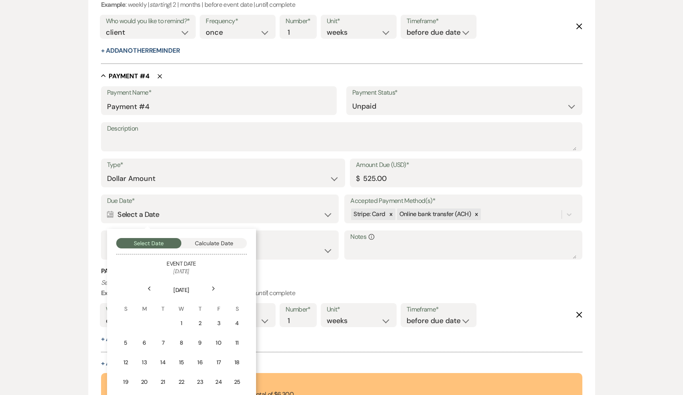
click at [213, 287] on use at bounding box center [213, 289] width 3 height 4
click at [141, 319] on div "1" at bounding box center [144, 323] width 7 height 8
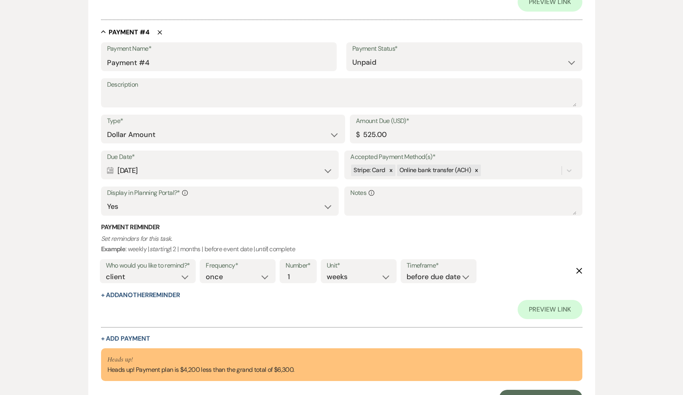
scroll to position [1136, 0]
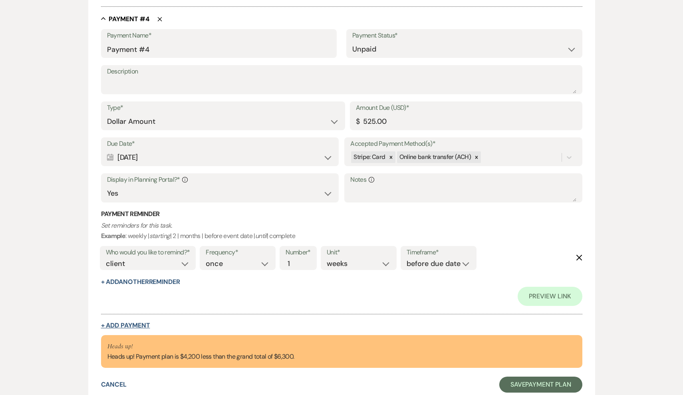
click at [135, 322] on button "+ Add Payment" at bounding box center [125, 325] width 49 height 6
select select "2"
select select "flat"
select select "true"
select select "client"
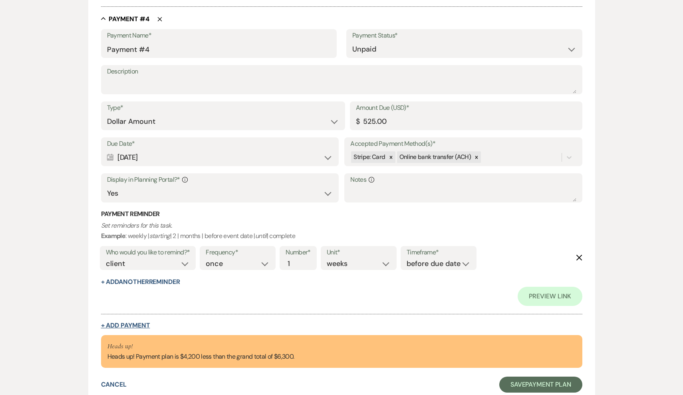
select select "weeks"
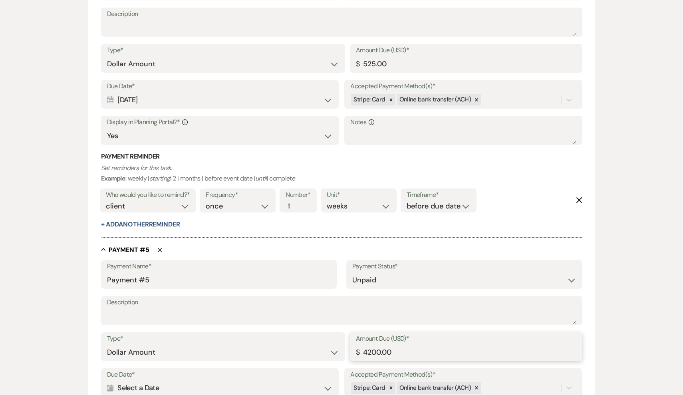
drag, startPoint x: 413, startPoint y: 341, endPoint x: 353, endPoint y: 341, distance: 59.9
click at [353, 341] on div "Amount Due (USD)* $ 4200.00" at bounding box center [466, 346] width 233 height 29
paste input "525"
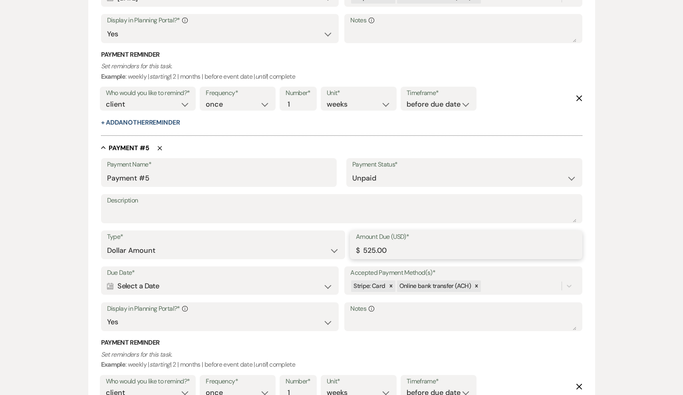
scroll to position [1252, 0]
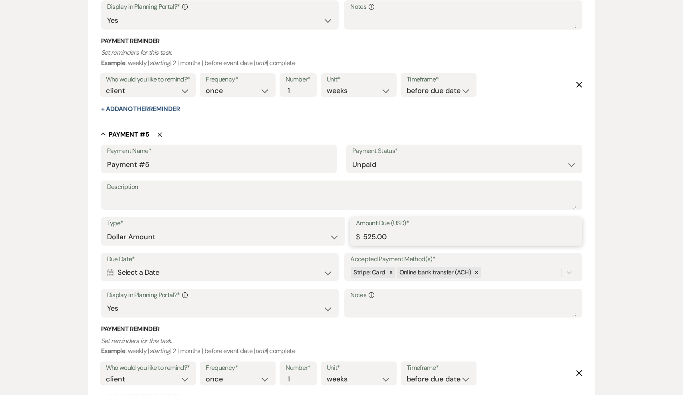
type input "525.00"
click at [229, 265] on div "Calendar Select a Date Expand" at bounding box center [220, 273] width 226 height 16
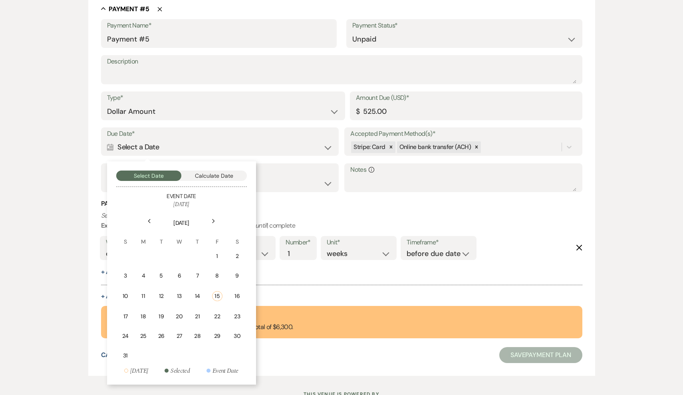
scroll to position [1394, 0]
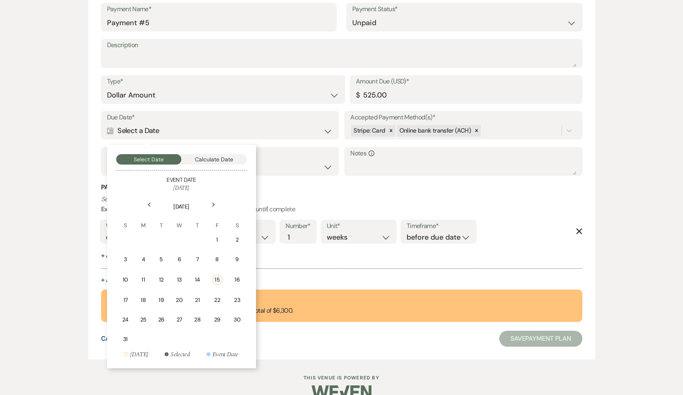
click at [213, 203] on icon "Next" at bounding box center [214, 205] width 4 height 5
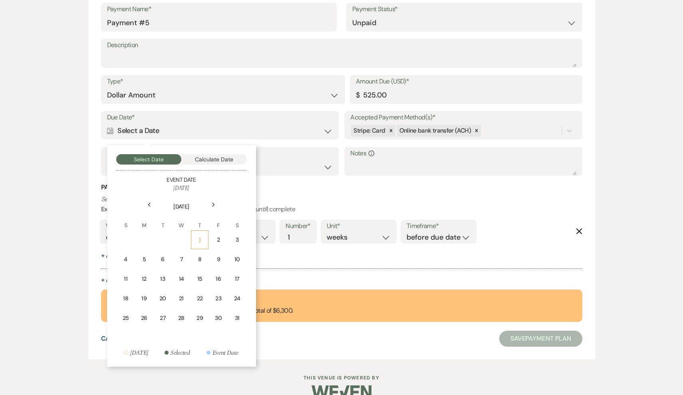
click at [198, 236] on div "1" at bounding box center [199, 240] width 7 height 8
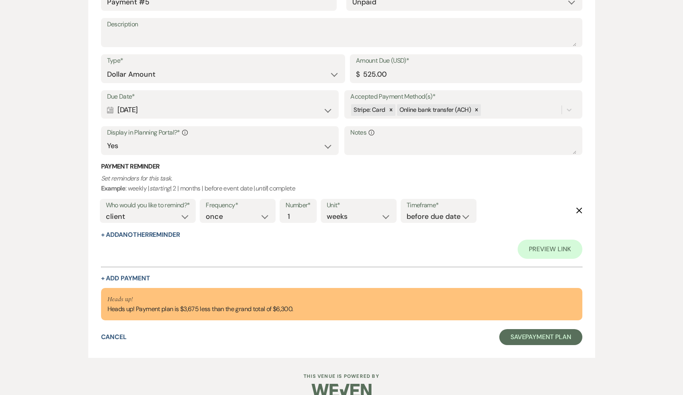
scroll to position [1491, 0]
click at [137, 276] on button "+ Add Payment" at bounding box center [125, 279] width 49 height 6
select select "2"
select select "flat"
select select "true"
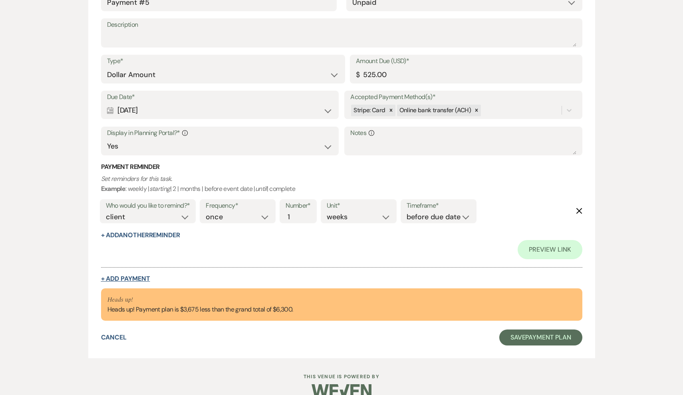
select select "client"
select select "weeks"
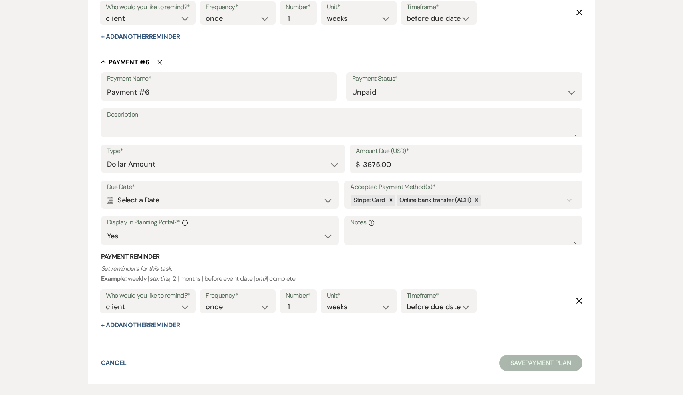
scroll to position [1618, 0]
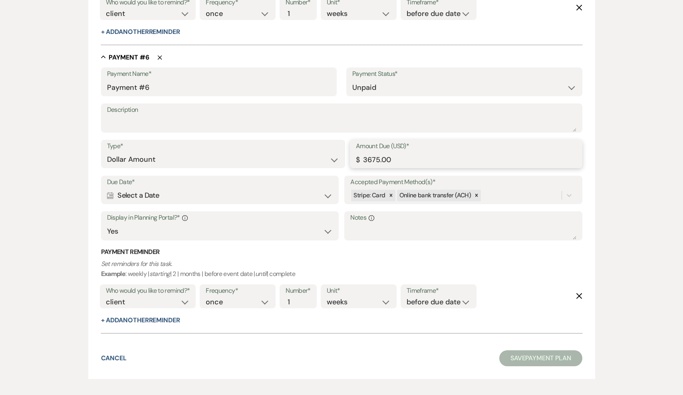
drag, startPoint x: 400, startPoint y: 147, endPoint x: 350, endPoint y: 146, distance: 49.6
click at [350, 146] on div "Amount Due (USD)* $ 3675.00" at bounding box center [466, 154] width 233 height 29
paste input "52"
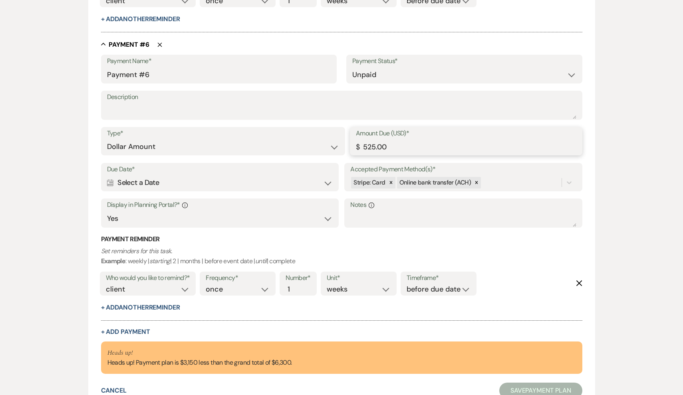
scroll to position [1639, 0]
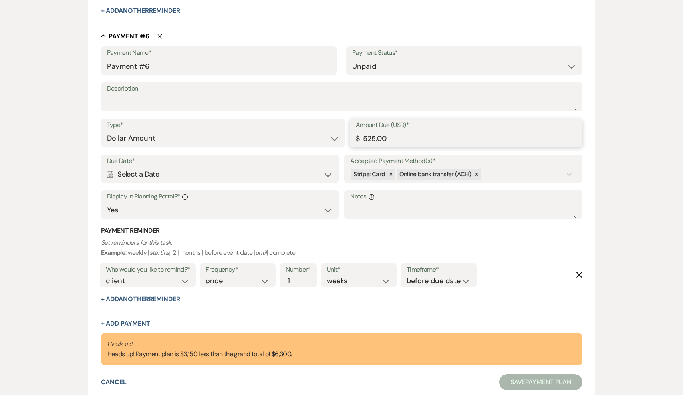
type input "525.00"
click at [204, 167] on div "Calendar Select a Date Expand" at bounding box center [220, 175] width 226 height 16
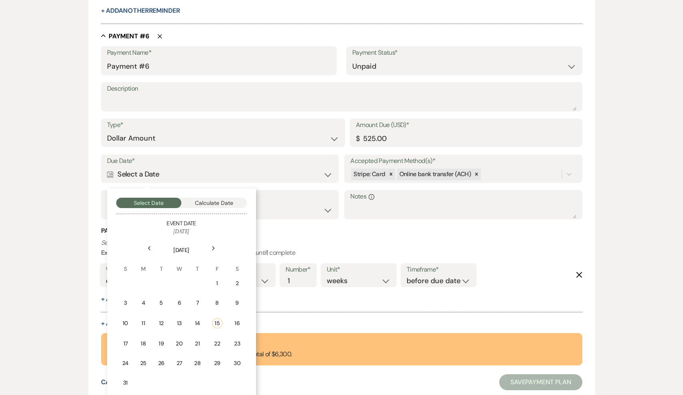
click at [210, 242] on div "Next" at bounding box center [213, 248] width 13 height 13
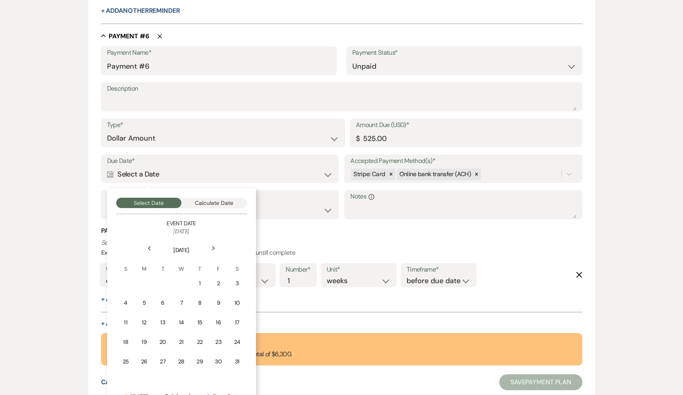
click at [210, 242] on div "Next" at bounding box center [213, 248] width 13 height 13
click at [127, 279] on div "1" at bounding box center [125, 283] width 7 height 8
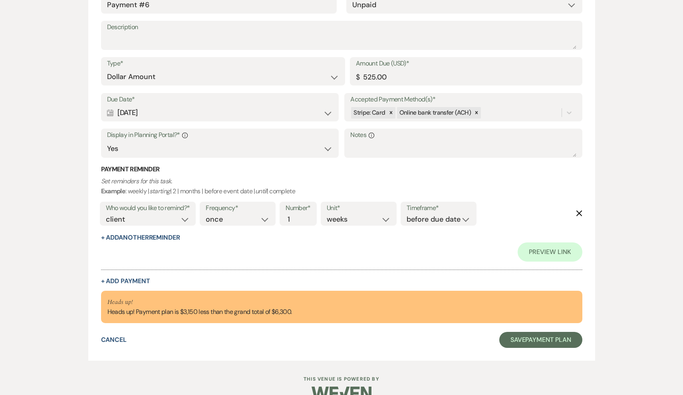
scroll to position [1796, 0]
click at [126, 279] on button "+ Add Payment" at bounding box center [125, 282] width 49 height 6
select select "2"
select select "flat"
select select "true"
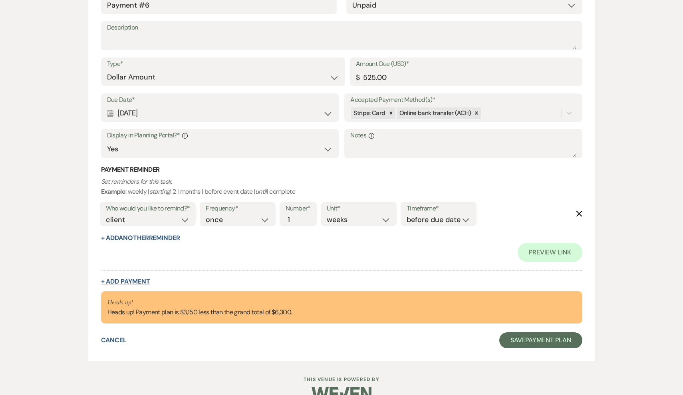
select select "client"
select select "weeks"
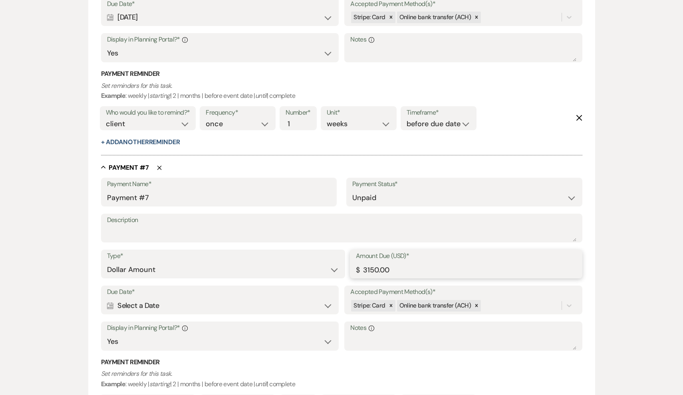
drag, startPoint x: 405, startPoint y: 253, endPoint x: 344, endPoint y: 253, distance: 60.3
click at [344, 253] on div "Type* Dollar Amount Percentage of Grand Total Amount Due (USD)* $ 3150.00" at bounding box center [342, 268] width 482 height 36
paste input "525"
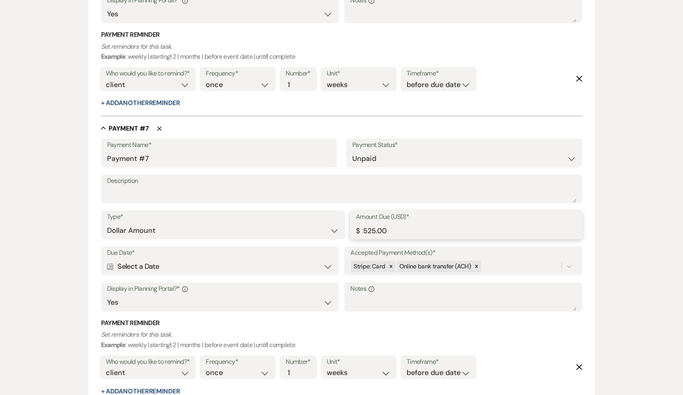
scroll to position [1843, 0]
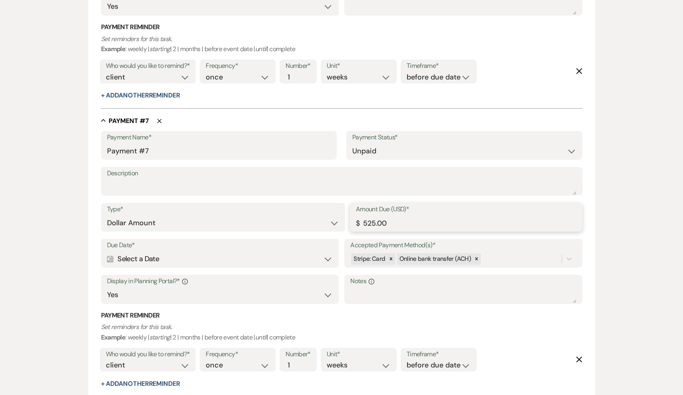
type input "525.00"
click at [248, 251] on div "Calendar Select a Date Expand" at bounding box center [220, 259] width 226 height 16
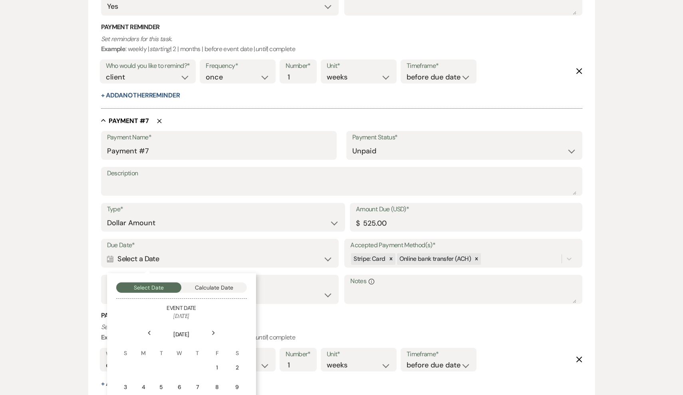
click at [213, 331] on icon "Next" at bounding box center [214, 333] width 4 height 5
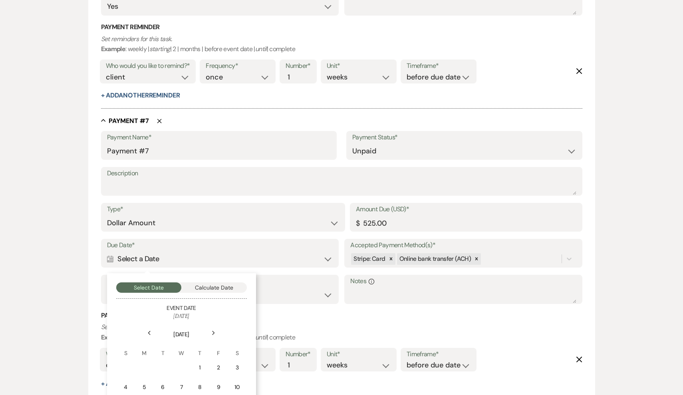
click at [213, 331] on icon "Next" at bounding box center [214, 333] width 4 height 5
click at [123, 364] on div "1" at bounding box center [125, 368] width 7 height 8
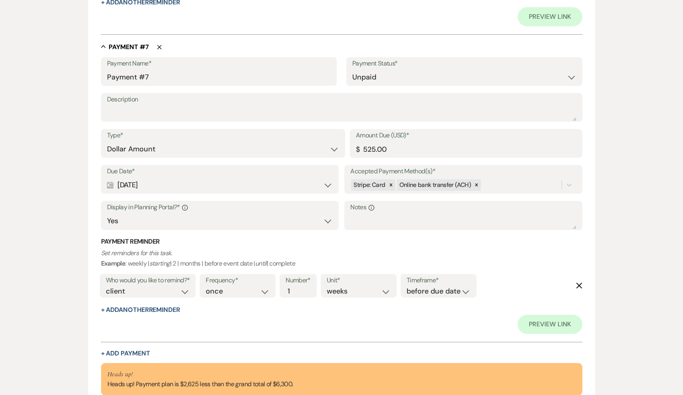
scroll to position [2036, 0]
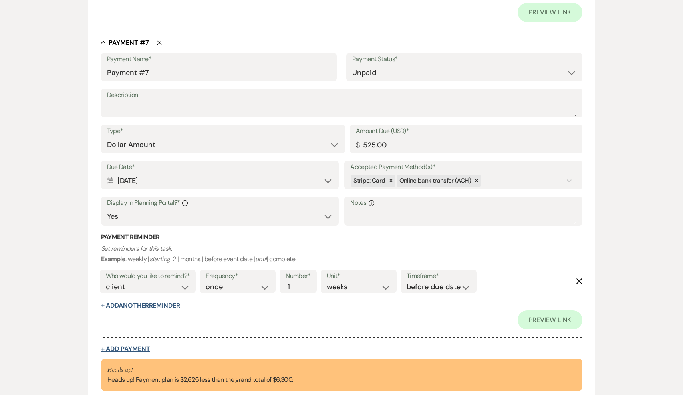
click at [127, 346] on button "+ Add Payment" at bounding box center [125, 349] width 49 height 6
select select "2"
select select "flat"
select select "true"
select select "client"
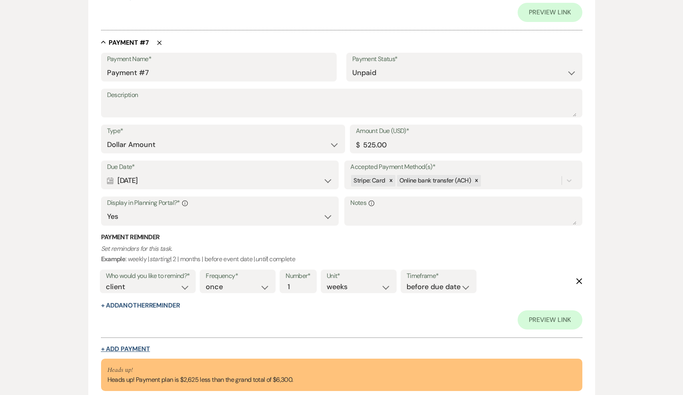
select select "weeks"
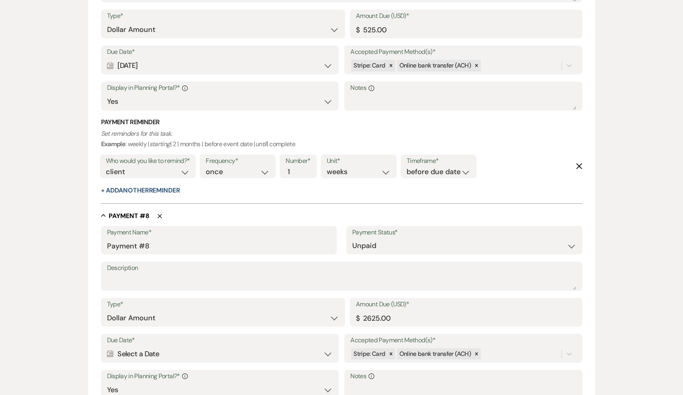
click at [186, 346] on div "Calendar Select a Date Expand" at bounding box center [220, 354] width 226 height 16
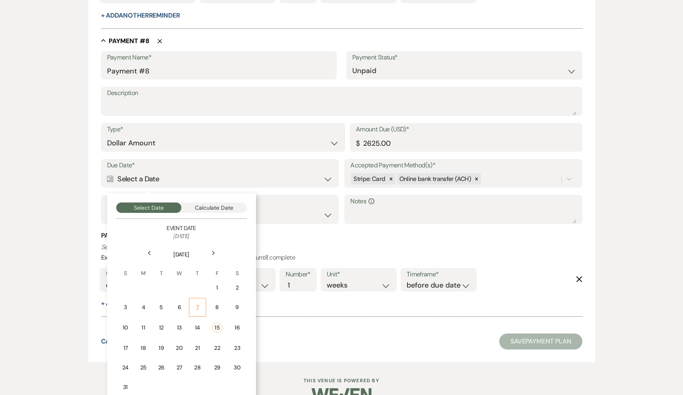
scroll to position [2211, 0]
click at [215, 251] on icon "Next" at bounding box center [214, 253] width 4 height 5
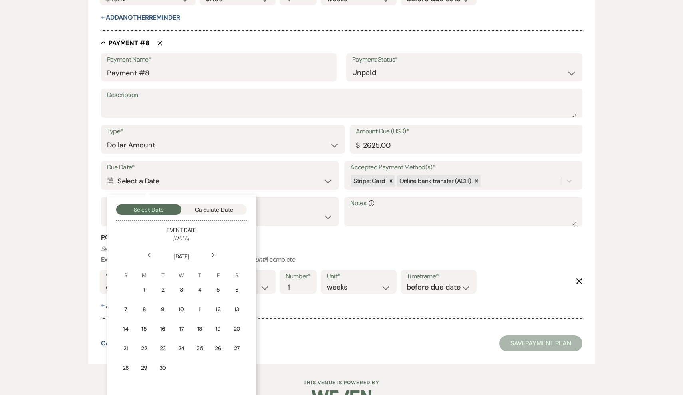
click at [215, 253] on icon "Next" at bounding box center [214, 255] width 4 height 5
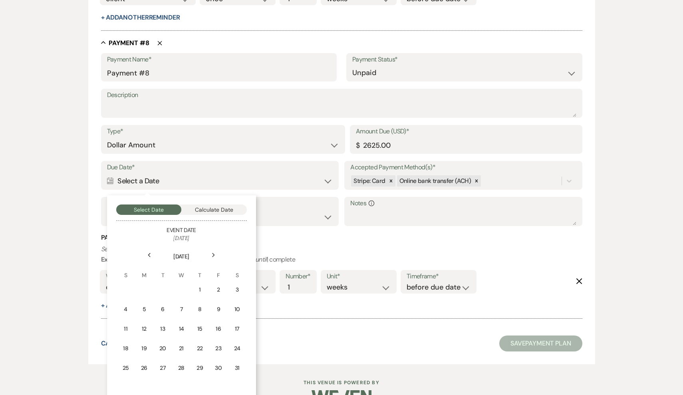
scroll to position [2207, 0]
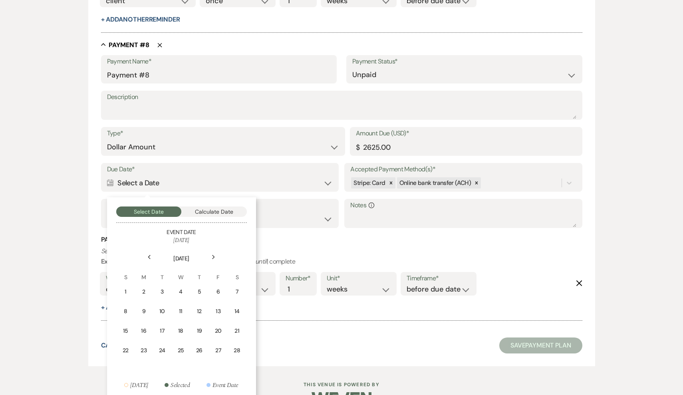
click at [215, 251] on div "Next" at bounding box center [213, 257] width 13 height 13
click at [179, 288] on div "1" at bounding box center [181, 292] width 7 height 8
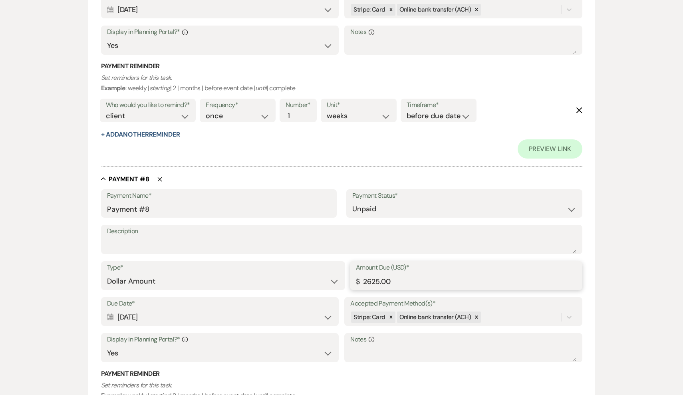
drag, startPoint x: 407, startPoint y: 258, endPoint x: 328, endPoint y: 258, distance: 79.1
click at [328, 261] on div "Type* Dollar Amount Percentage of Grand Total Amount Due (USD)* $ 2625.00" at bounding box center [342, 279] width 482 height 36
paste input "5"
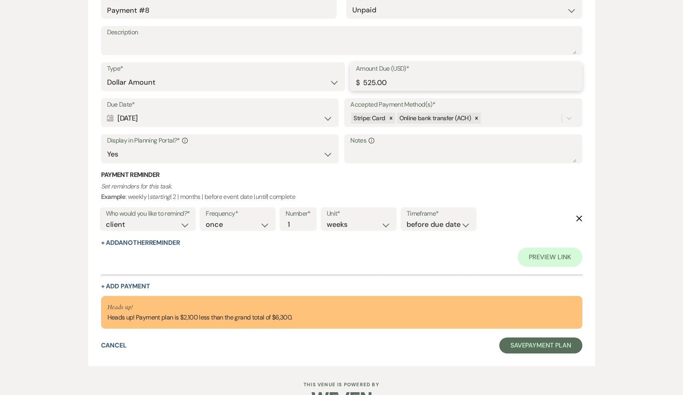
scroll to position [2406, 0]
type input "525.00"
click at [120, 284] on button "+ Add Payment" at bounding box center [125, 287] width 49 height 6
select select "2"
select select "flat"
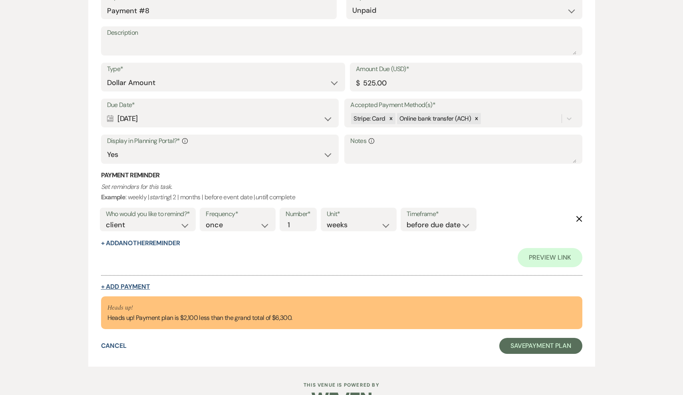
select select "true"
select select "client"
select select "weeks"
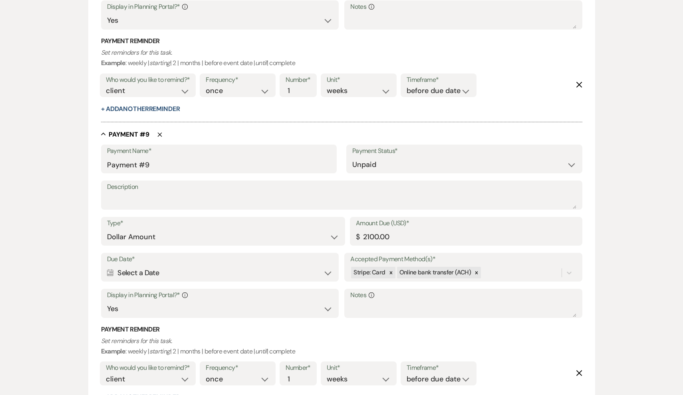
click at [191, 265] on div "Calendar Select a Date Expand" at bounding box center [220, 273] width 226 height 16
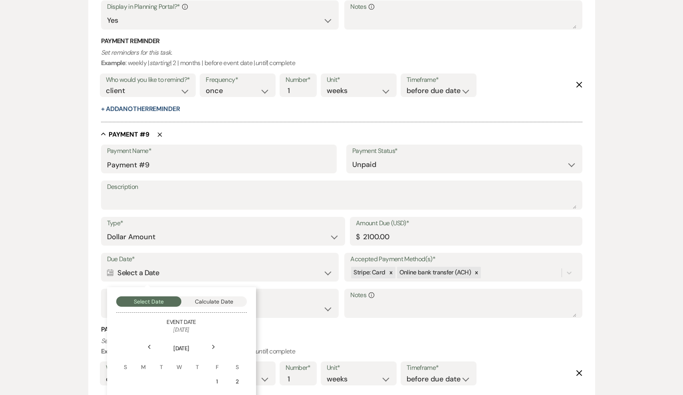
click at [214, 345] on icon "Next" at bounding box center [214, 347] width 4 height 5
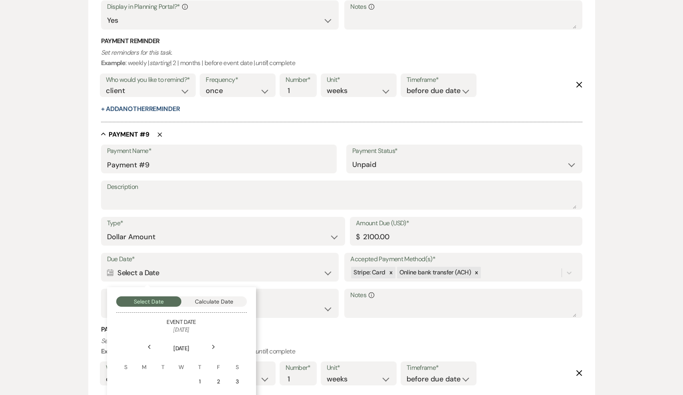
click at [214, 345] on icon "Next" at bounding box center [214, 347] width 4 height 5
click at [217, 378] on div "1" at bounding box center [218, 382] width 7 height 8
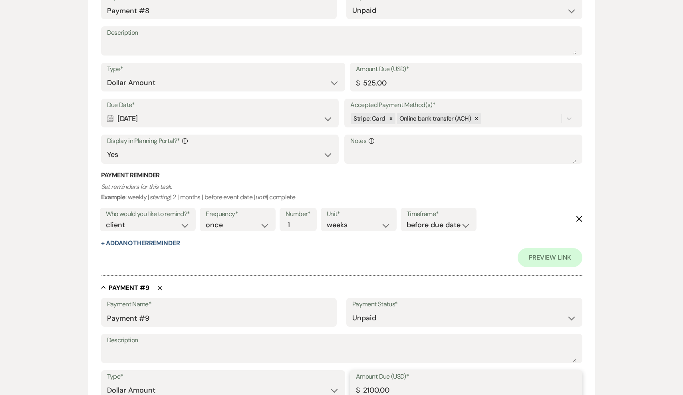
drag, startPoint x: 395, startPoint y: 363, endPoint x: 340, endPoint y: 360, distance: 55.6
click at [340, 370] on div "Type* Dollar Amount Percentage of Grand Total Amount Due (USD)* $ 2100.00" at bounding box center [342, 388] width 482 height 36
paste input "525"
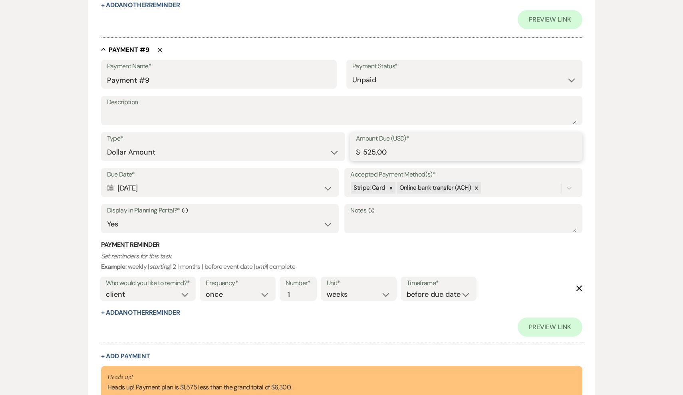
scroll to position [2664, 0]
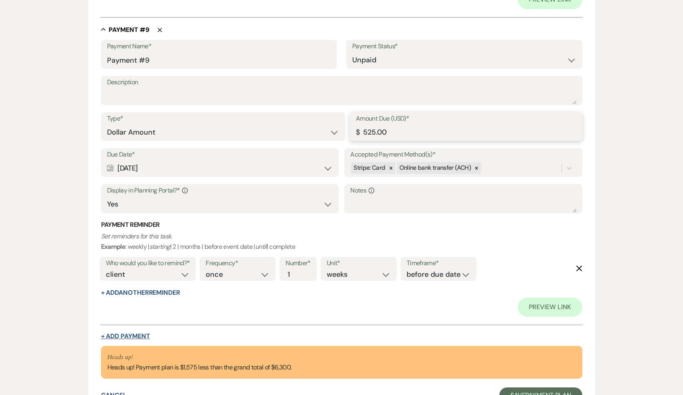
type input "525.00"
click at [136, 333] on button "+ Add Payment" at bounding box center [125, 336] width 49 height 6
select select "2"
select select "flat"
select select "true"
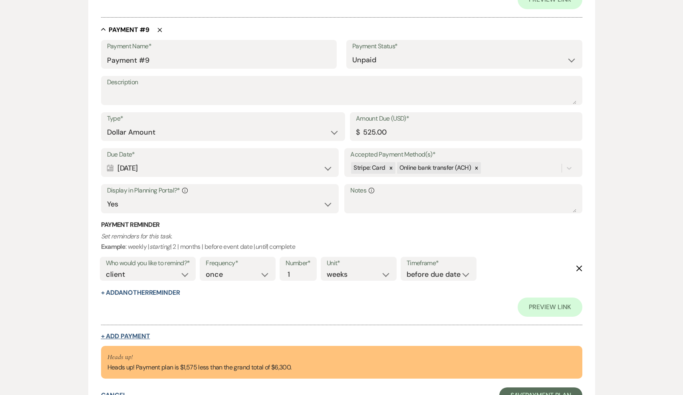
select select "client"
select select "weeks"
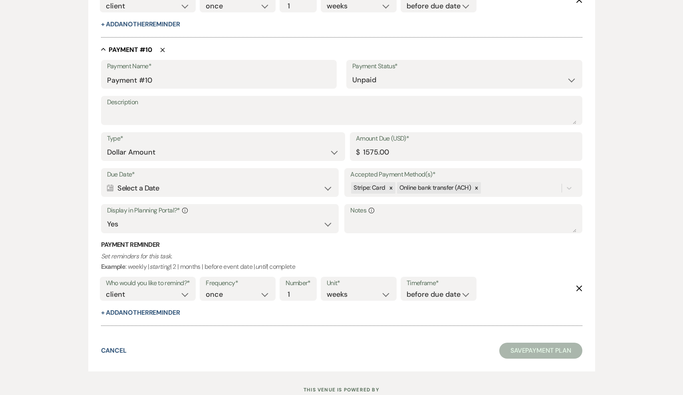
scroll to position [2778, 0]
click at [224, 181] on div "Calendar Select a Date Expand" at bounding box center [220, 189] width 226 height 16
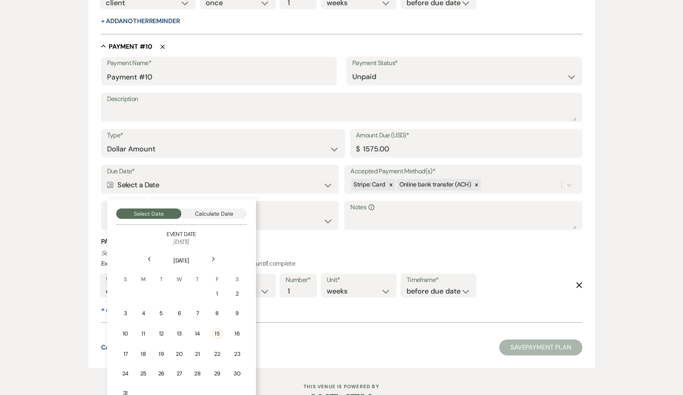
click at [213, 257] on use at bounding box center [213, 259] width 3 height 4
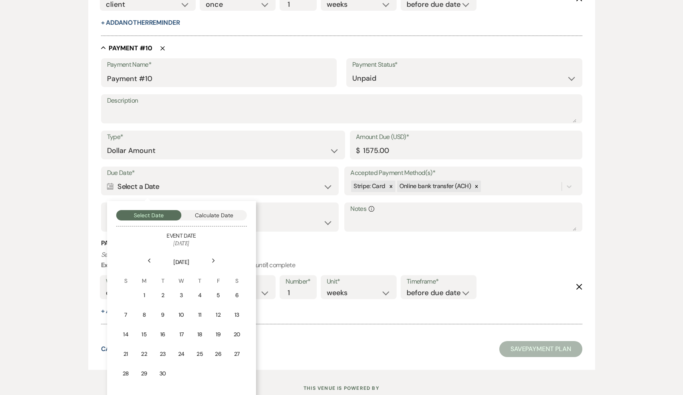
click at [213, 259] on icon "Next" at bounding box center [214, 261] width 4 height 5
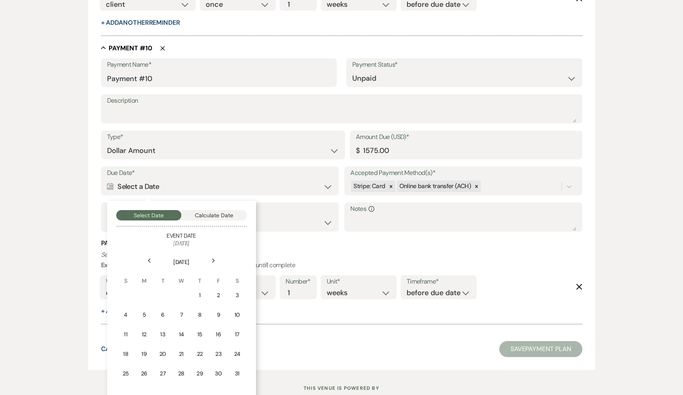
scroll to position [2778, 0]
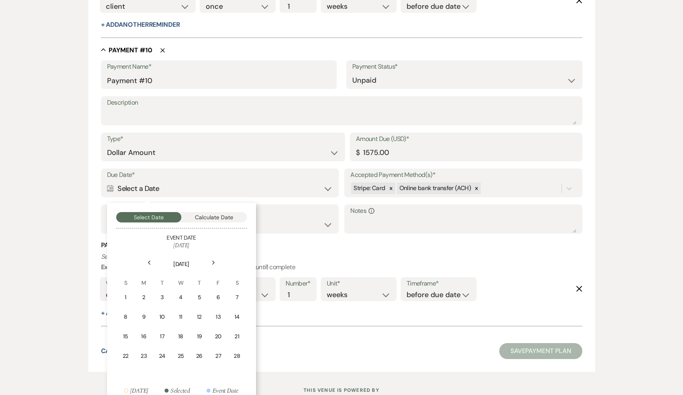
click at [213, 261] on icon "Next" at bounding box center [214, 263] width 4 height 5
click at [148, 288] on td "1" at bounding box center [144, 297] width 18 height 19
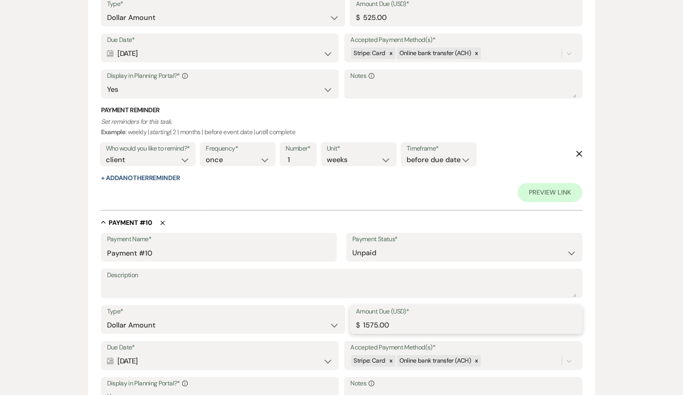
drag, startPoint x: 408, startPoint y: 297, endPoint x: 337, endPoint y: 296, distance: 71.1
click at [337, 305] on div "Type* Dollar Amount Percentage of Grand Total Amount Due (USD)* $ 1575.00" at bounding box center [342, 323] width 482 height 36
paste input "52"
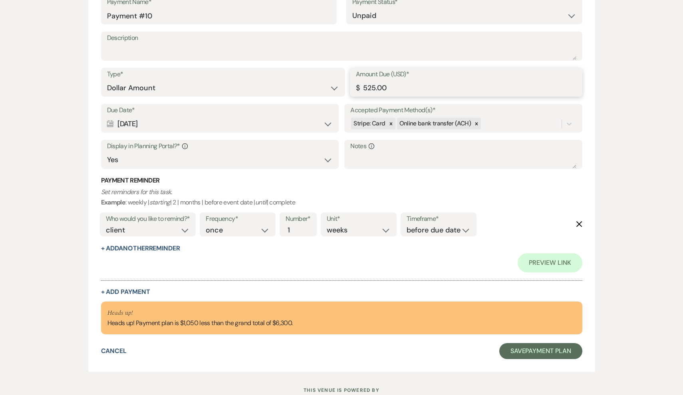
scroll to position [3015, 0]
type input "525.00"
click at [137, 289] on button "+ Add Payment" at bounding box center [125, 292] width 49 height 6
select select "2"
select select "flat"
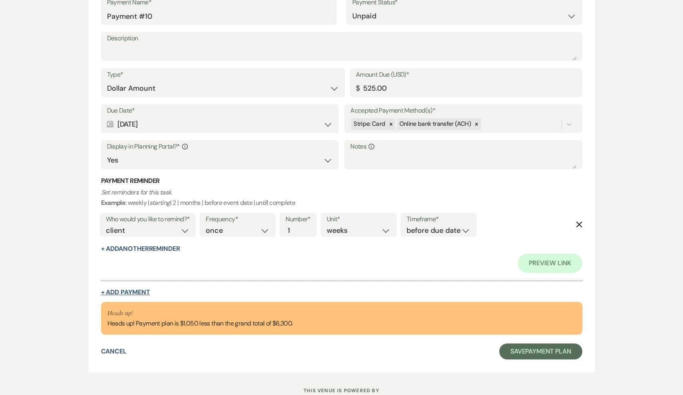
select select "true"
select select "client"
select select "weeks"
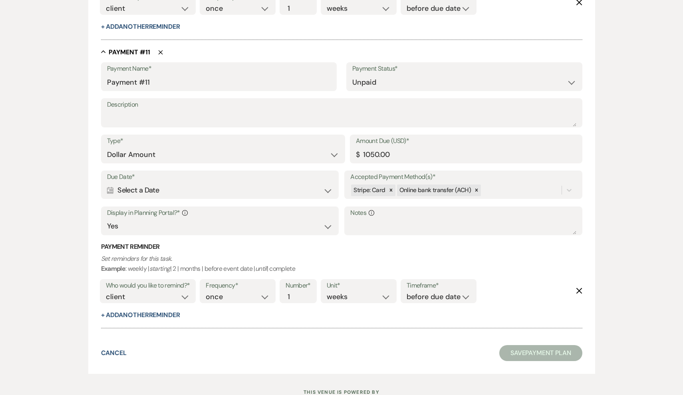
scroll to position [3064, 0]
click at [173, 183] on div "Calendar Select a Date Expand" at bounding box center [220, 191] width 226 height 16
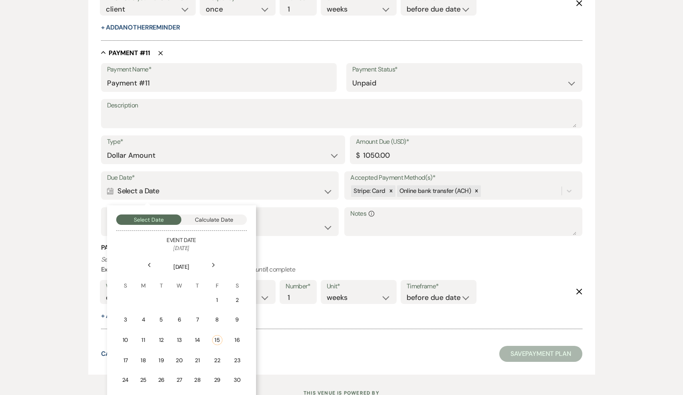
click at [212, 263] on icon "Next" at bounding box center [214, 265] width 4 height 5
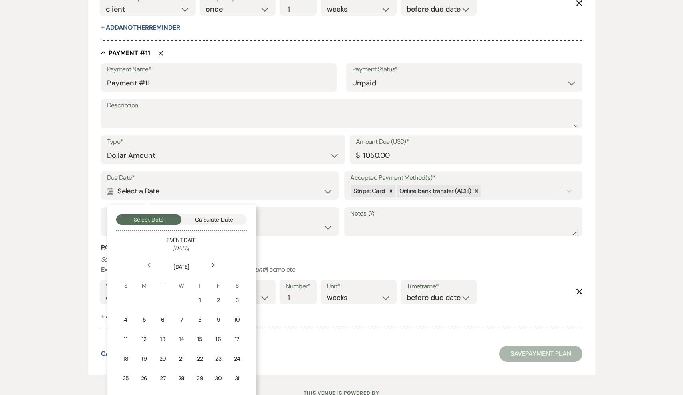
click at [212, 263] on icon "Next" at bounding box center [214, 265] width 4 height 5
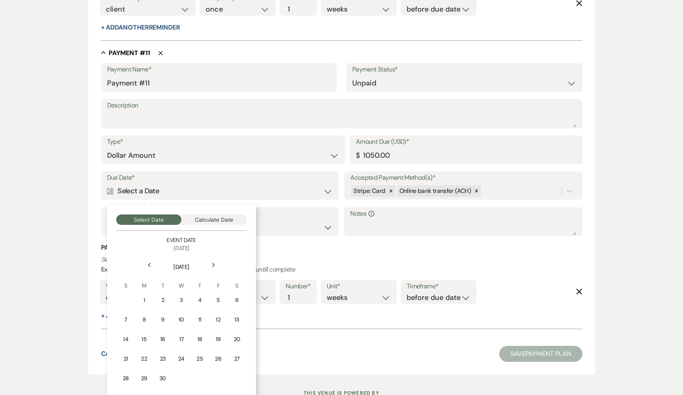
click at [212, 263] on icon "Next" at bounding box center [214, 265] width 4 height 5
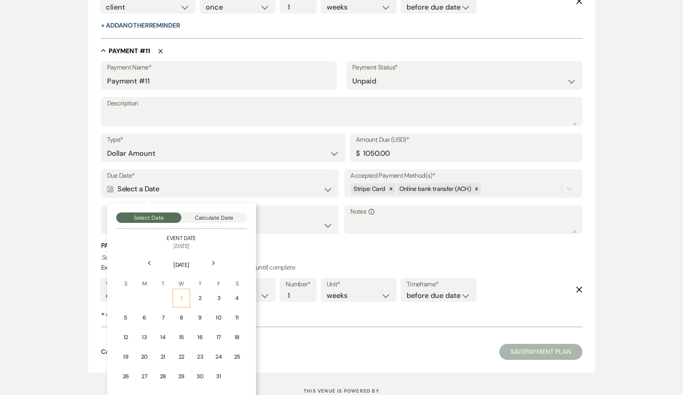
click at [181, 294] on div "1" at bounding box center [181, 298] width 7 height 8
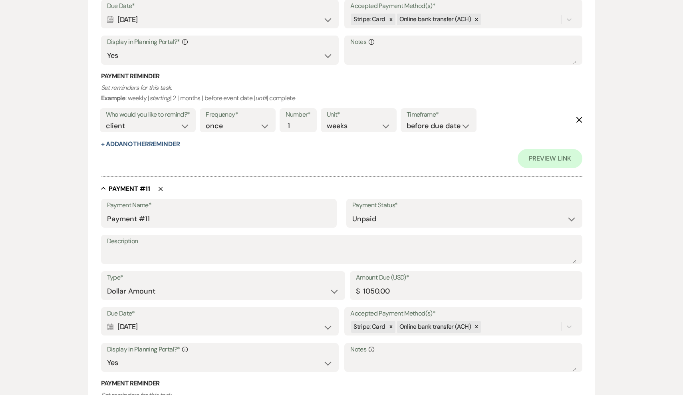
scroll to position [3246, 0]
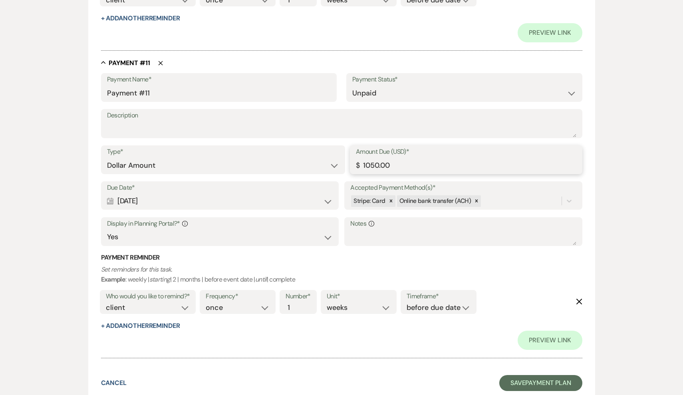
drag, startPoint x: 403, startPoint y: 138, endPoint x: 358, endPoint y: 135, distance: 45.7
click at [358, 145] on div "Amount Due (USD)* $ 1050.00" at bounding box center [466, 159] width 233 height 29
paste input "525"
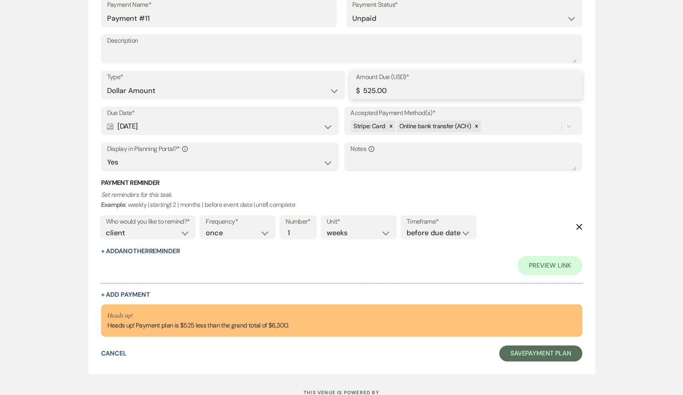
scroll to position [3320, 0]
type input "525.00"
click at [135, 292] on button "+ Add Payment" at bounding box center [125, 295] width 49 height 6
select select "2"
select select "flat"
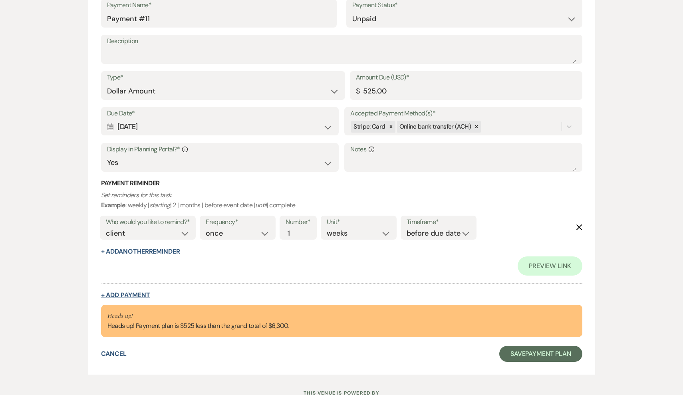
select select "true"
select select "client"
select select "weeks"
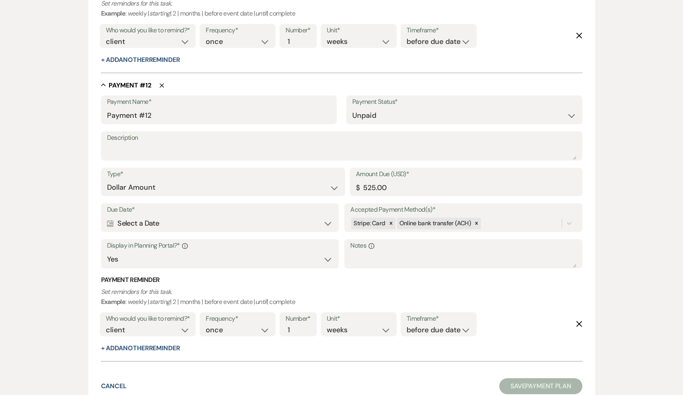
click at [200, 216] on div "Calendar Select a Date Expand" at bounding box center [220, 224] width 226 height 16
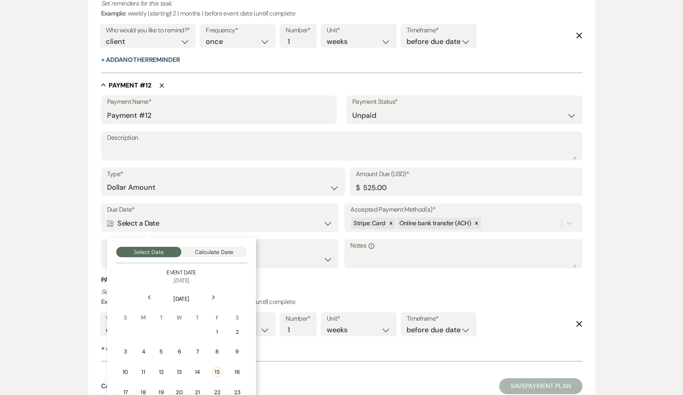
click at [215, 296] on use at bounding box center [213, 298] width 3 height 4
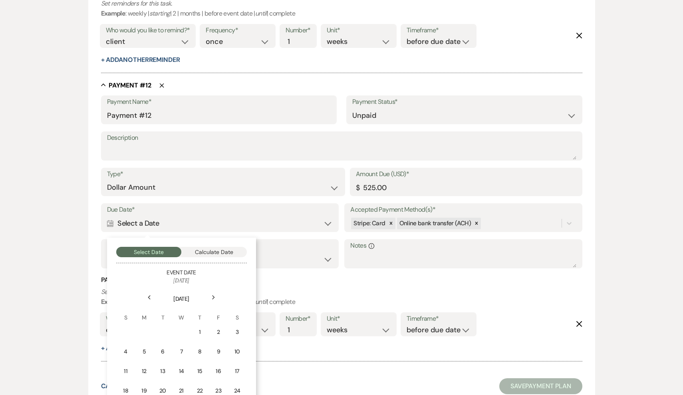
click at [215, 296] on use at bounding box center [213, 298] width 3 height 4
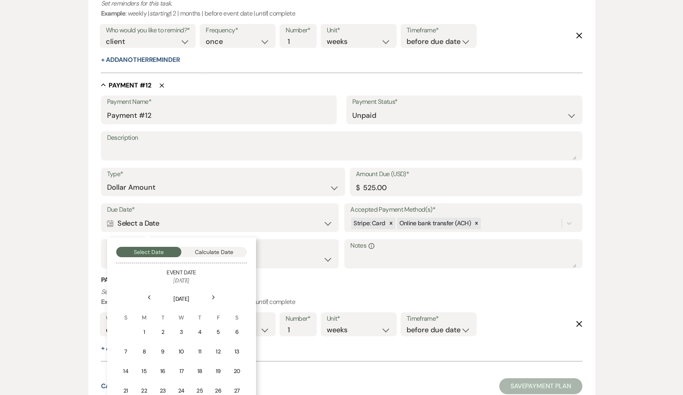
click at [215, 296] on use at bounding box center [213, 298] width 3 height 4
click at [239, 328] on div "1" at bounding box center [236, 332] width 7 height 8
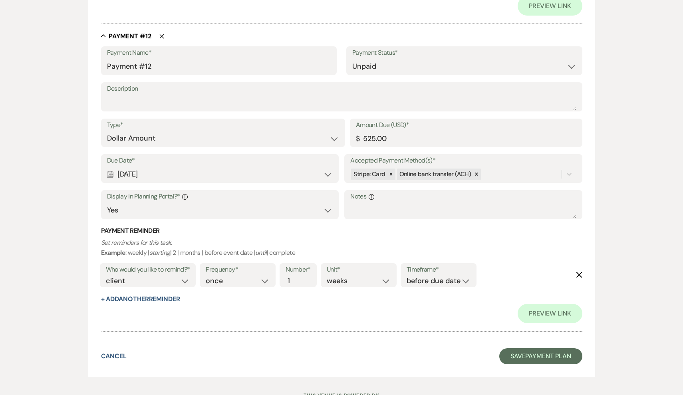
scroll to position [3580, 0]
click at [530, 349] on button "Save Payment Plan" at bounding box center [541, 357] width 83 height 16
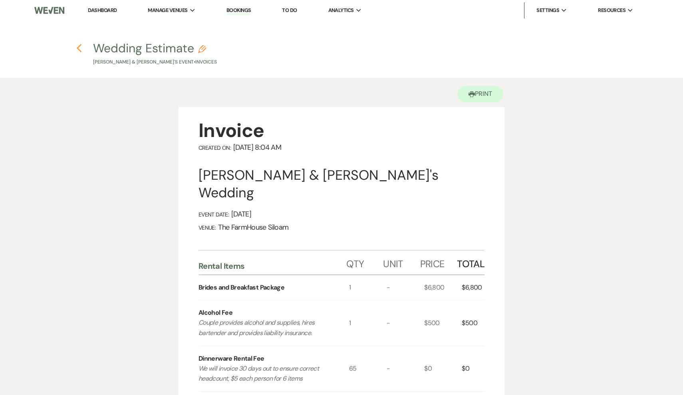
click at [80, 48] on icon "Previous" at bounding box center [79, 49] width 6 height 10
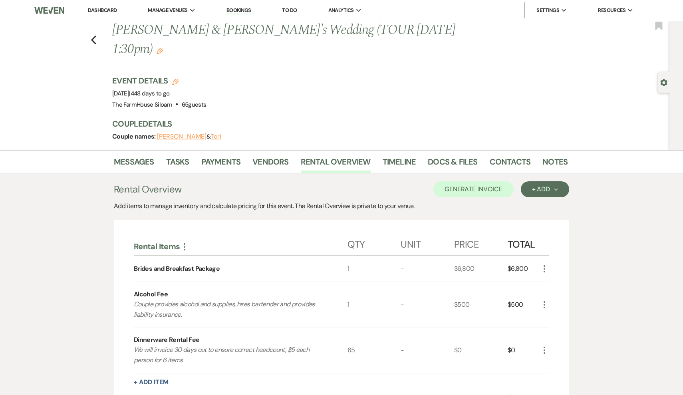
click at [163, 48] on use "button" at bounding box center [160, 51] width 6 height 6
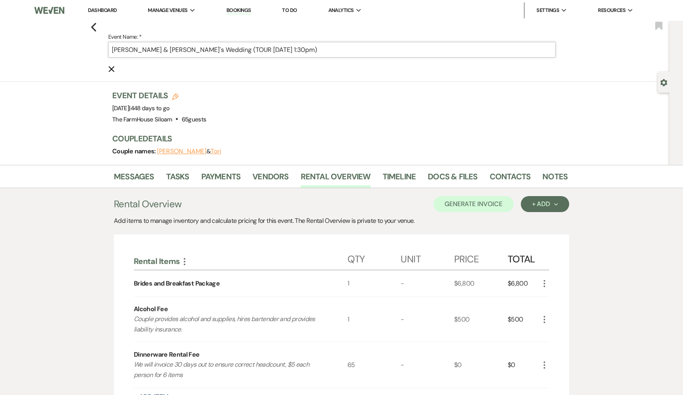
click at [234, 50] on input "[PERSON_NAME] & [PERSON_NAME]'s Wedding (TOUR [DATE] 1:30pm)" at bounding box center [332, 50] width 448 height 16
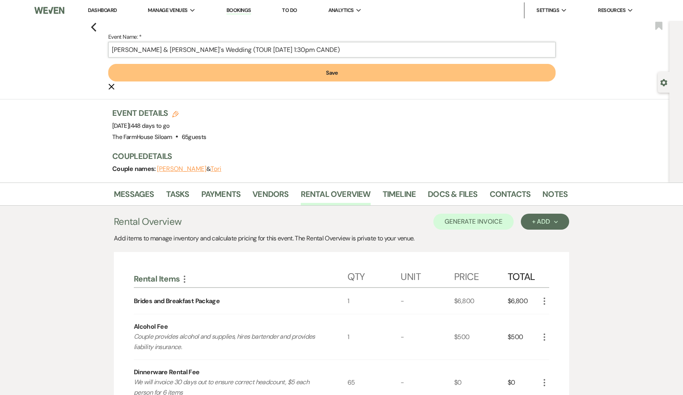
type input "[PERSON_NAME] & [PERSON_NAME]'s Wedding (TOUR [DATE] 1:30pm CANDE)"
click at [304, 75] on button "Save" at bounding box center [332, 73] width 448 height 18
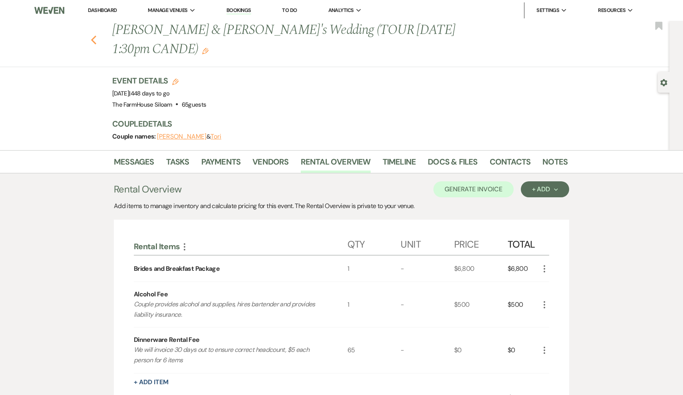
click at [93, 35] on icon "Previous" at bounding box center [94, 40] width 6 height 10
